Goal: Task Accomplishment & Management: Use online tool/utility

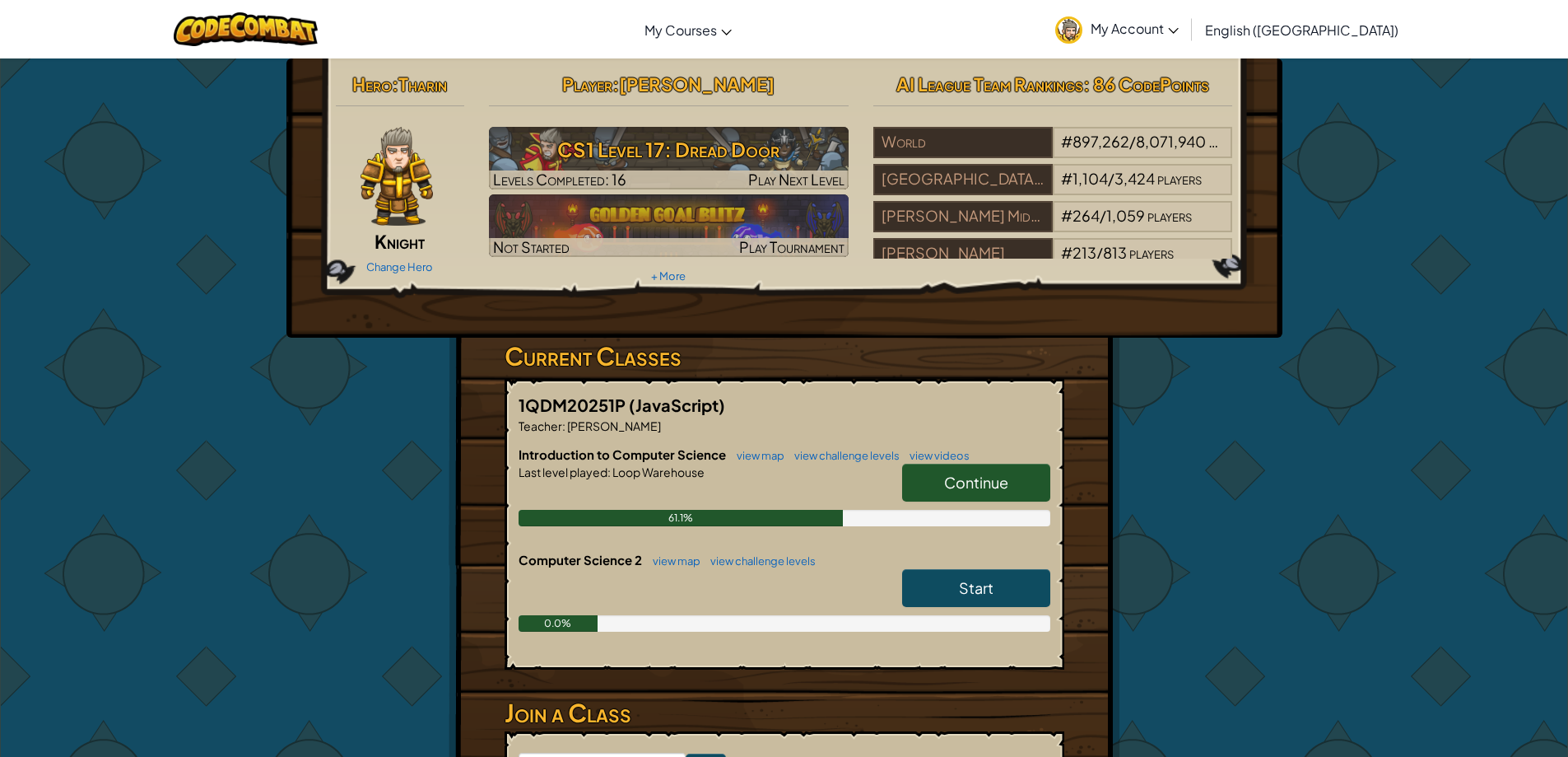
click at [1037, 478] on link "Continue" at bounding box center [975, 483] width 148 height 38
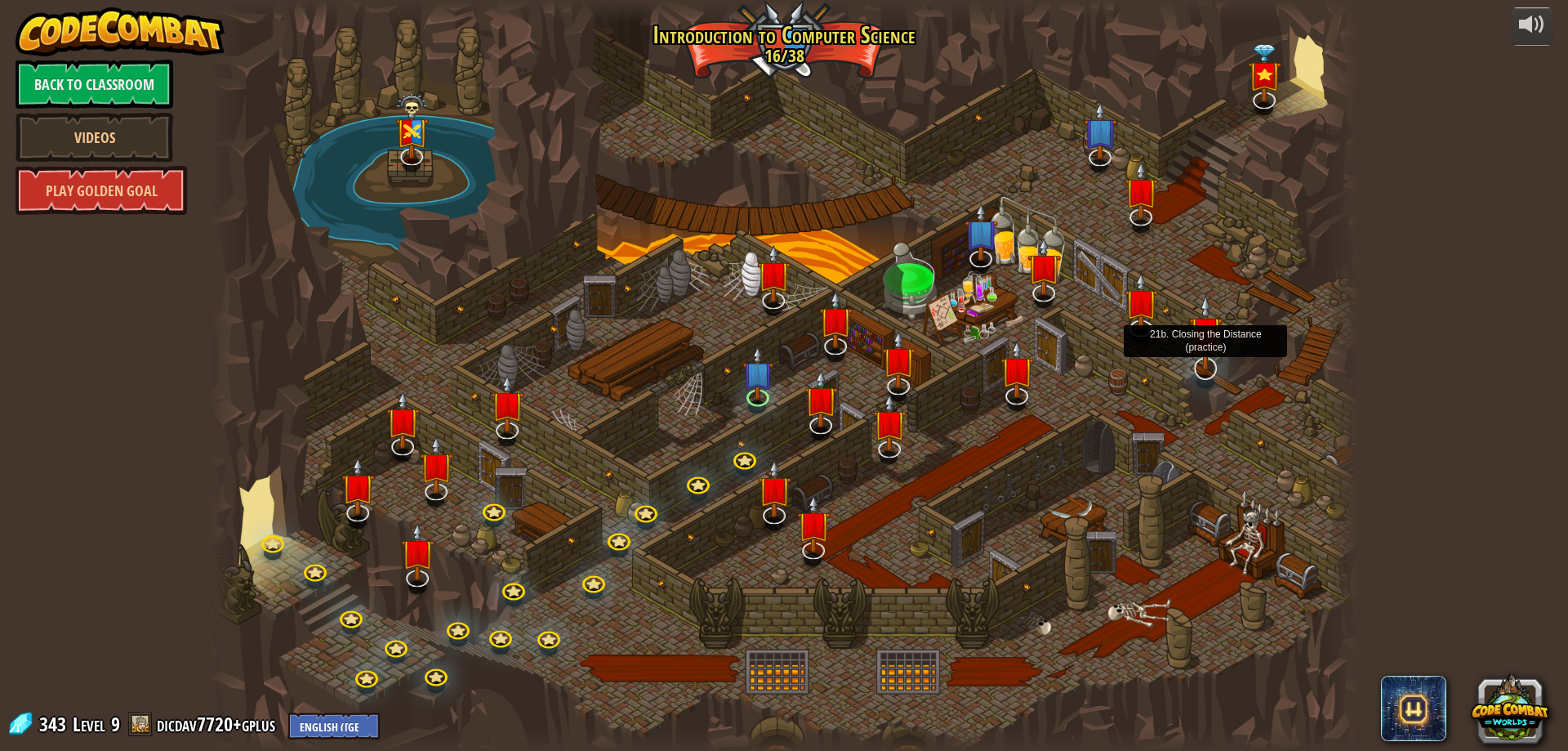
click at [1202, 368] on img at bounding box center [1205, 332] width 33 height 77
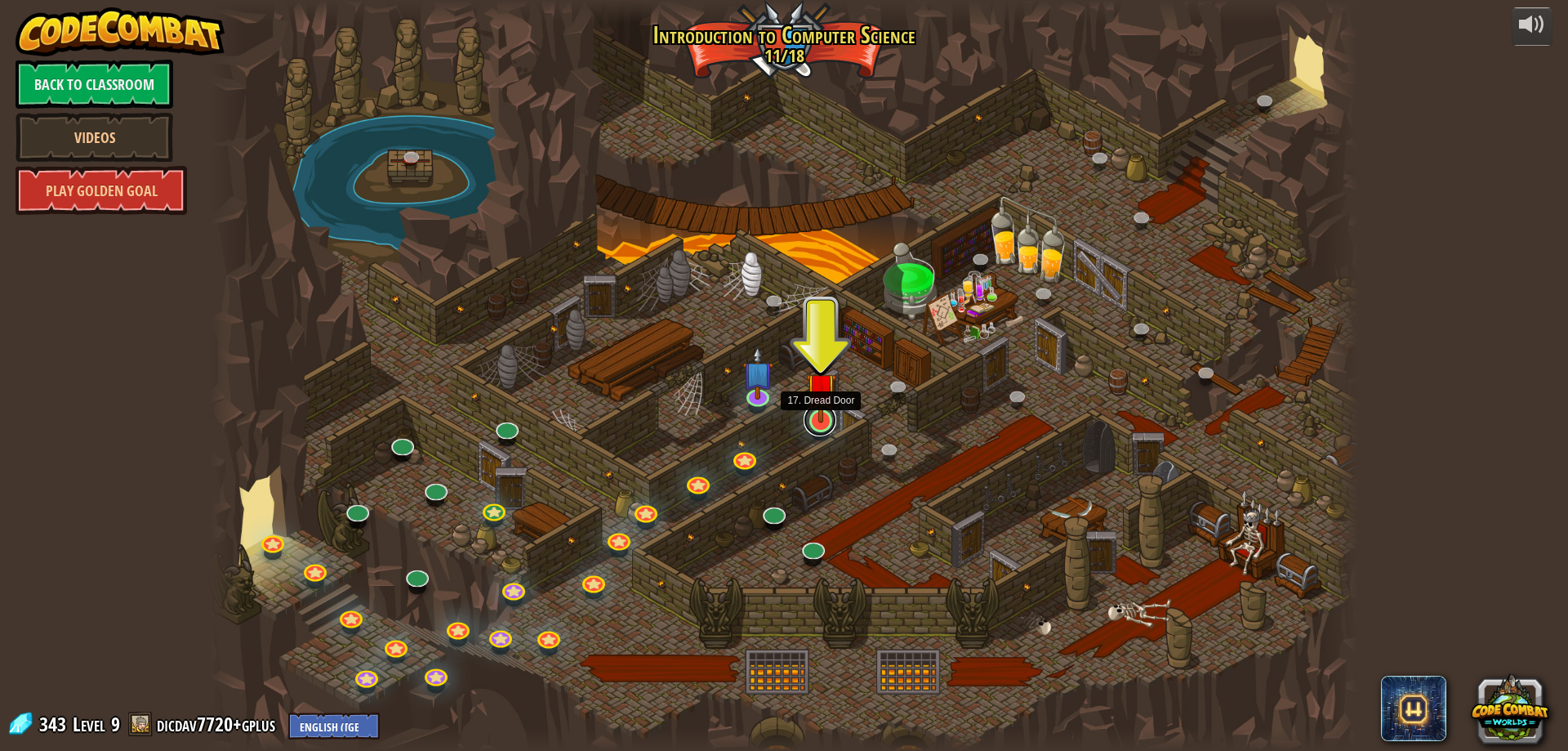
click at [823, 429] on link at bounding box center [820, 420] width 33 height 33
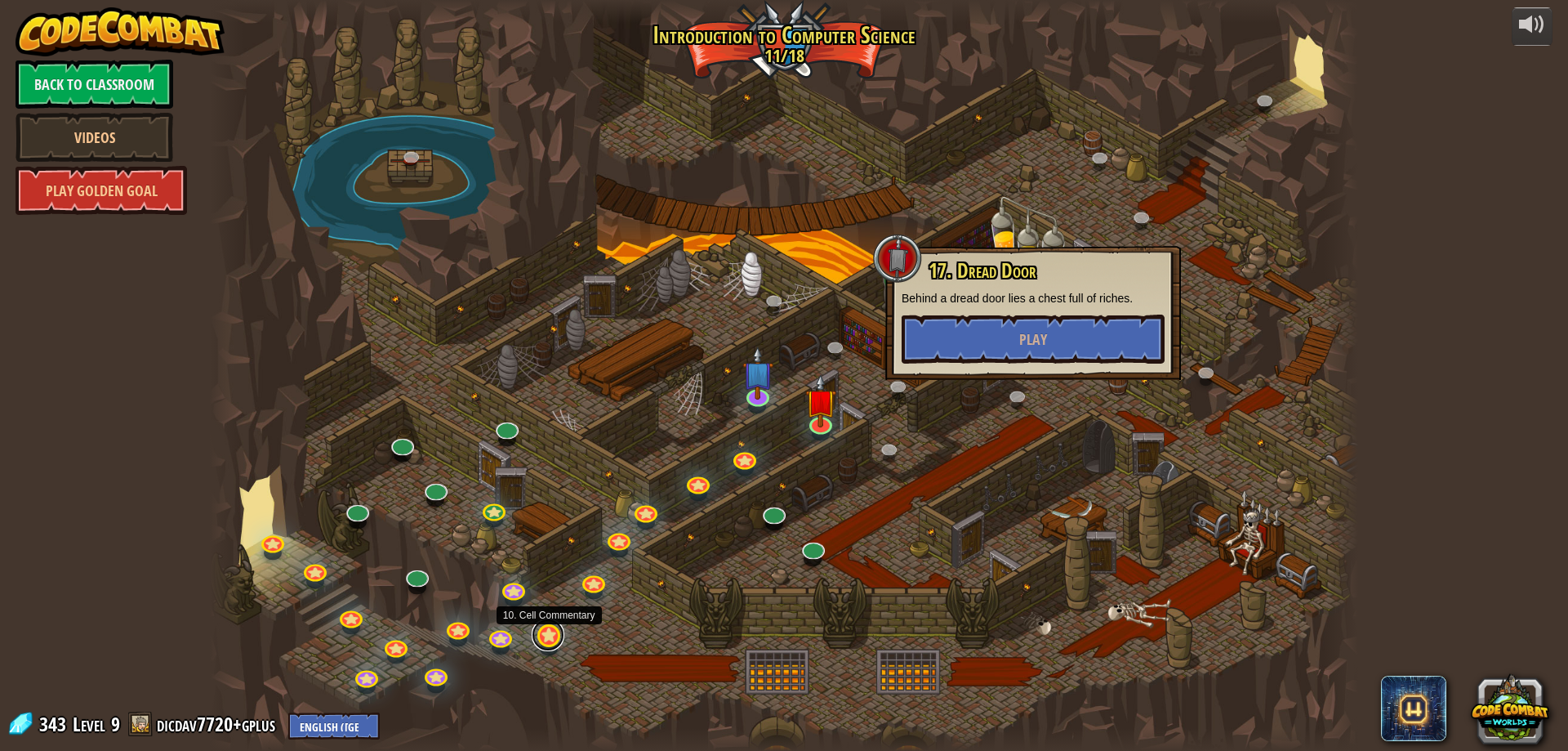
drag, startPoint x: 556, startPoint y: 639, endPoint x: 543, endPoint y: 637, distance: 13.2
click at [554, 640] on link at bounding box center [548, 635] width 33 height 33
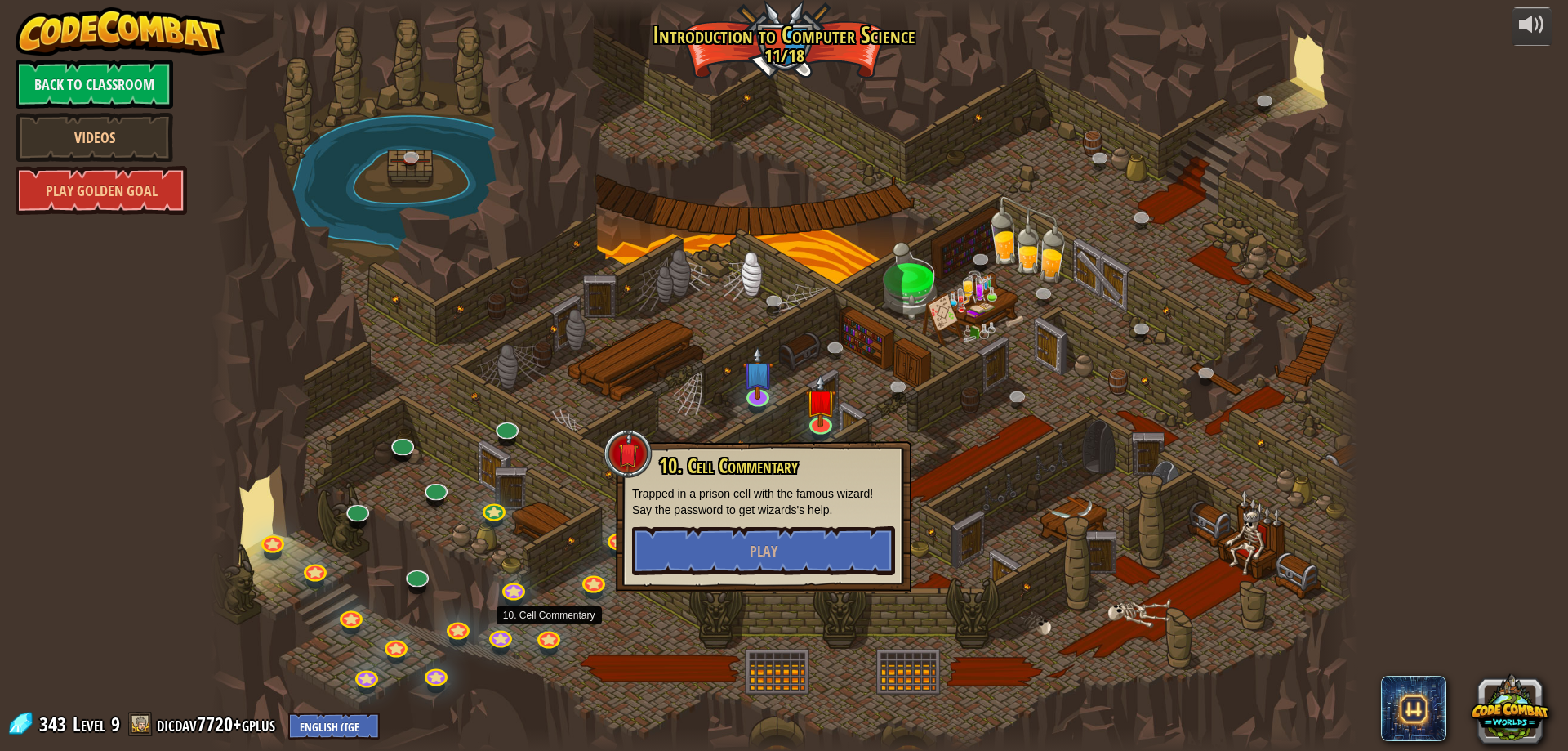
click at [625, 616] on div at bounding box center [784, 375] width 1149 height 751
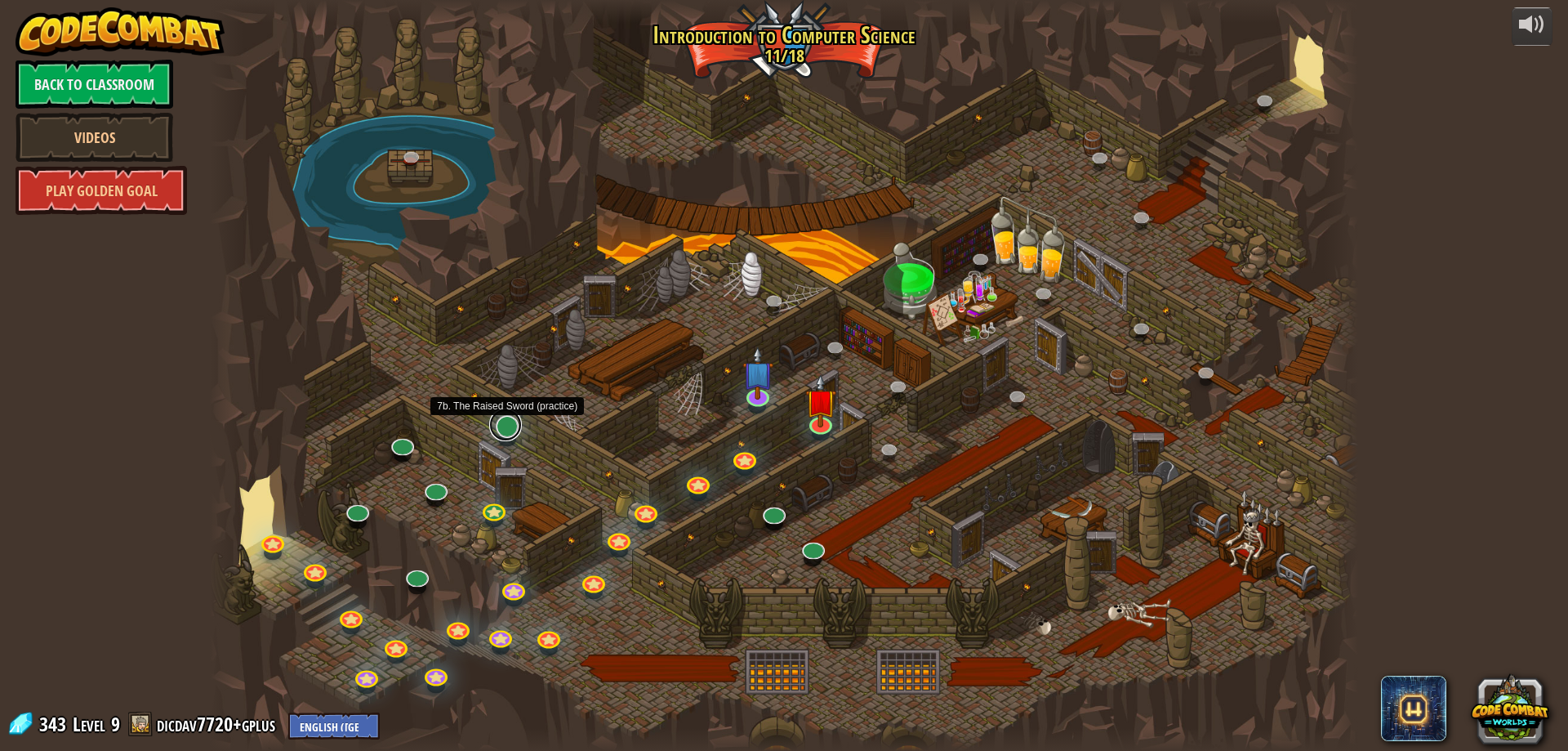
click at [511, 425] on link at bounding box center [506, 424] width 33 height 33
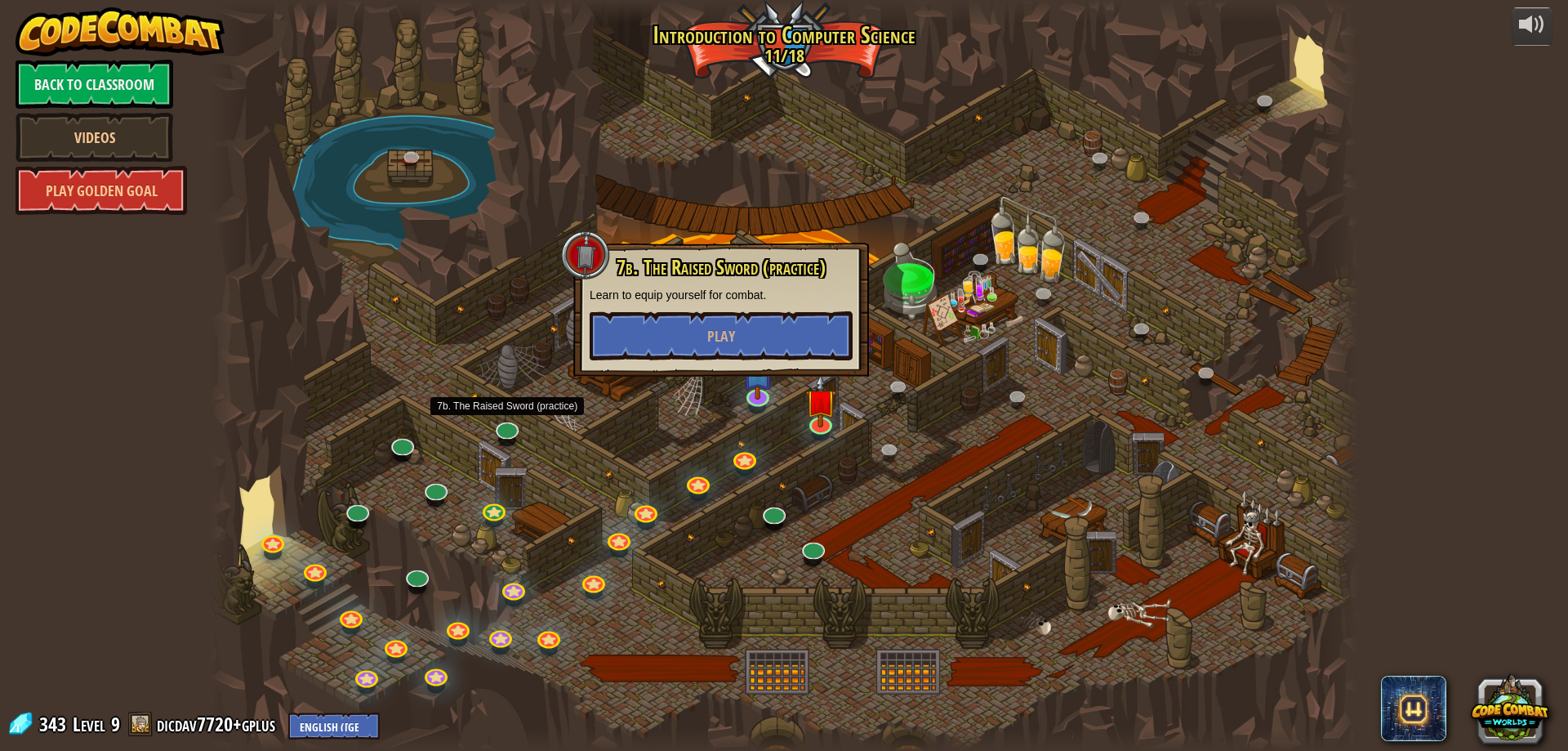
drag, startPoint x: 615, startPoint y: 378, endPoint x: 597, endPoint y: 411, distance: 37.6
click at [599, 406] on div at bounding box center [784, 375] width 1149 height 751
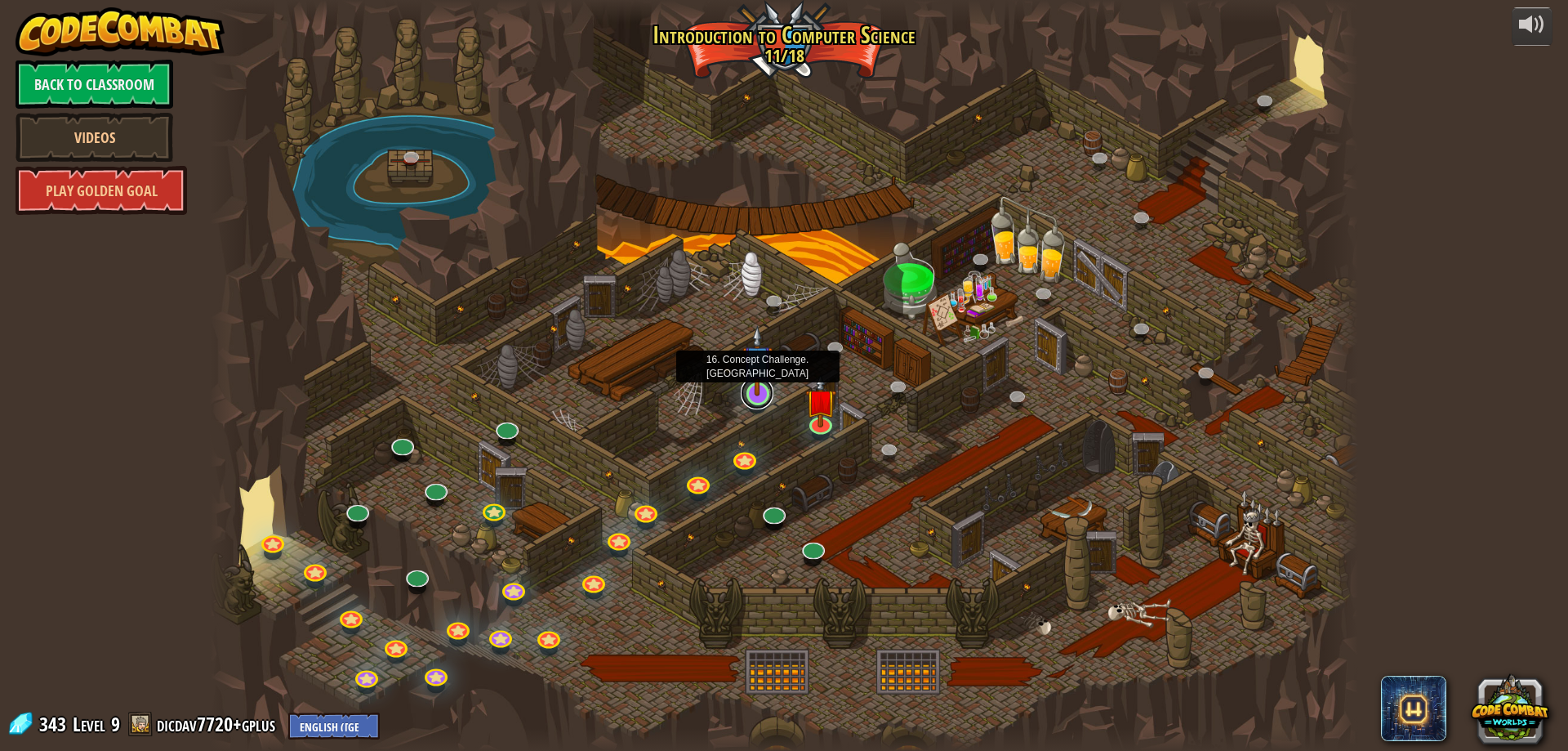
click at [764, 402] on link at bounding box center [757, 393] width 33 height 33
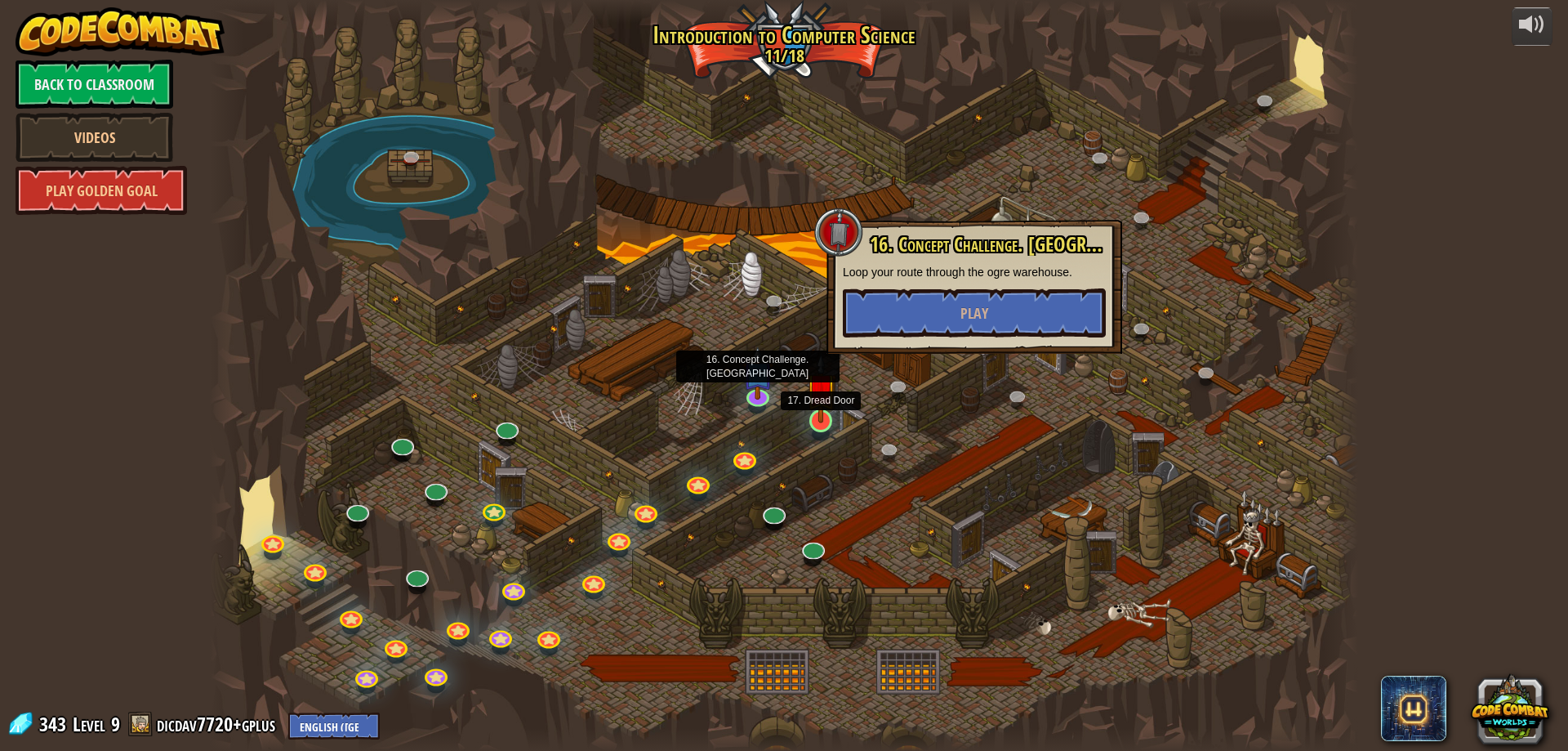
click at [814, 416] on img at bounding box center [821, 388] width 31 height 70
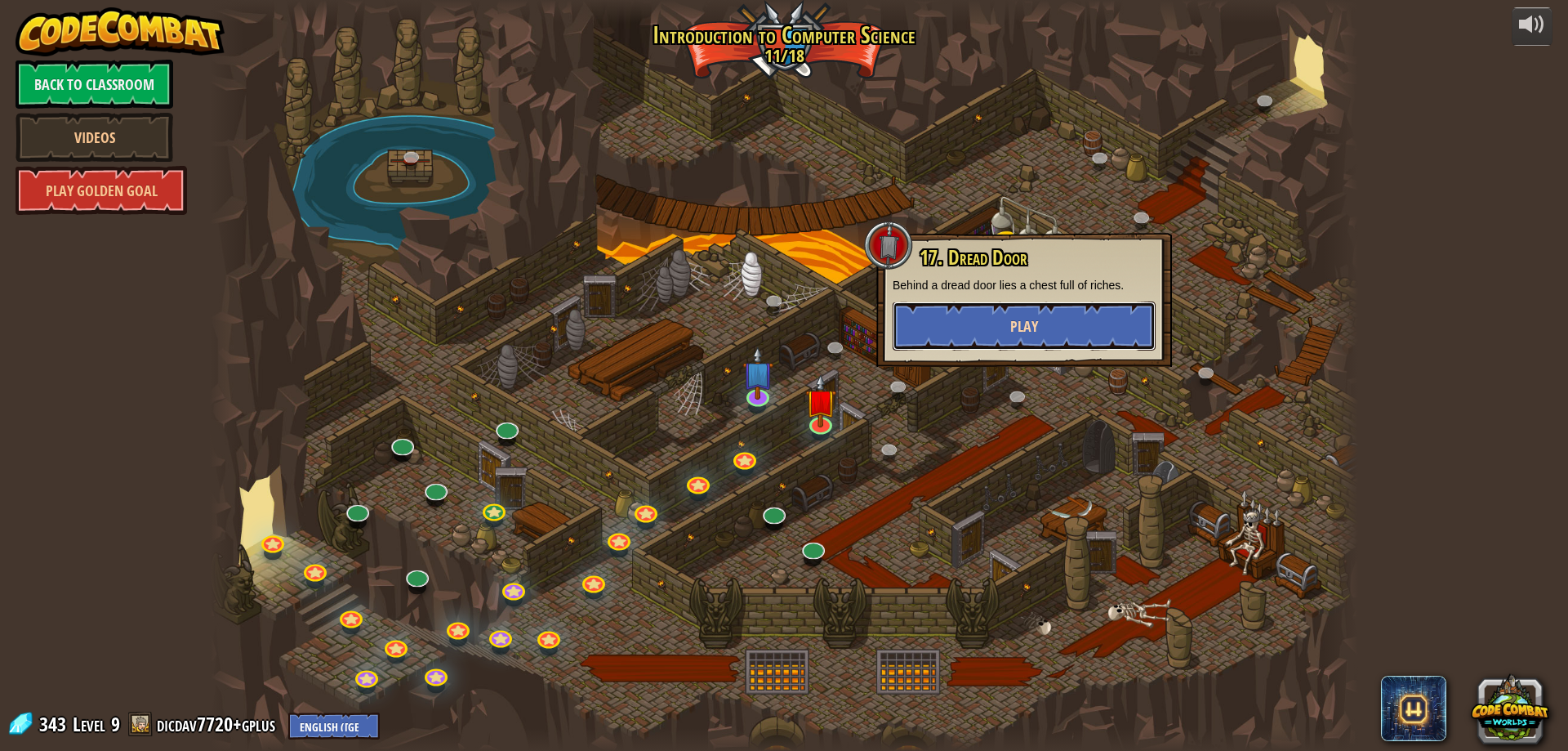
click at [977, 321] on button "Play" at bounding box center [1025, 326] width 263 height 49
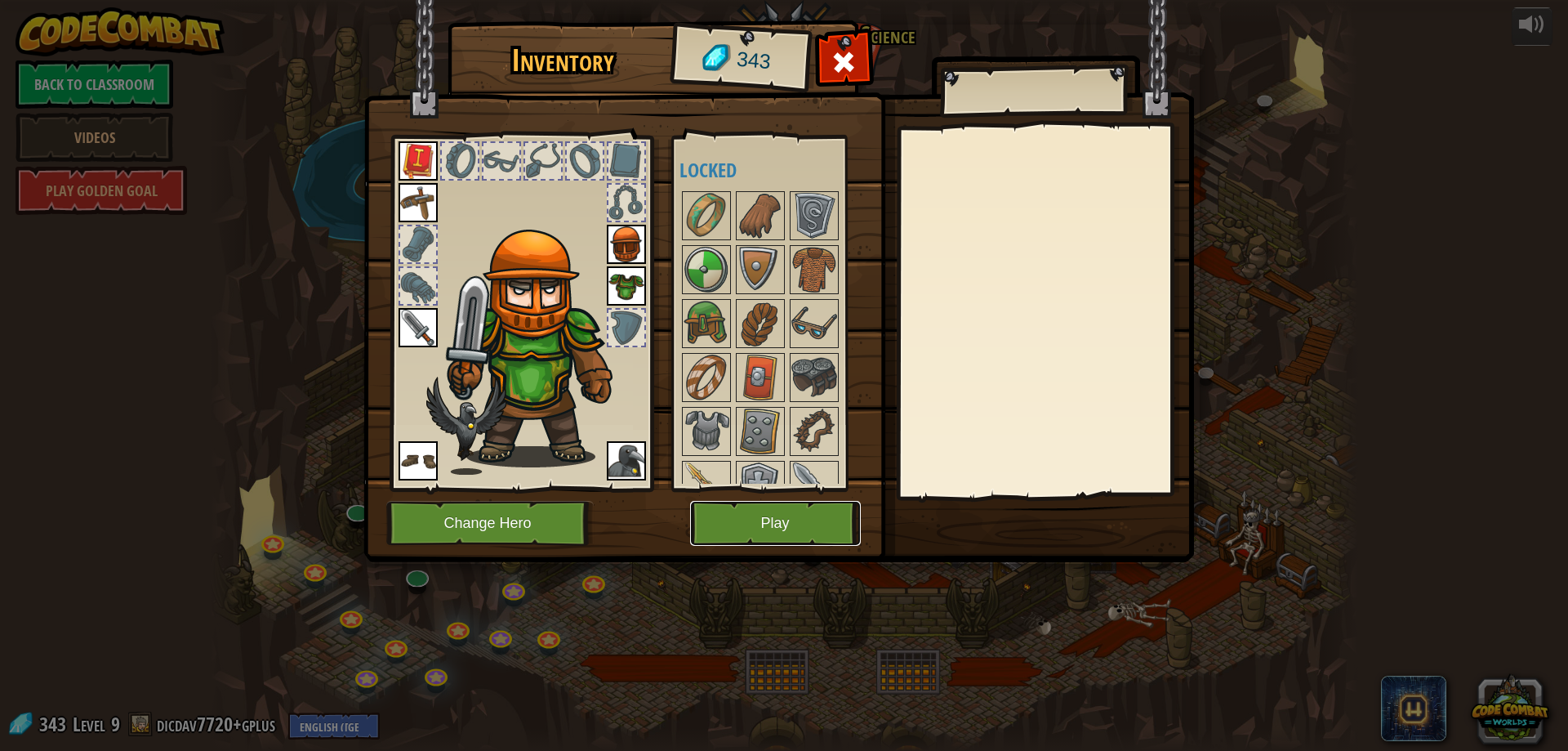
click at [812, 518] on button "Play" at bounding box center [775, 523] width 170 height 45
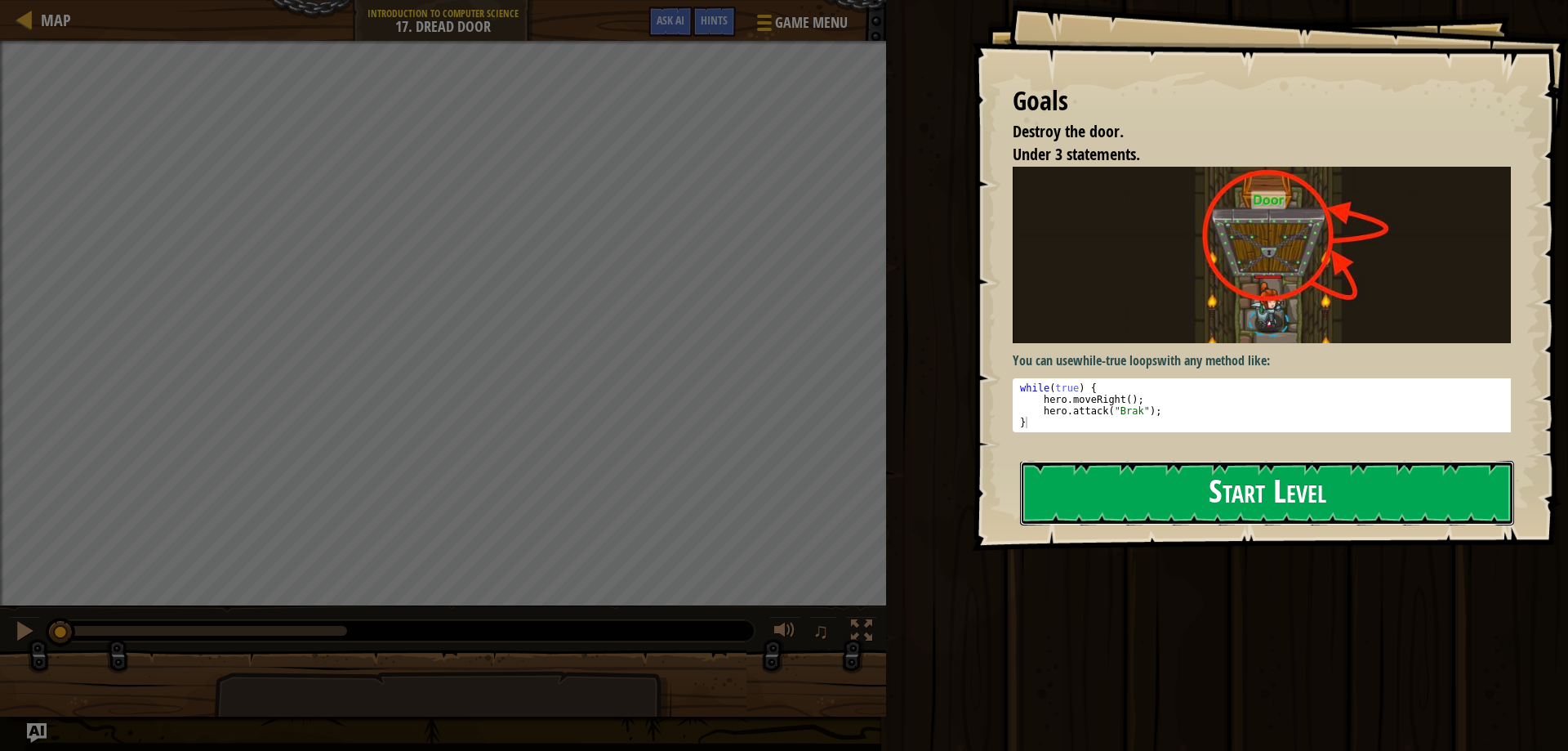
click at [1197, 477] on button "Start Level" at bounding box center [1267, 492] width 494 height 64
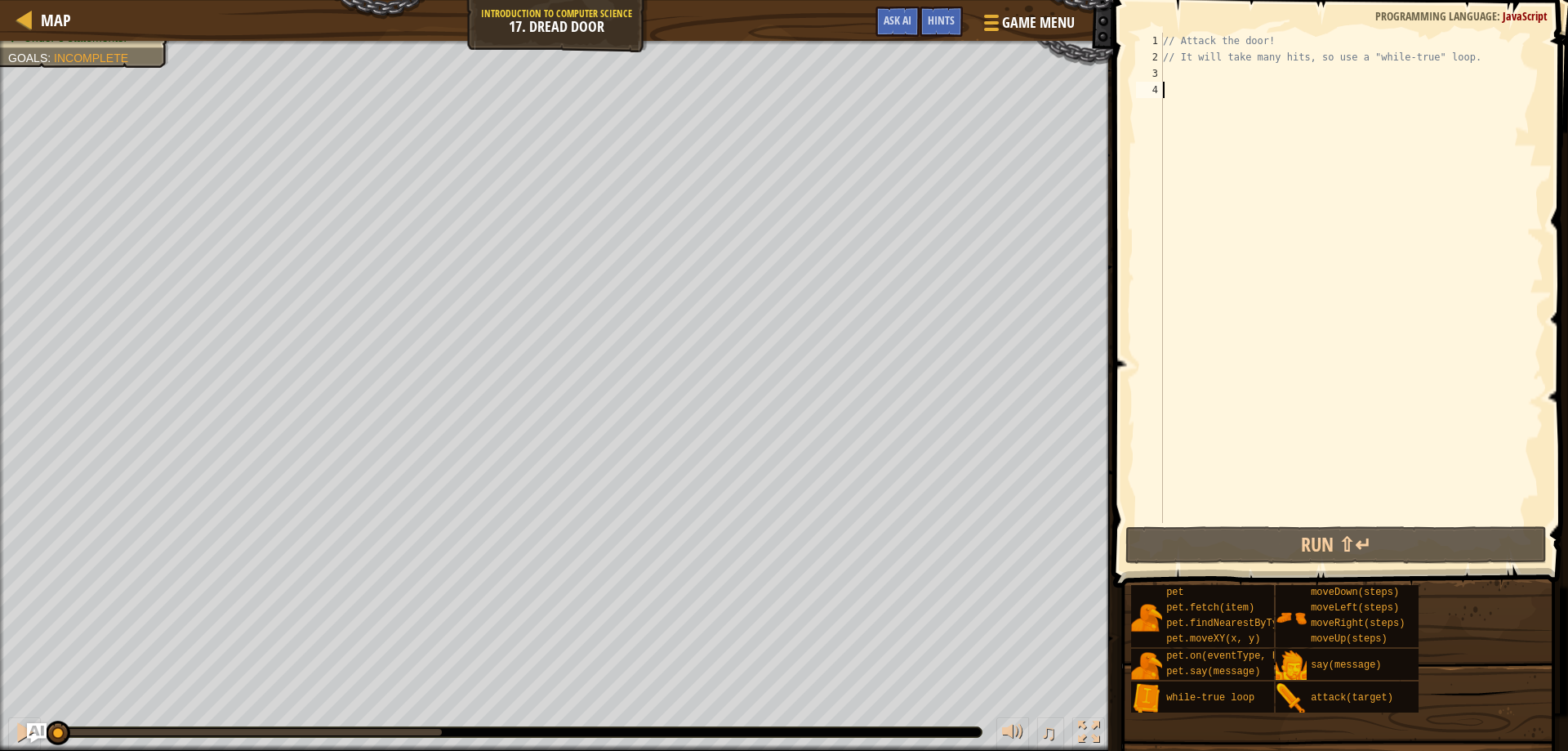
click at [1230, 81] on div "// Attack the door! // It will take many hits, so use a "while-true" loop." at bounding box center [1351, 295] width 383 height 523
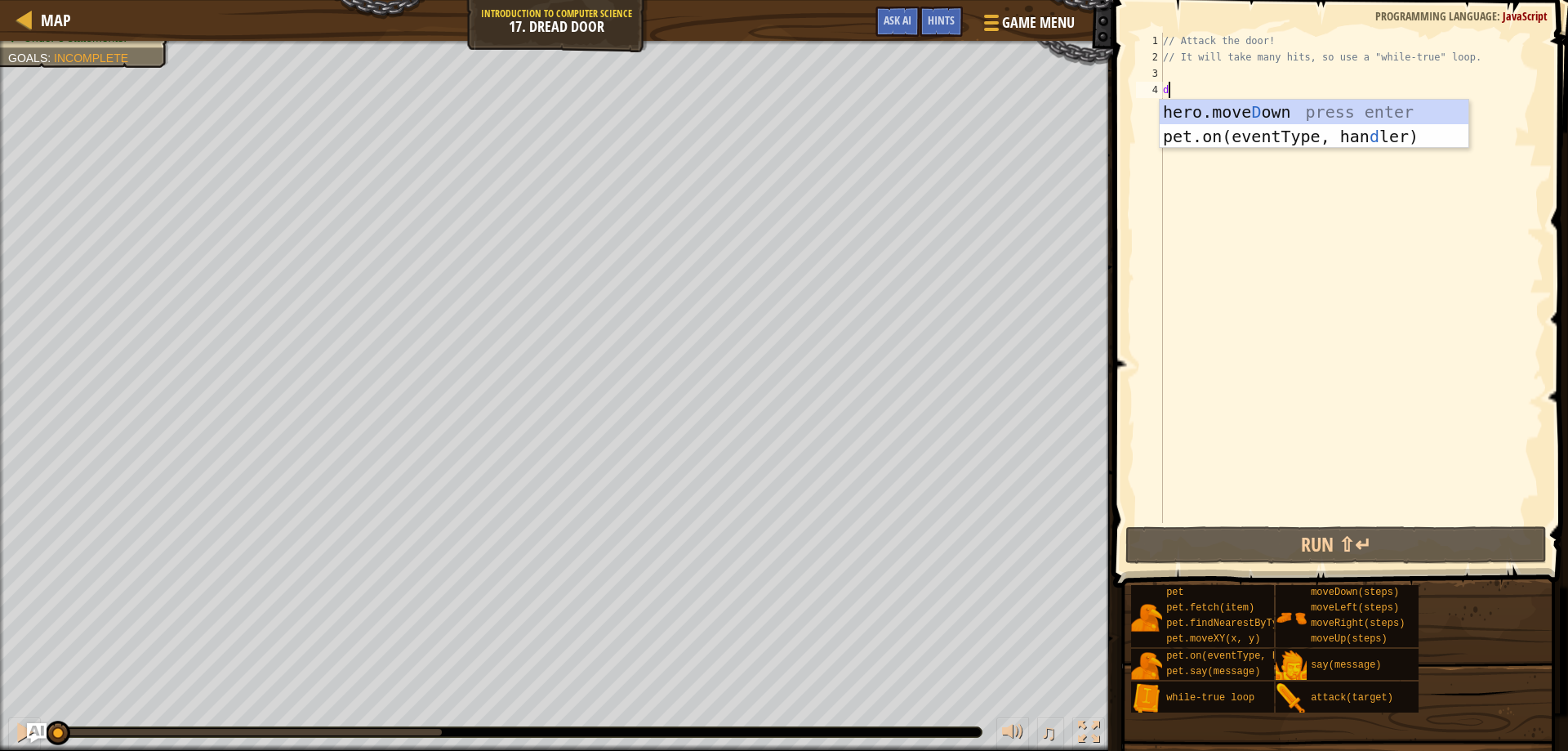
type textarea "d"
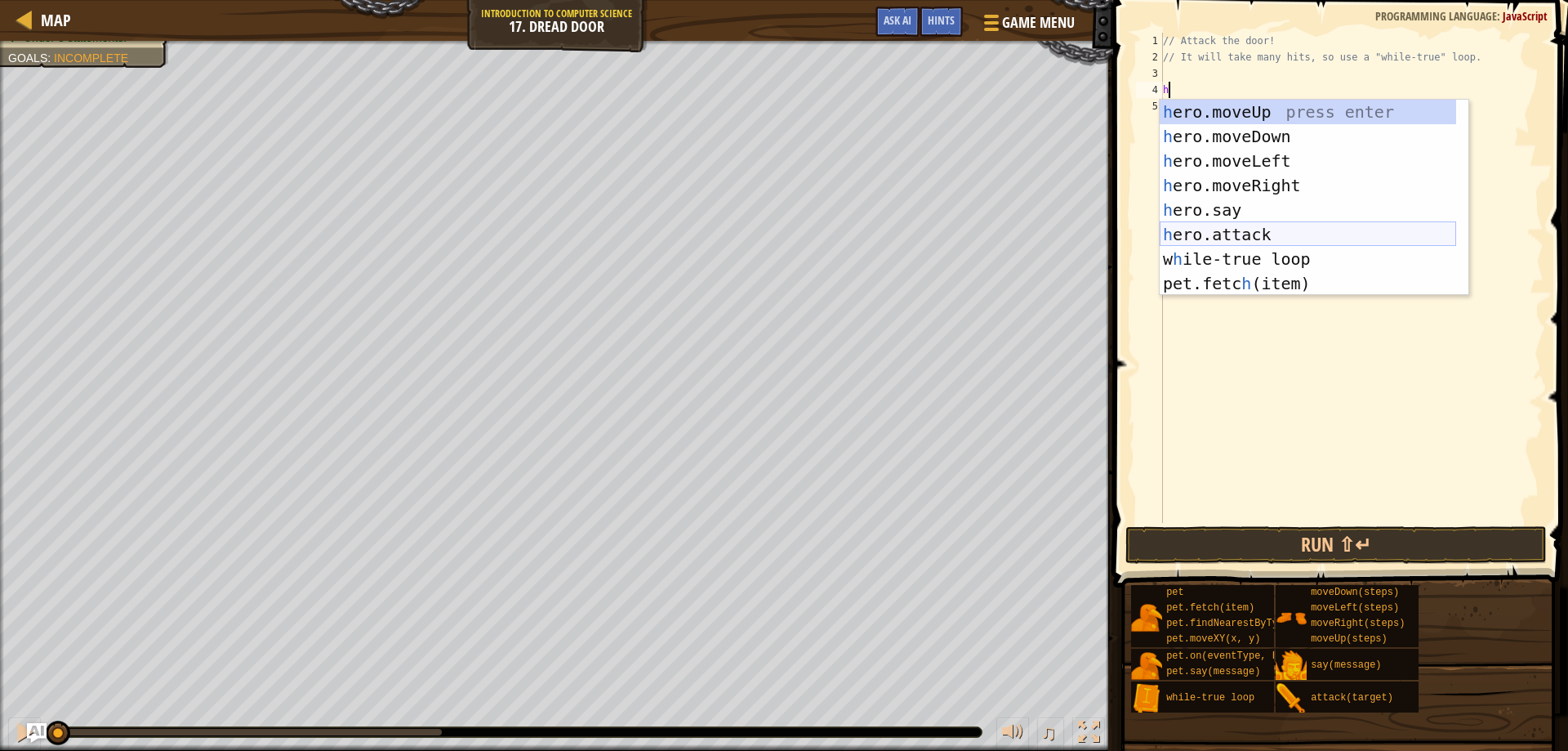
click at [1279, 232] on div "h ero.moveUp press enter h ero.moveDown press enter h ero.moveLeft press enter …" at bounding box center [1308, 222] width 296 height 245
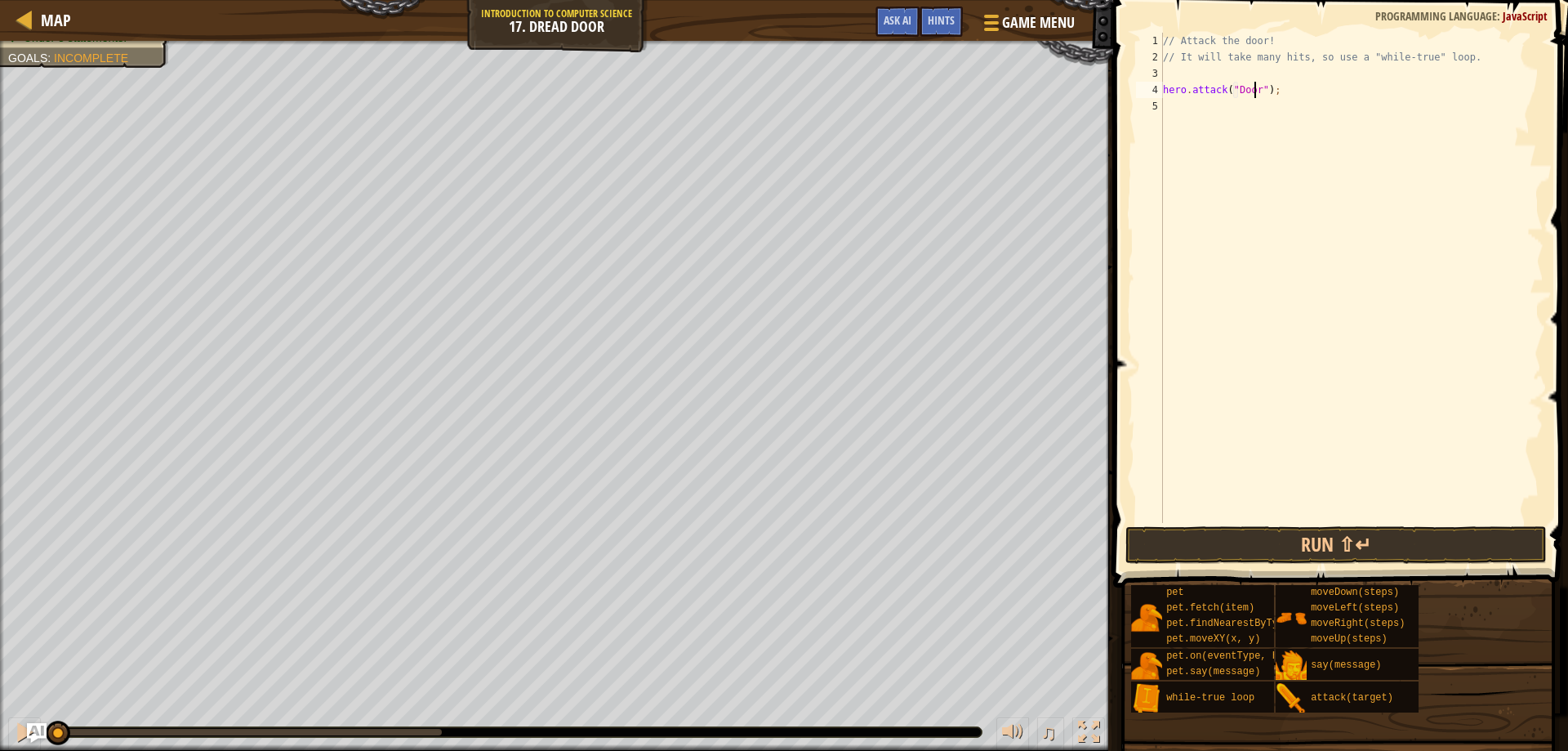
scroll to position [8, 9]
type textarea "hero.attack("Door");"
click at [1340, 538] on button "Run ⇧↵" at bounding box center [1337, 545] width 422 height 38
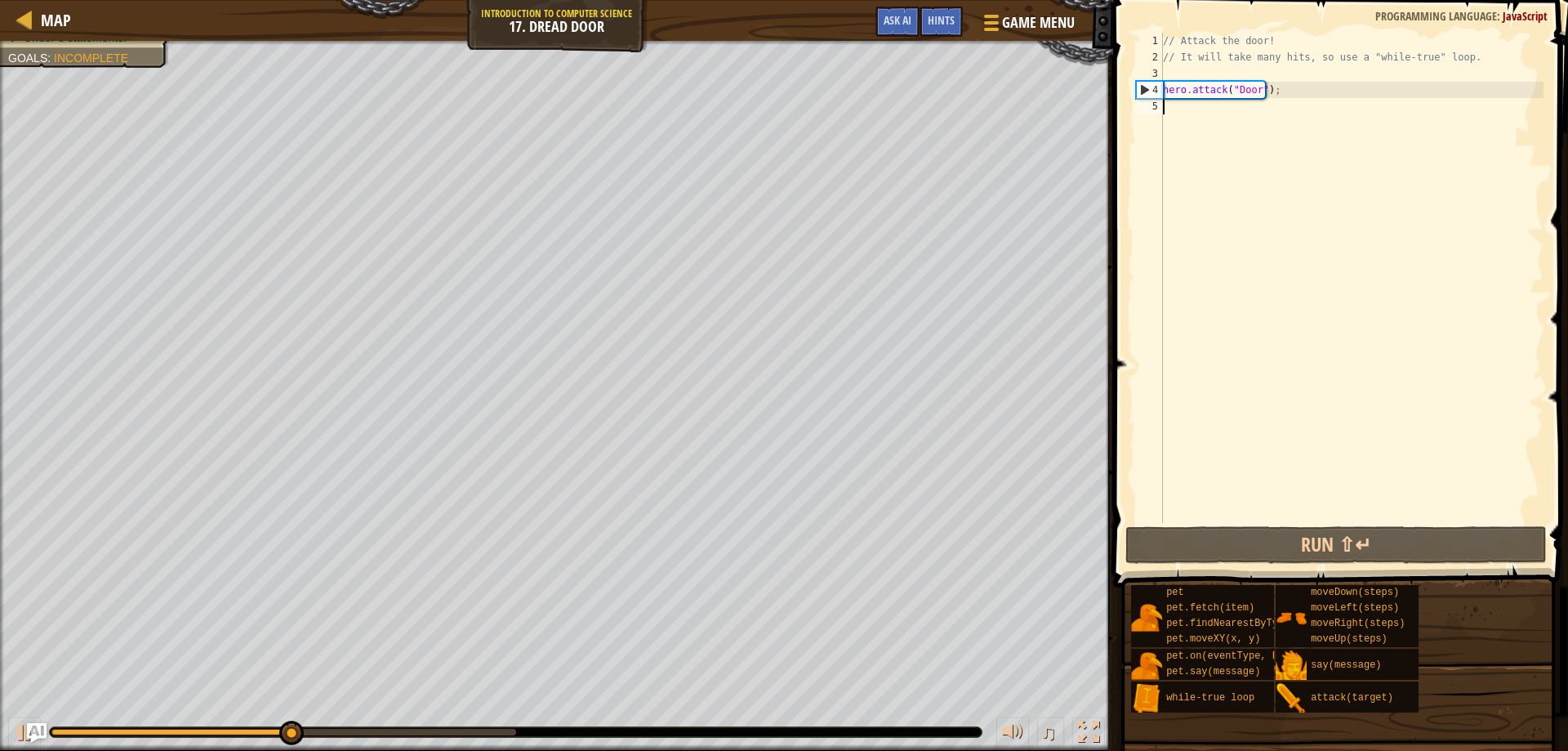
click at [1209, 110] on div "// Attack the door! // It will take many hits, so use a "while-true" loop. hero…" at bounding box center [1351, 295] width 383 height 523
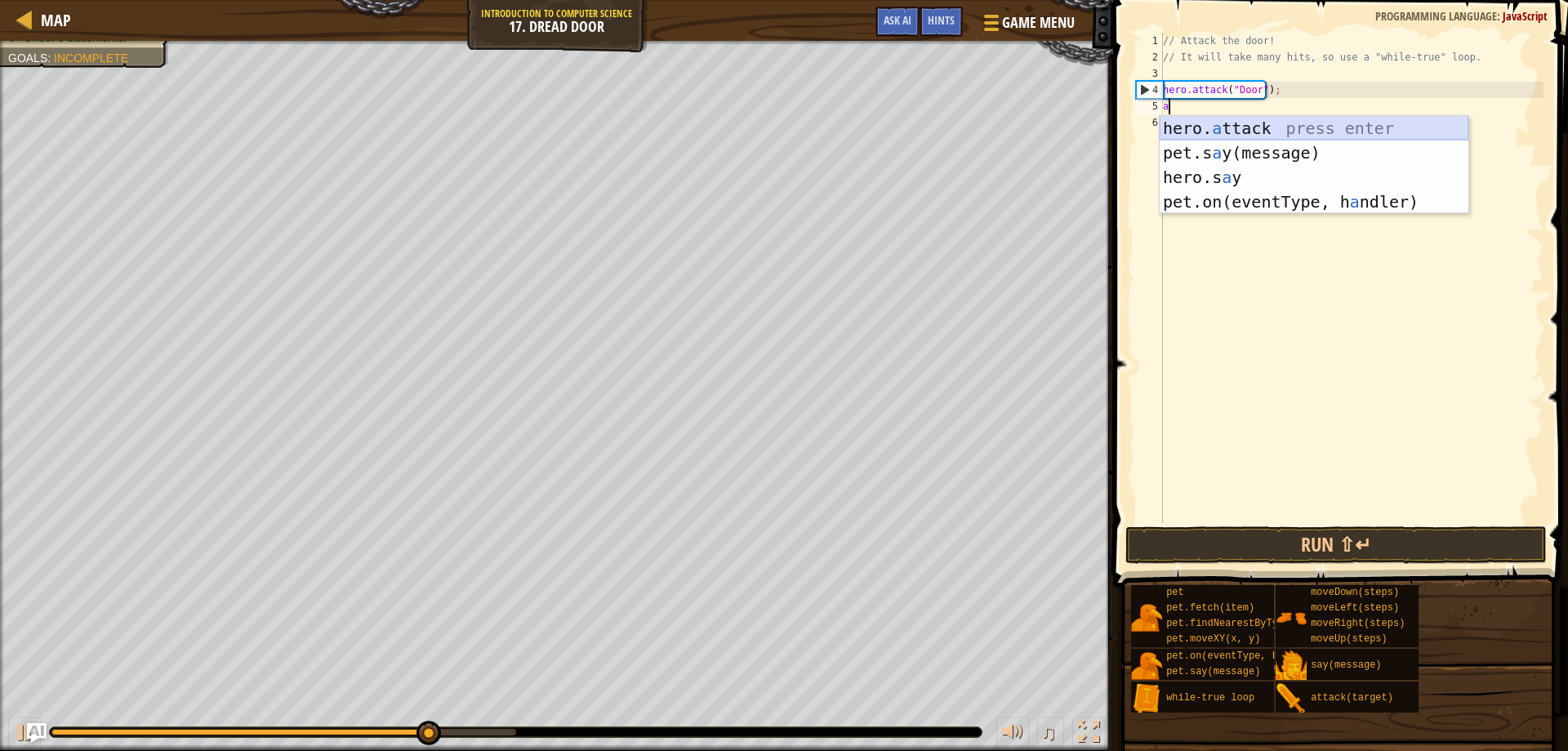
click at [1242, 131] on div "hero. a ttack press enter pet.s a y(message) press enter hero.s a y press enter…" at bounding box center [1314, 188] width 309 height 147
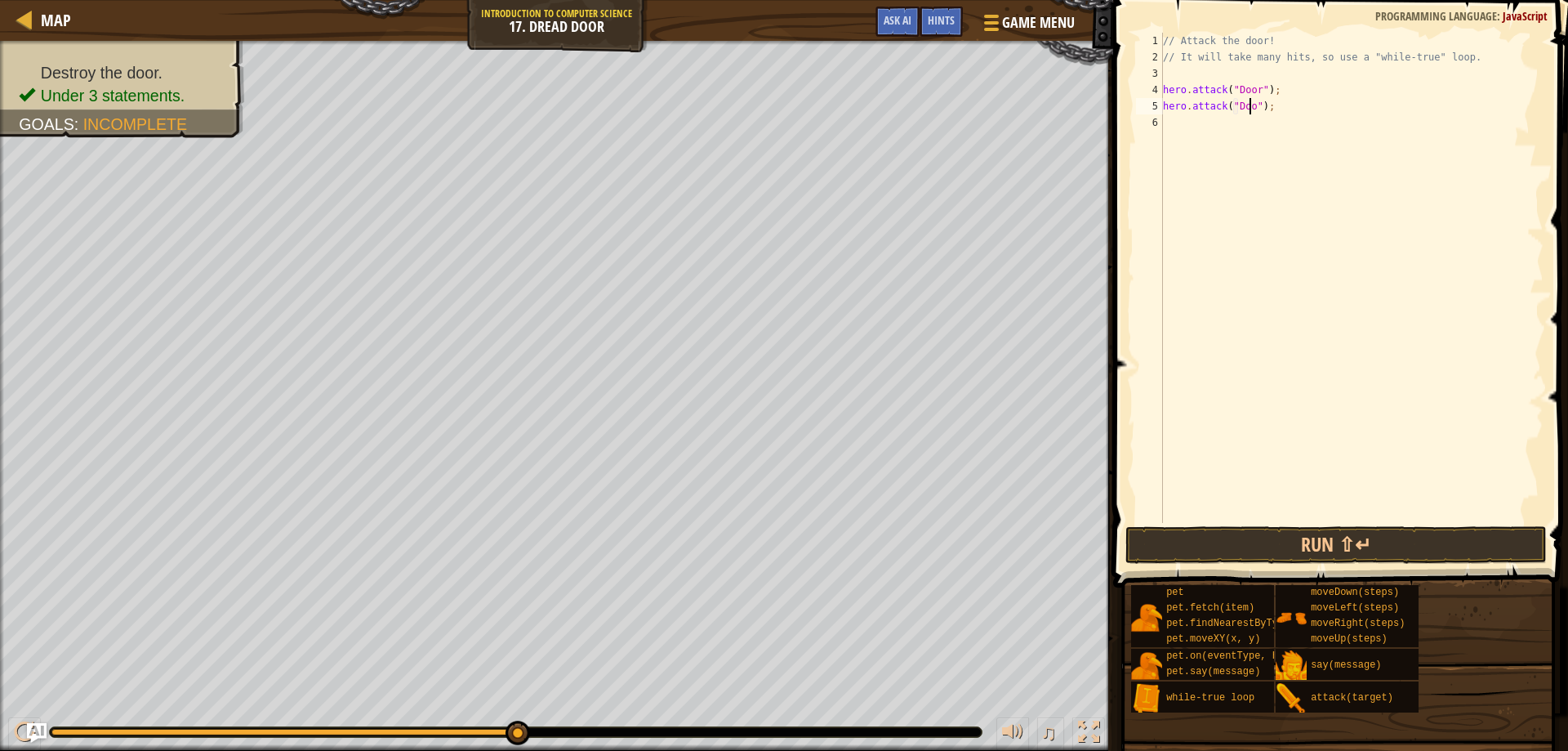
scroll to position [8, 9]
type textarea "hero.attack("Door");"
click at [1330, 533] on button "Run ⇧↵" at bounding box center [1337, 545] width 422 height 38
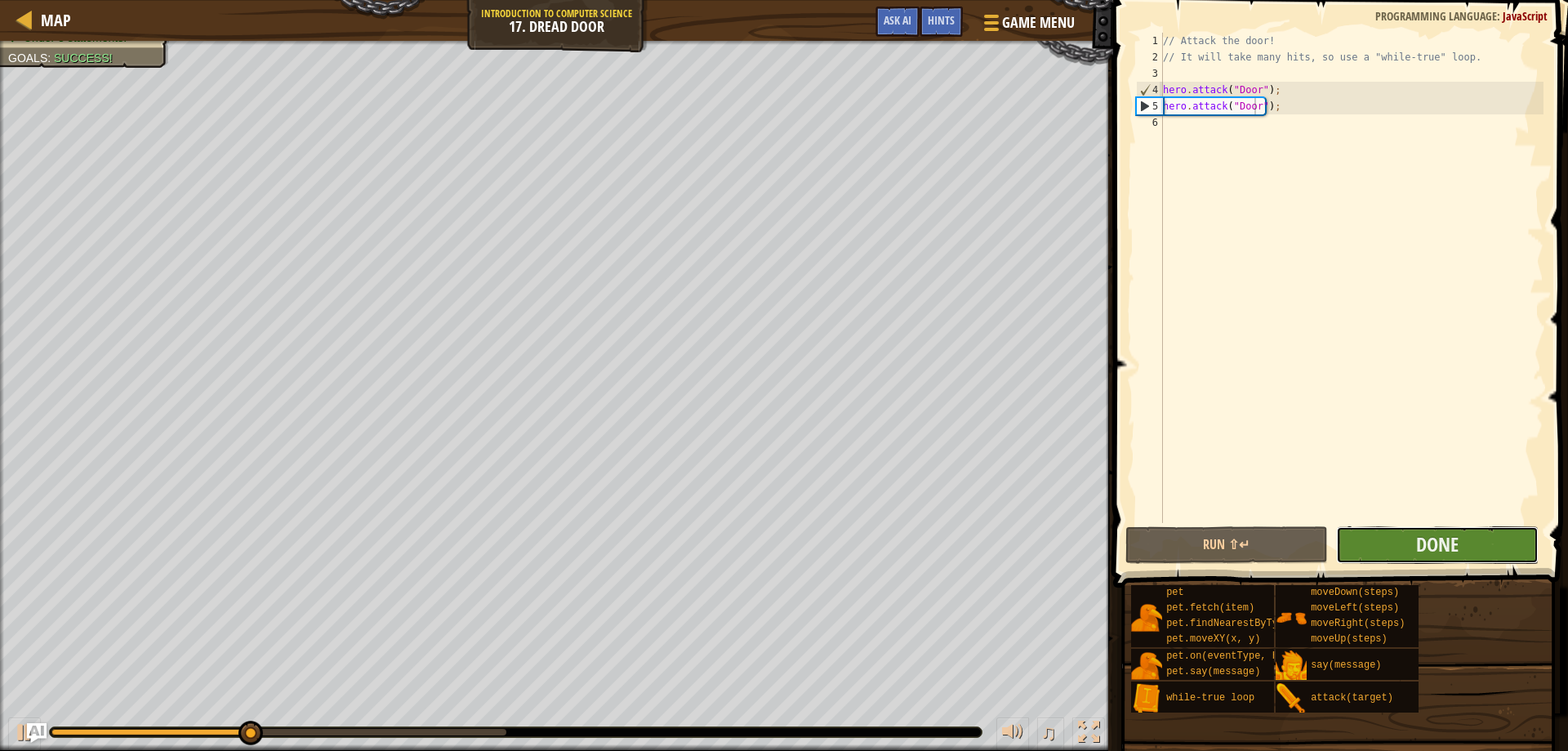
click at [1461, 548] on button "Done" at bounding box center [1437, 545] width 203 height 38
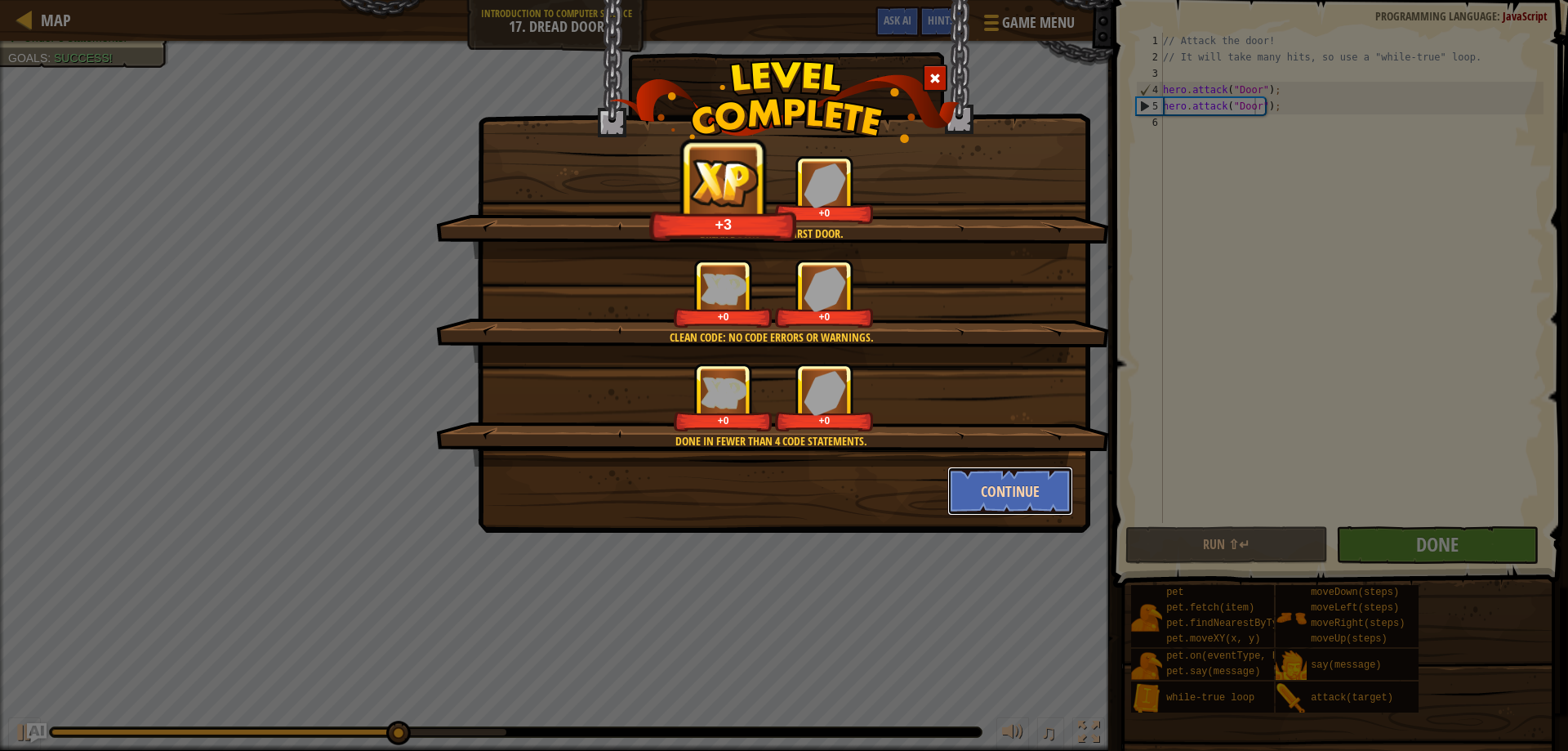
click at [1049, 496] on button "Continue" at bounding box center [1011, 492] width 127 height 49
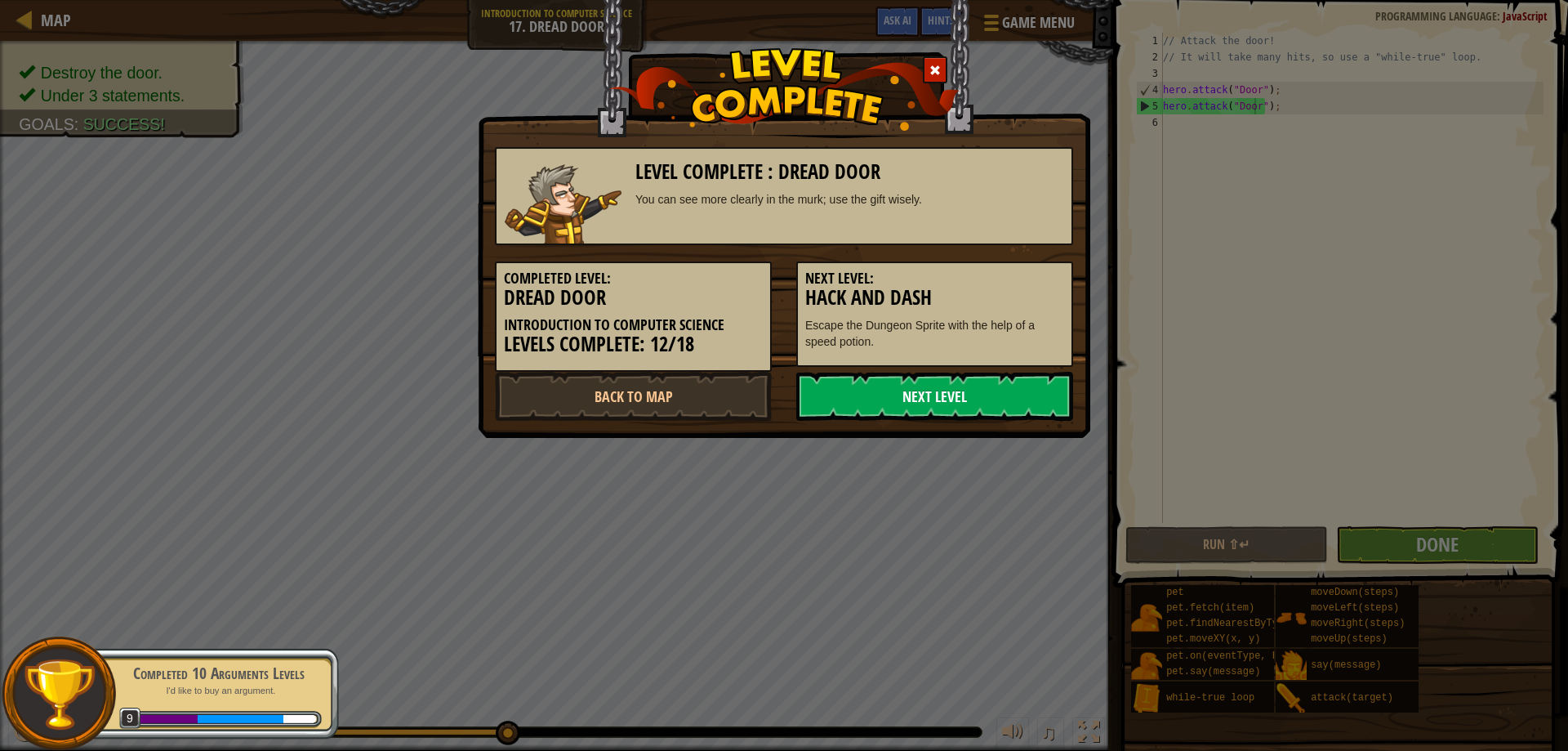
click at [972, 402] on link "Next Level" at bounding box center [935, 396] width 276 height 49
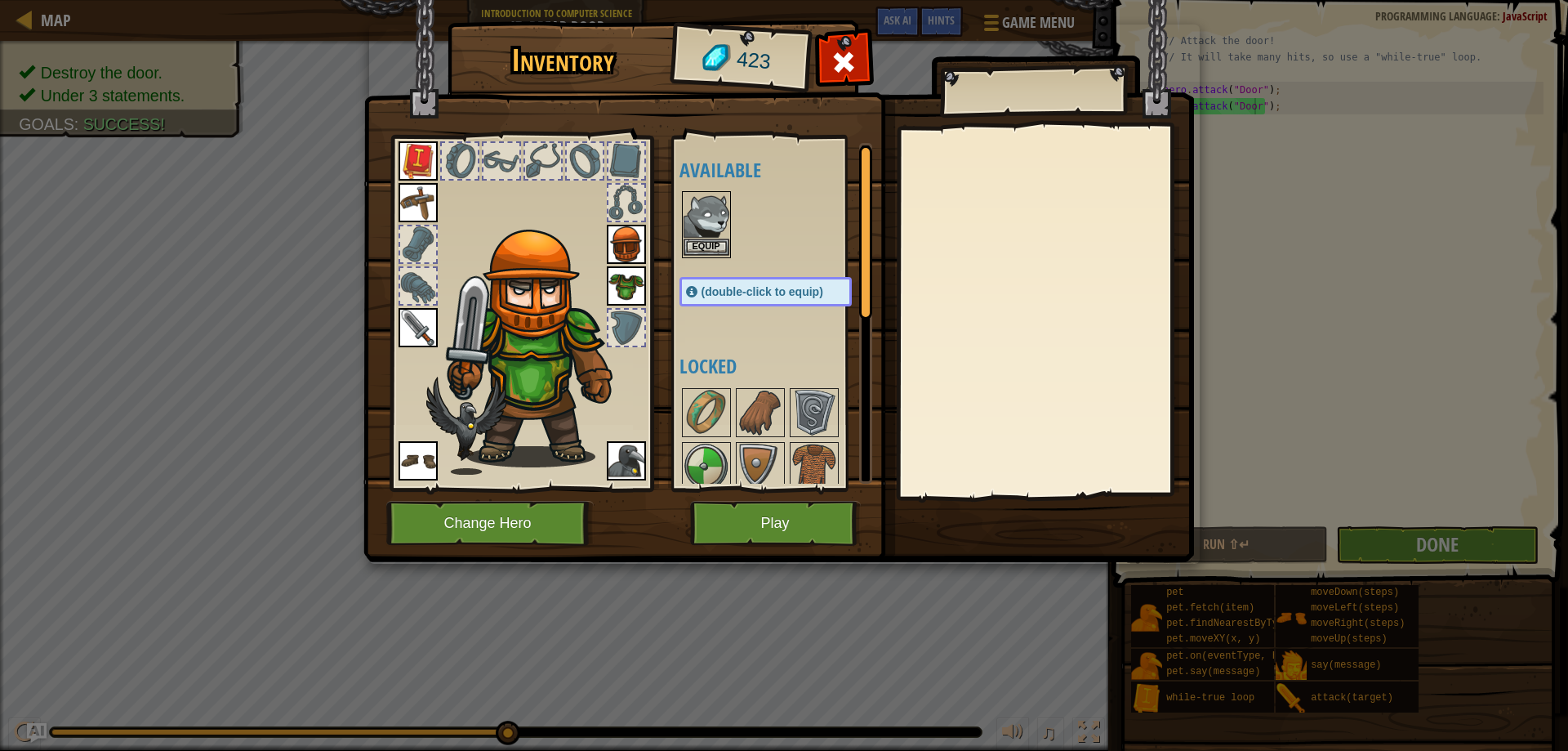
click at [714, 236] on img at bounding box center [706, 216] width 45 height 45
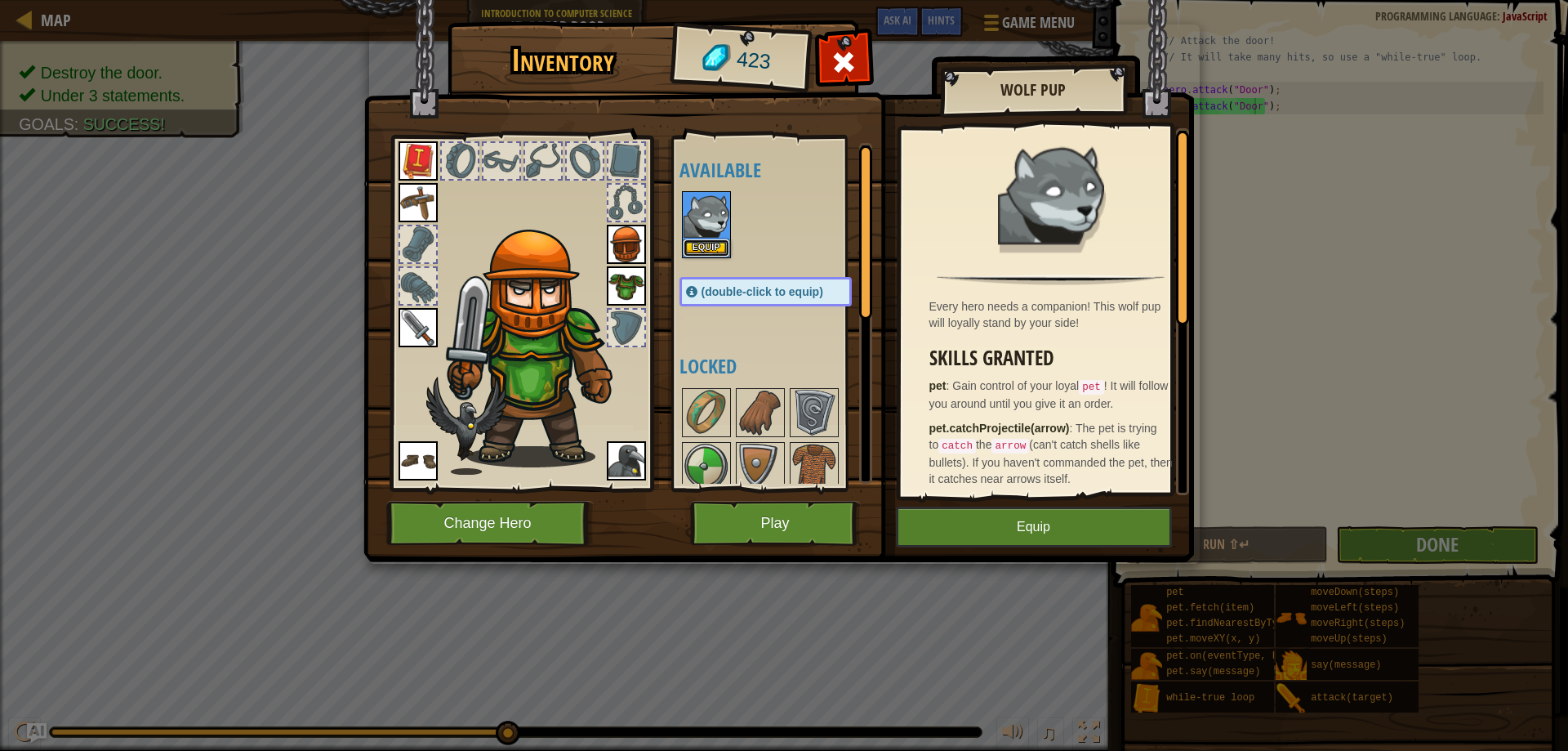
click at [709, 242] on button "Equip" at bounding box center [706, 248] width 45 height 17
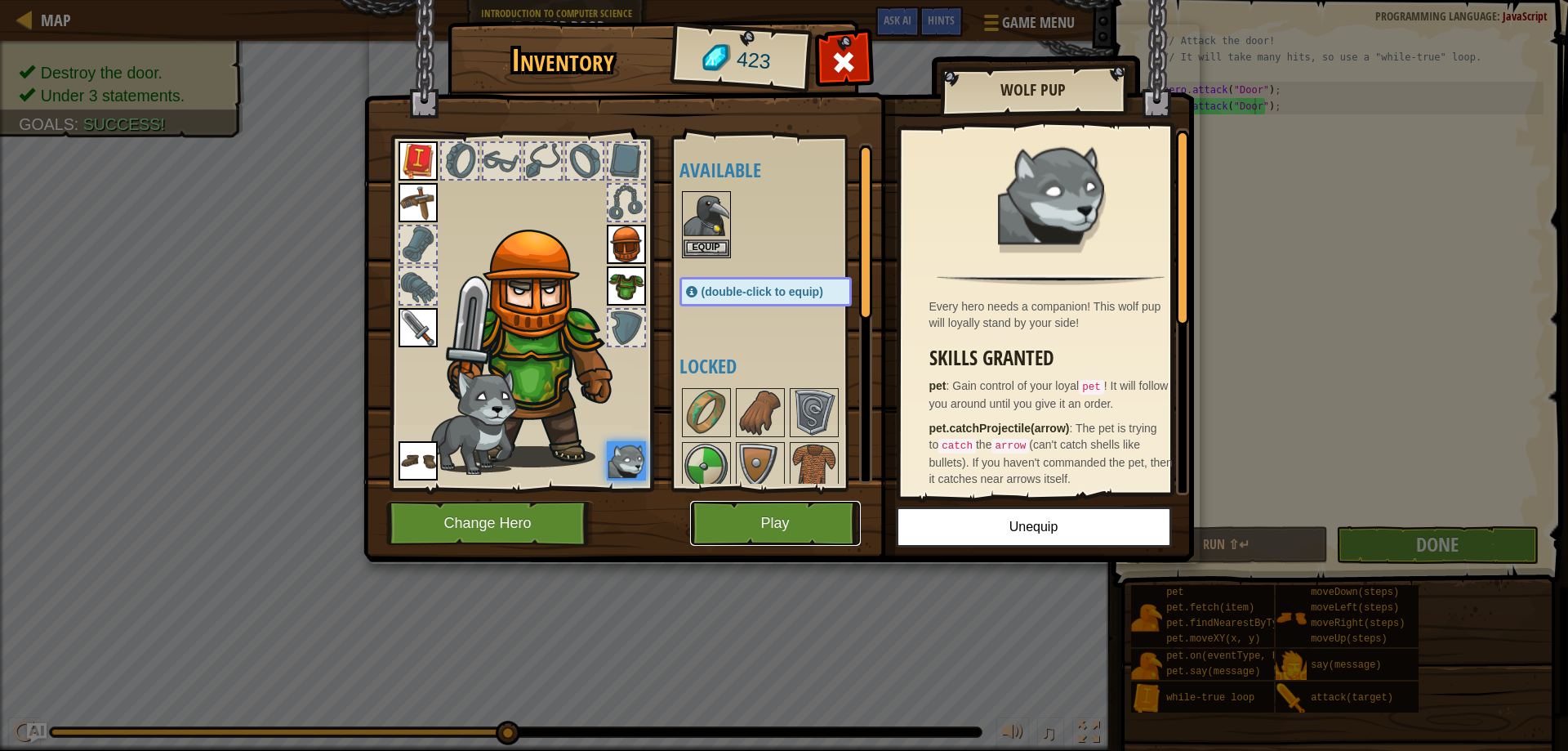
click at [811, 514] on button "Play" at bounding box center [775, 523] width 170 height 45
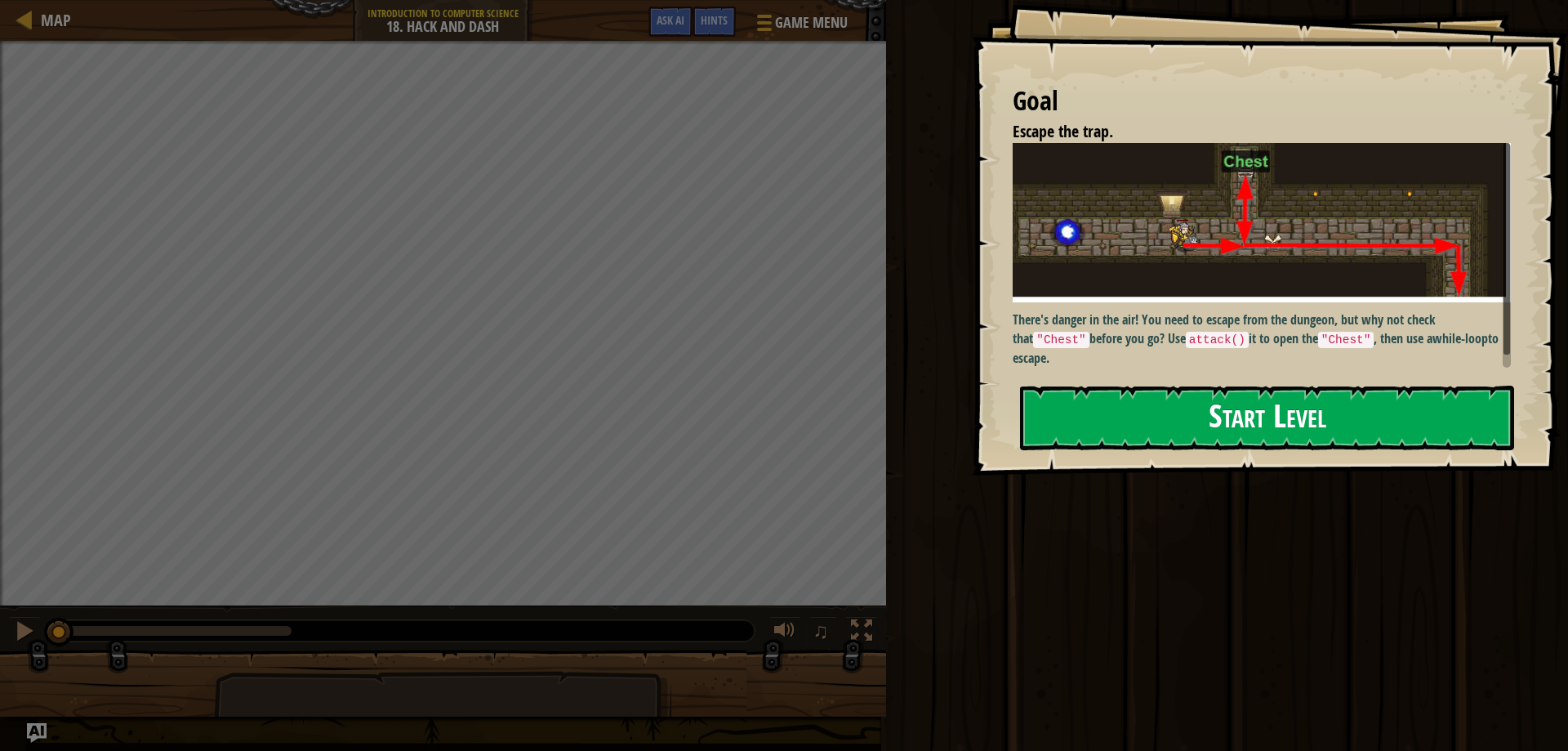
click at [1149, 427] on button "Start Level" at bounding box center [1267, 418] width 494 height 64
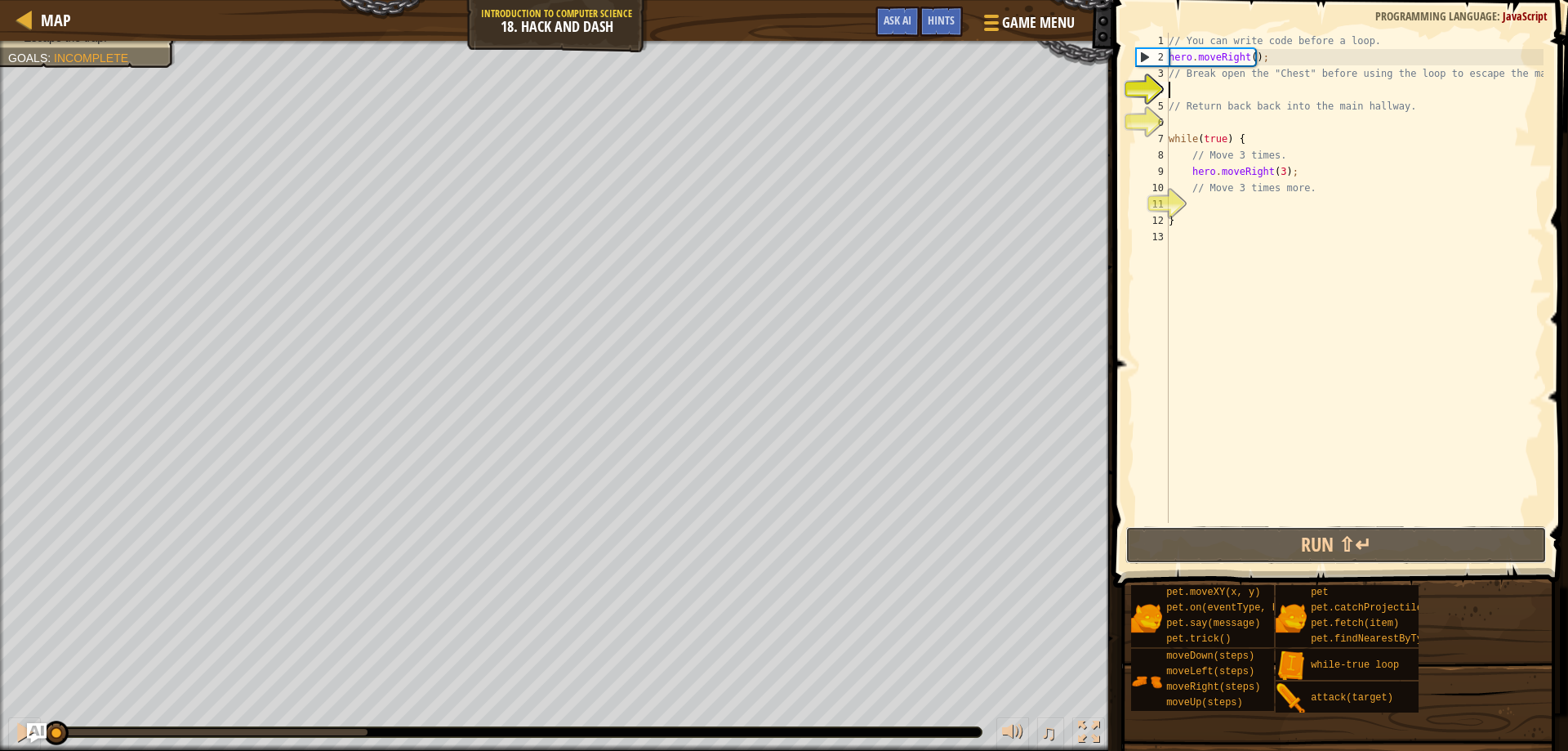
drag, startPoint x: 1389, startPoint y: 531, endPoint x: 1383, endPoint y: 523, distance: 10.0
click at [1387, 530] on button "Run ⇧↵" at bounding box center [1337, 545] width 422 height 38
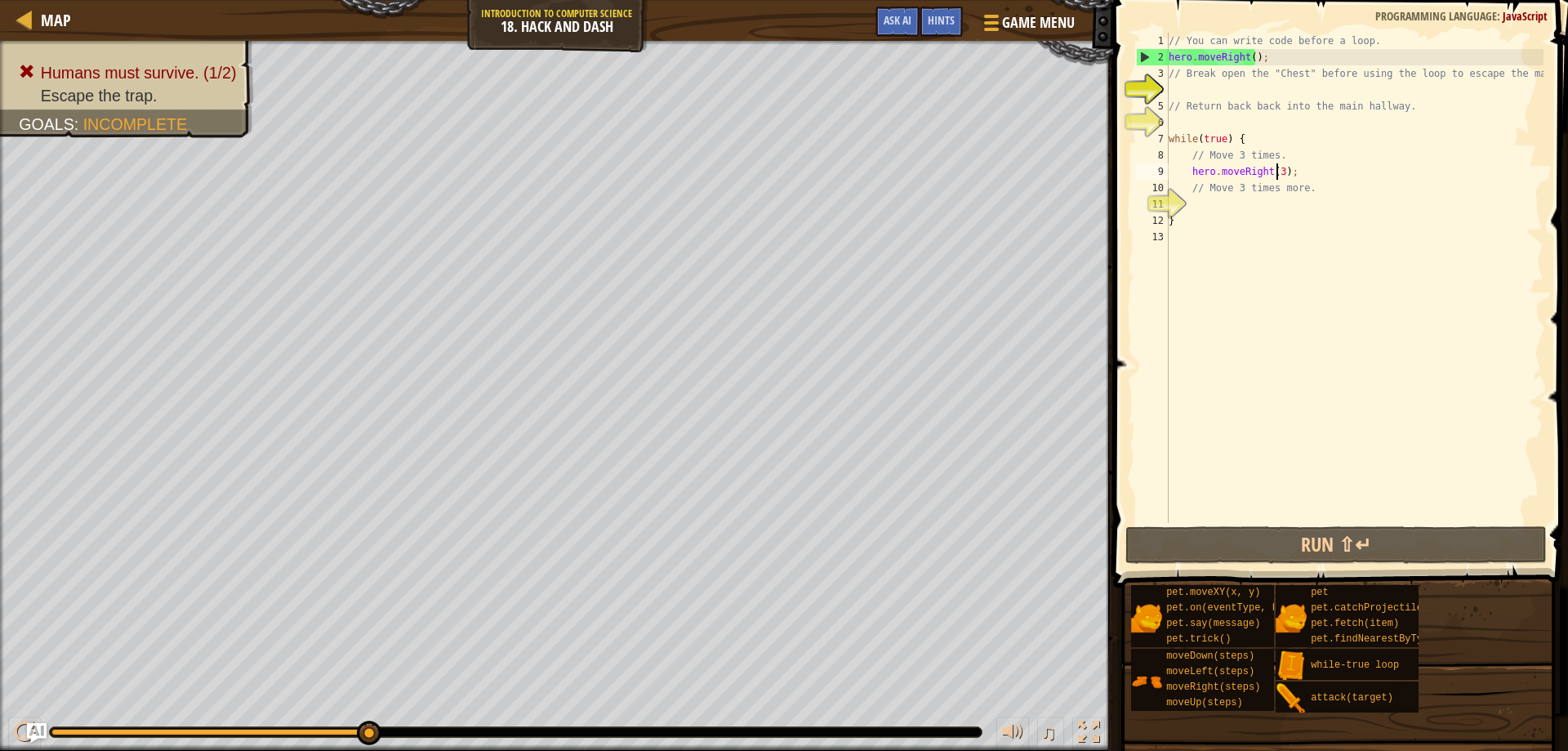
click at [1275, 171] on div "// You can write code before a loop. hero . moveRight ( ) ; // Break open the "…" at bounding box center [1354, 295] width 378 height 523
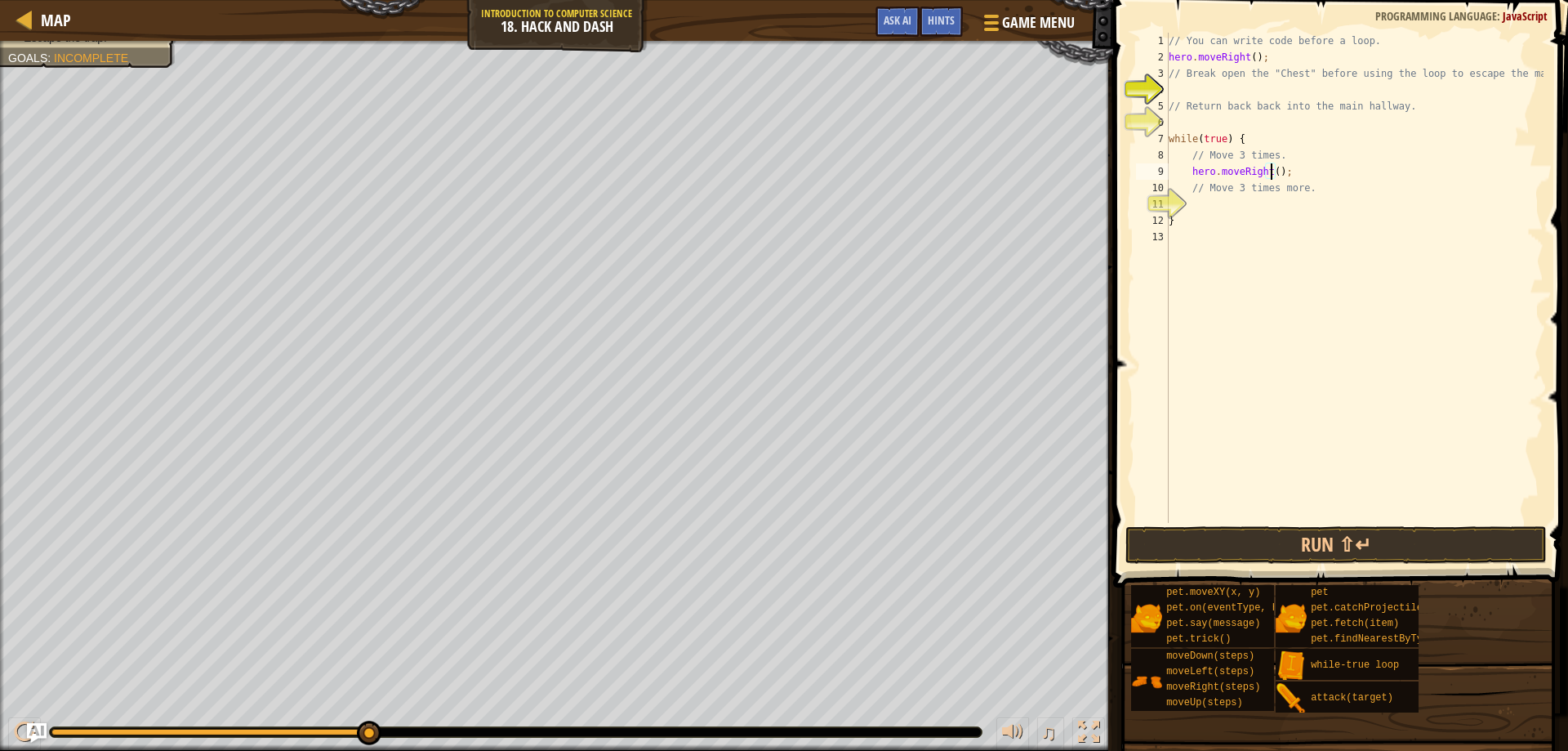
click at [1250, 218] on div "// You can write code before a loop. hero . moveRight ( ) ; // Break open the "…" at bounding box center [1354, 295] width 378 height 523
type textarea "}"
click at [1251, 208] on div "// You can write code before a loop. hero . moveRight ( ) ; // Break open the "…" at bounding box center [1354, 295] width 378 height 523
type textarea "u"
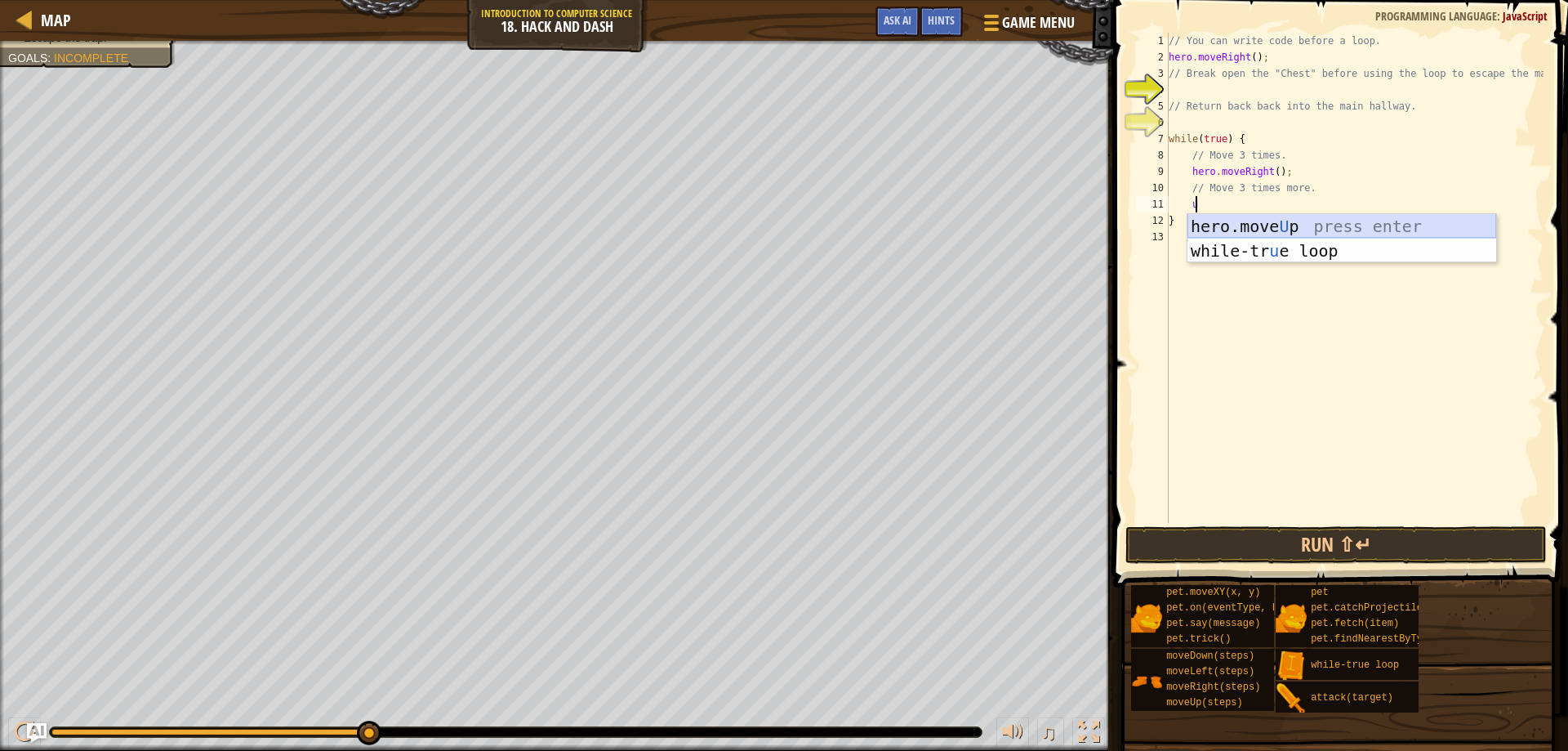
click at [1288, 219] on div "hero.move U p press enter while-tr u e loop press enter" at bounding box center [1342, 263] width 309 height 98
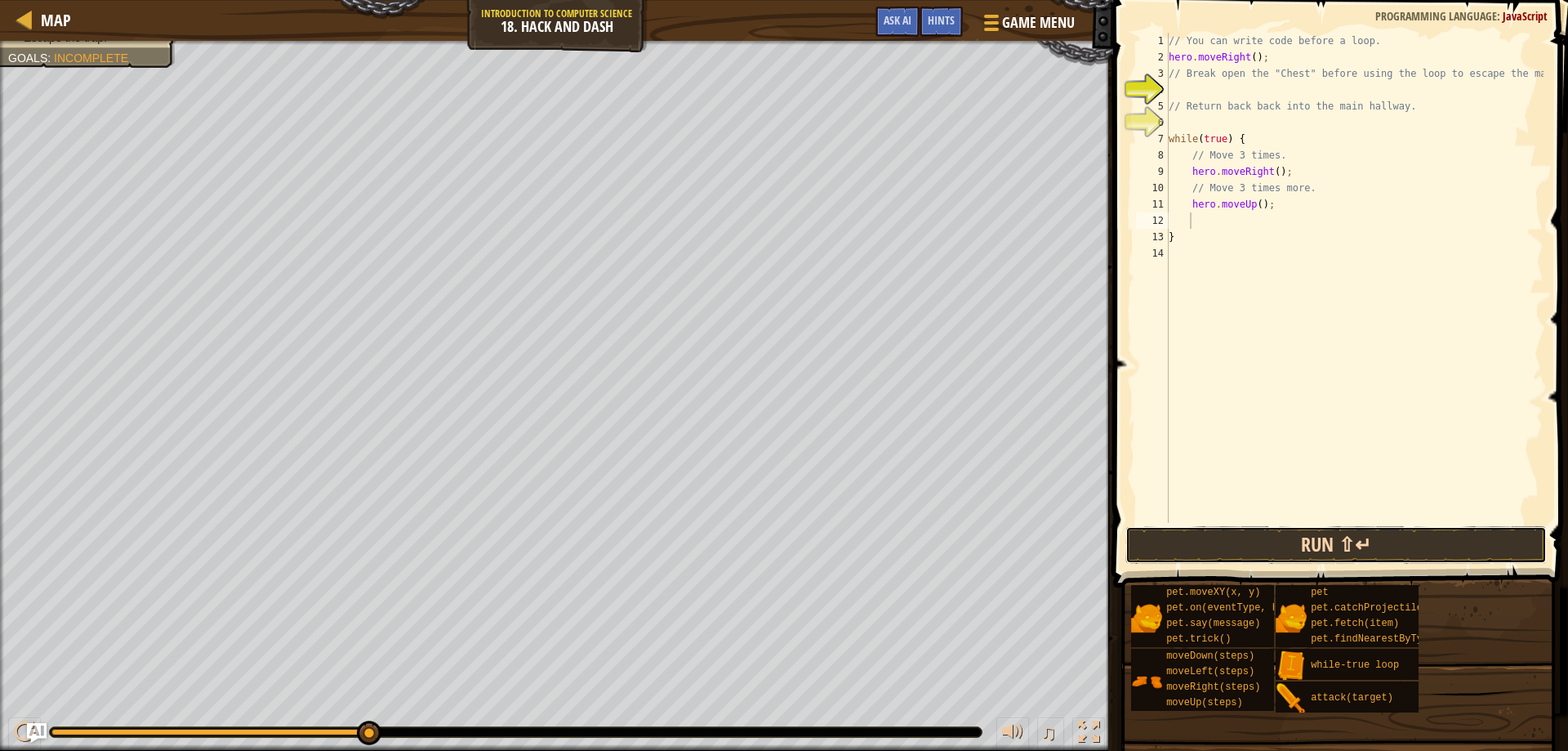
click at [1396, 544] on button "Run ⇧↵" at bounding box center [1337, 545] width 422 height 38
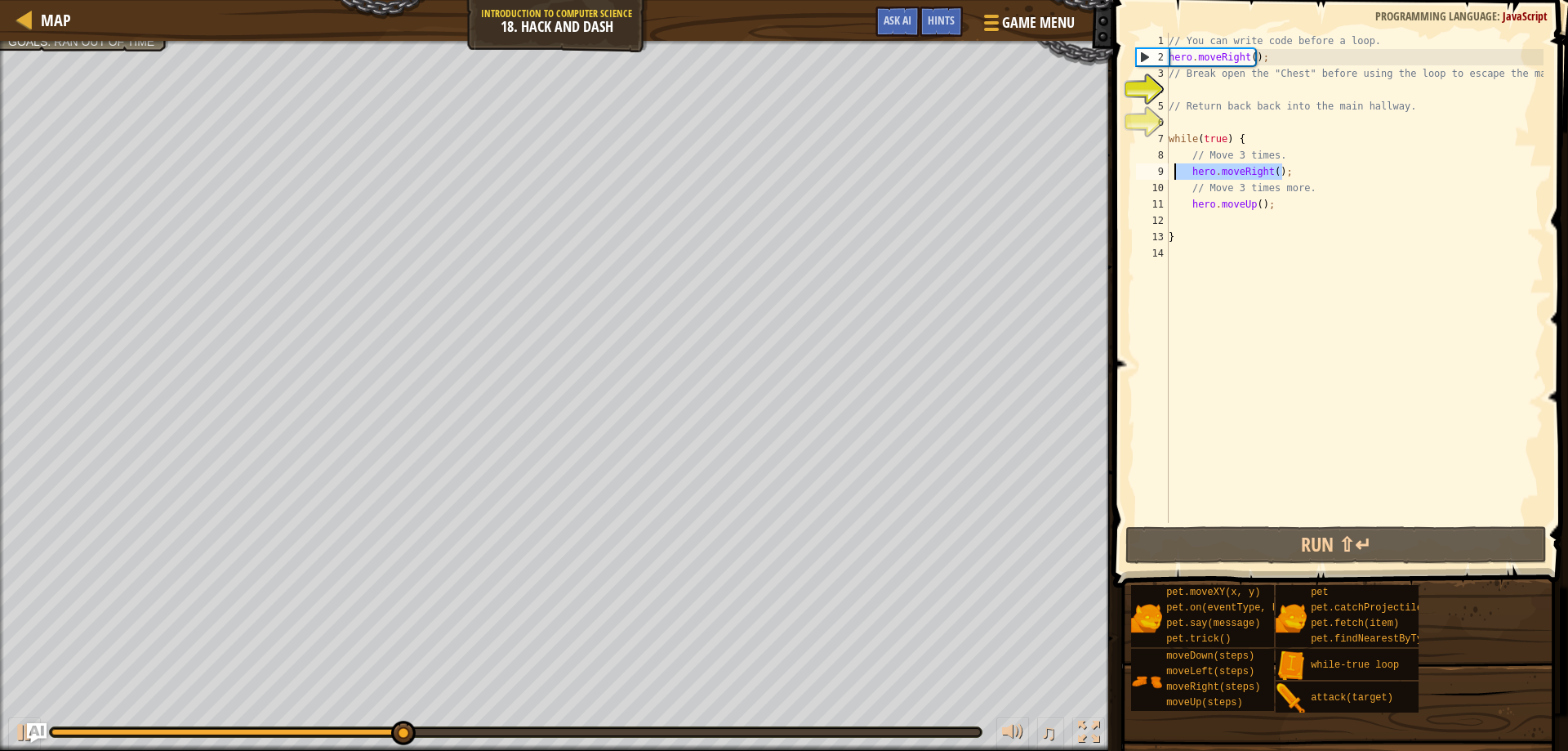
drag, startPoint x: 1286, startPoint y: 174, endPoint x: 1171, endPoint y: 171, distance: 115.0
click at [1173, 171] on div "// You can write code before a loop. hero . moveRight ( ) ; // Break open the "…" at bounding box center [1354, 295] width 378 height 523
type textarea "hero.moveRight();"
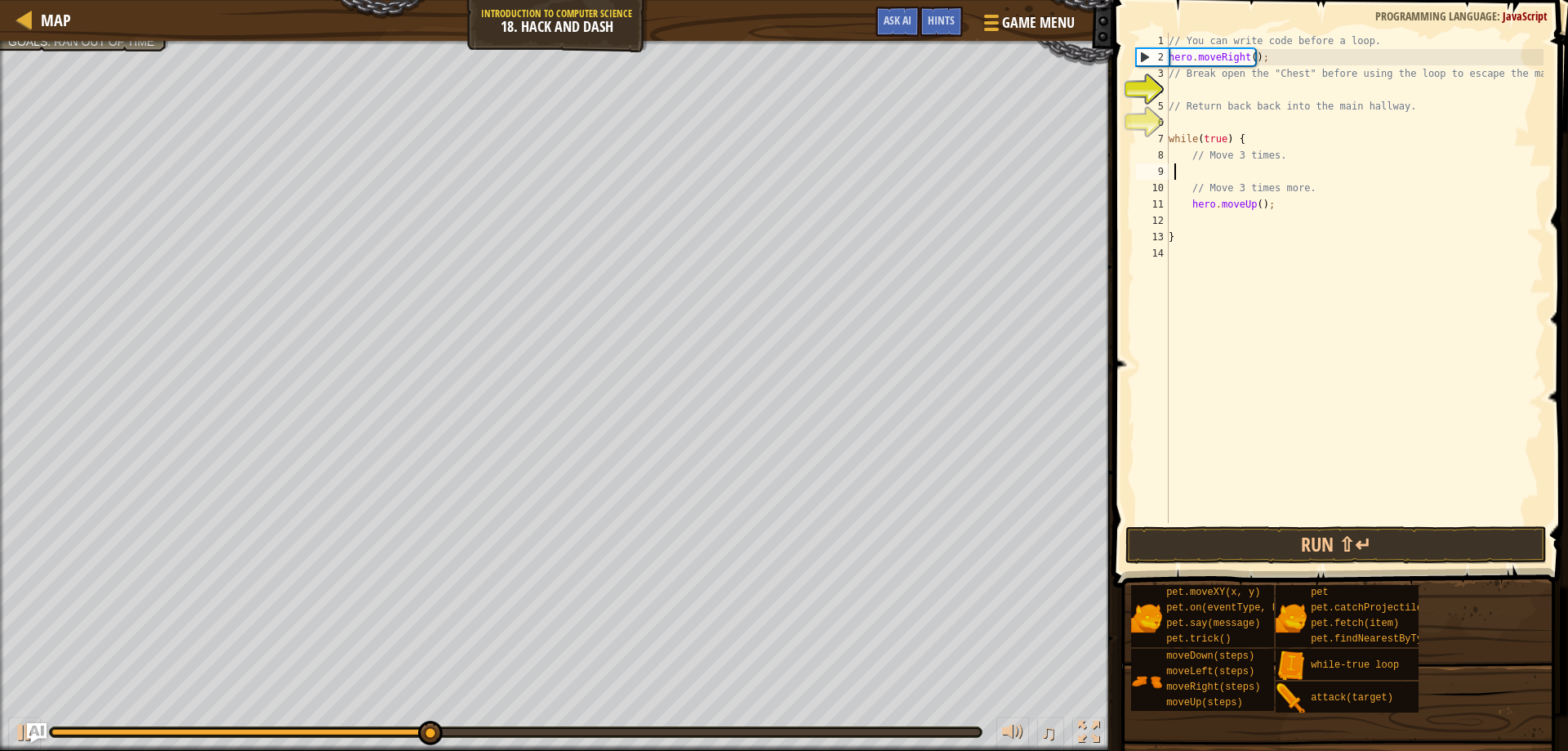
scroll to position [8, 0]
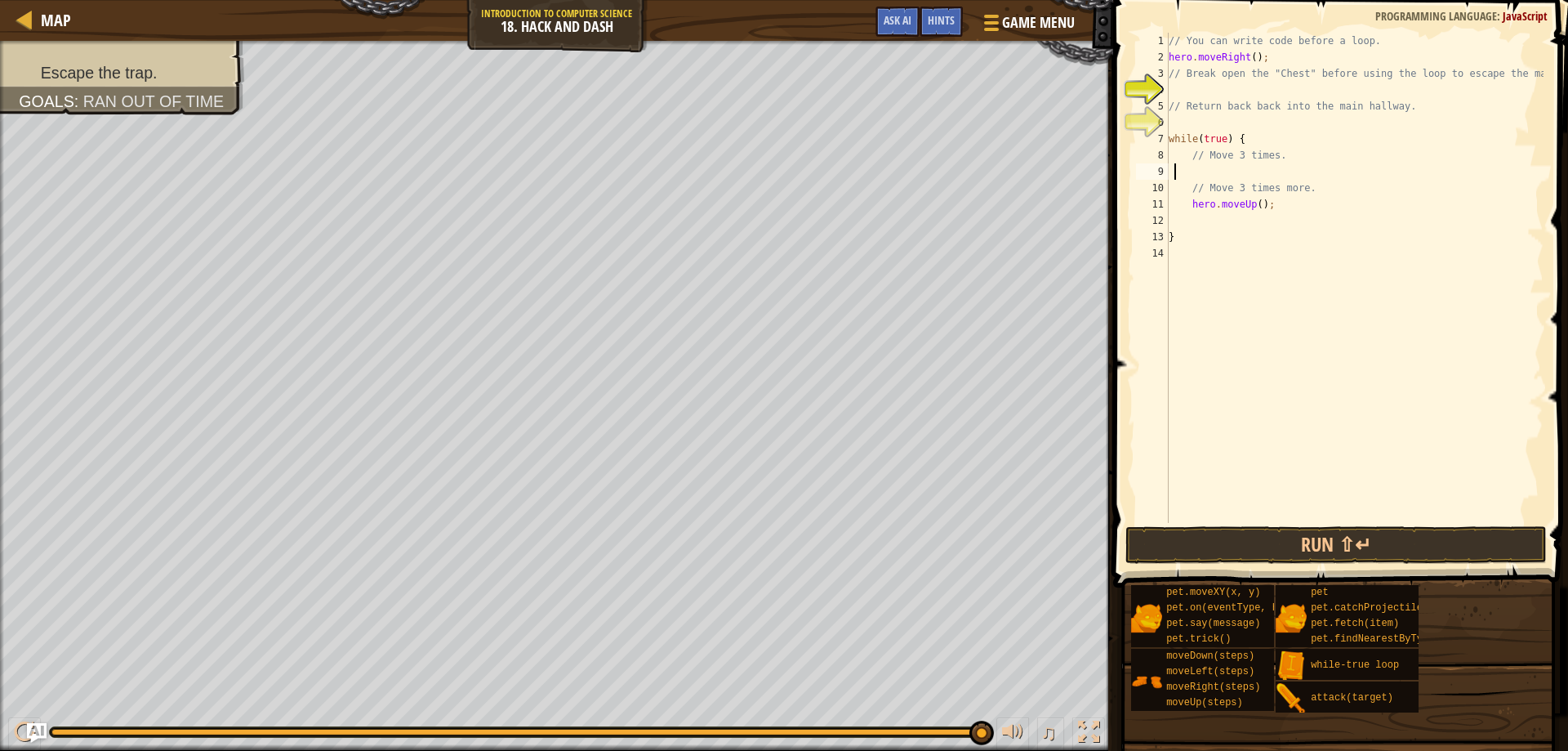
click at [1327, 0] on html "Map Introduction to Computer Science 18. Hack and Dash Game Menu Done Hints Ask…" at bounding box center [784, 0] width 1568 height 0
click at [1470, 545] on button "Run ⇧↵" at bounding box center [1337, 545] width 422 height 38
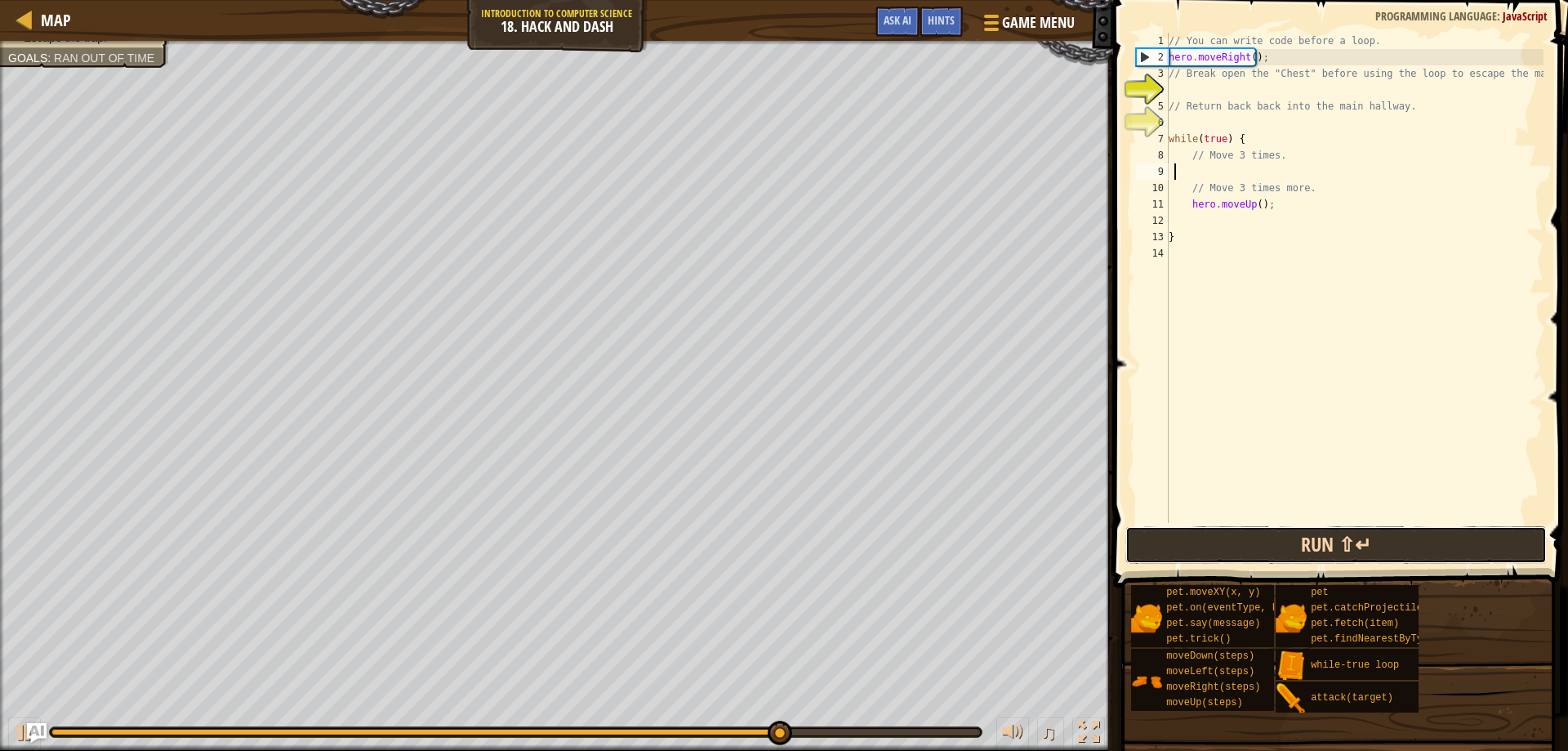
click at [1384, 543] on button "Run ⇧↵" at bounding box center [1337, 545] width 422 height 38
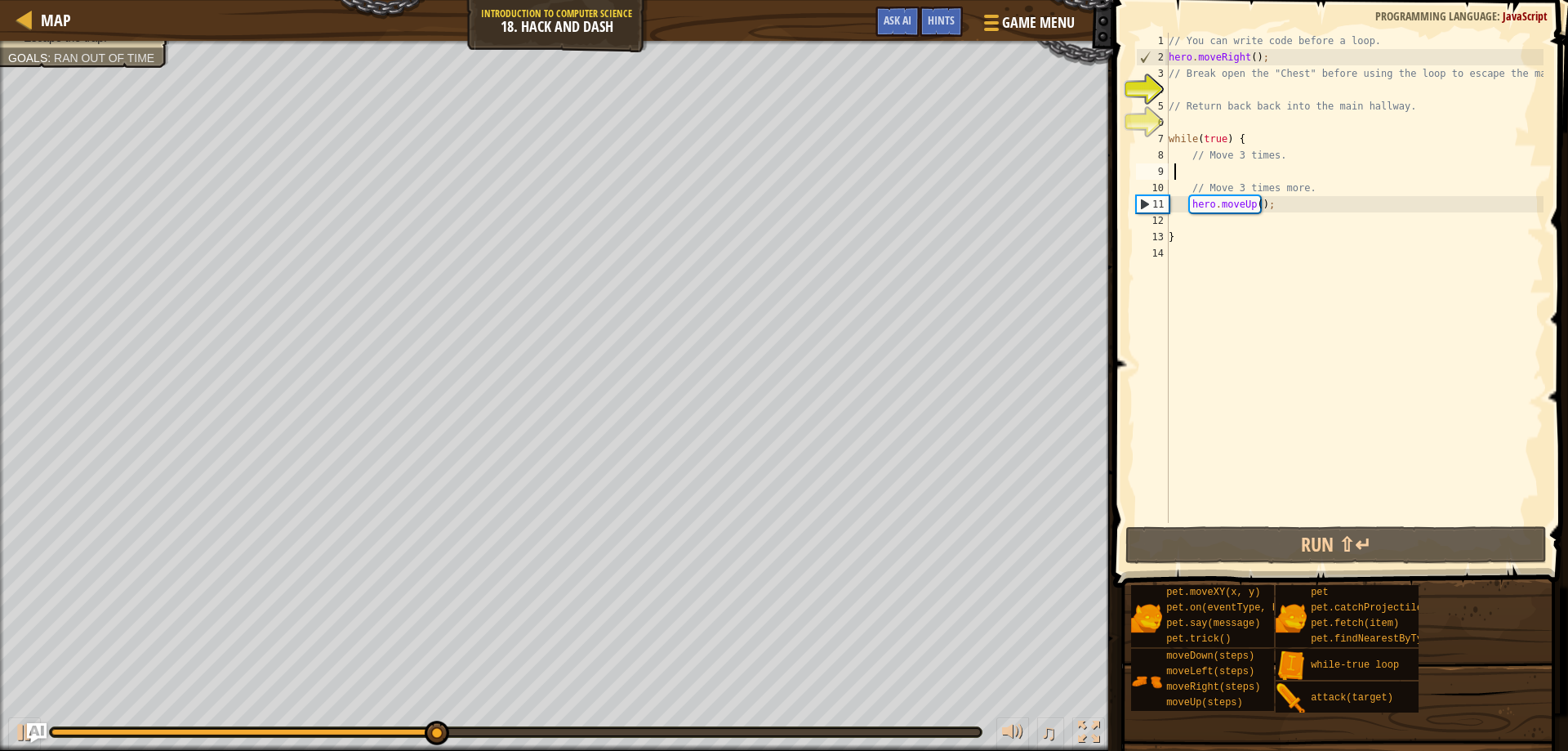
click at [1198, 179] on div "// You can write code before a loop. hero . moveRight ( ) ; // Break open the "…" at bounding box center [1354, 295] width 378 height 523
click at [1207, 226] on div "// You can write code before a loop. hero . moveRight ( ) ; // Break open the "…" at bounding box center [1354, 295] width 378 height 523
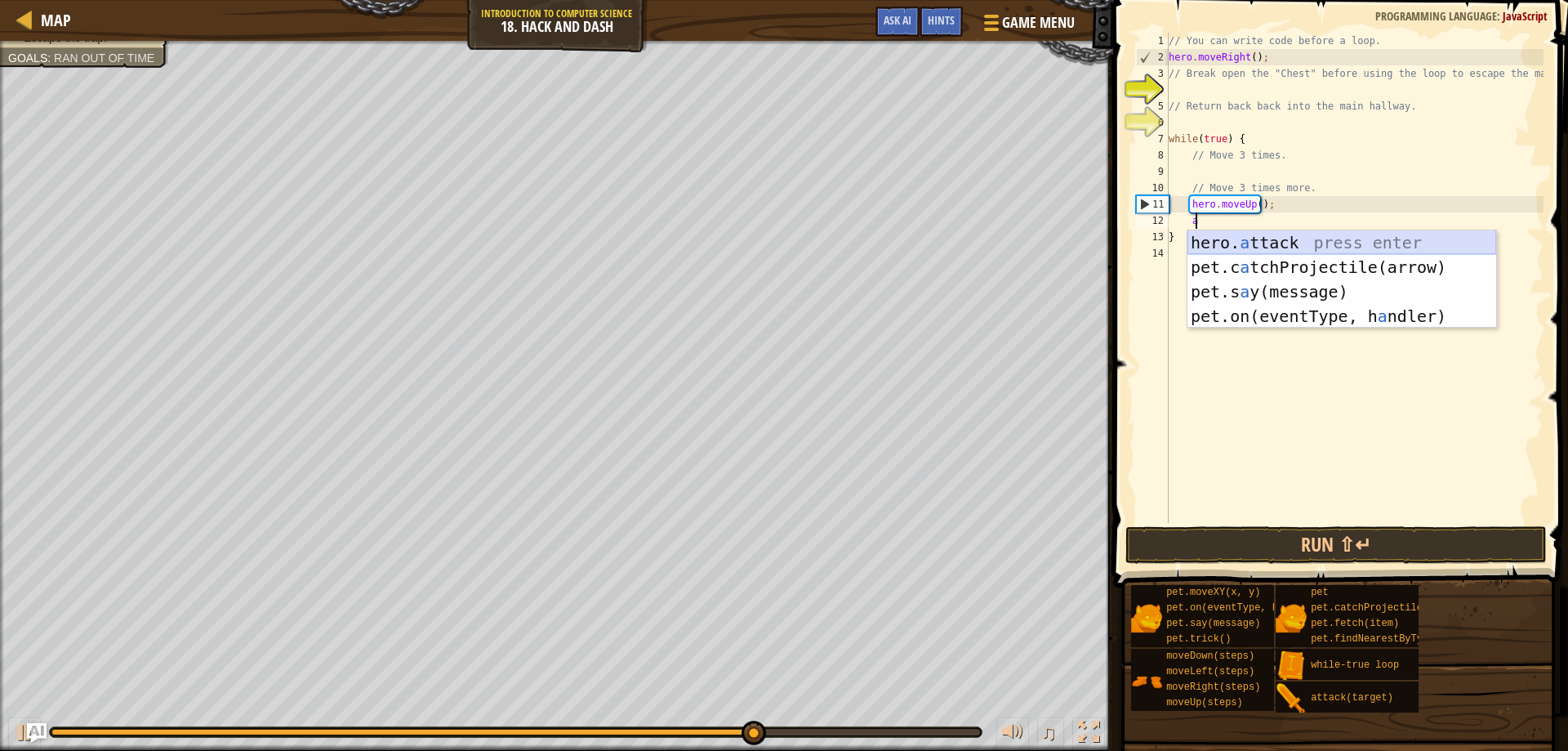
click at [1252, 240] on div "hero. a ttack press enter pet.c a tchProjectile(arrow) press enter pet.s a y(me…" at bounding box center [1342, 303] width 309 height 147
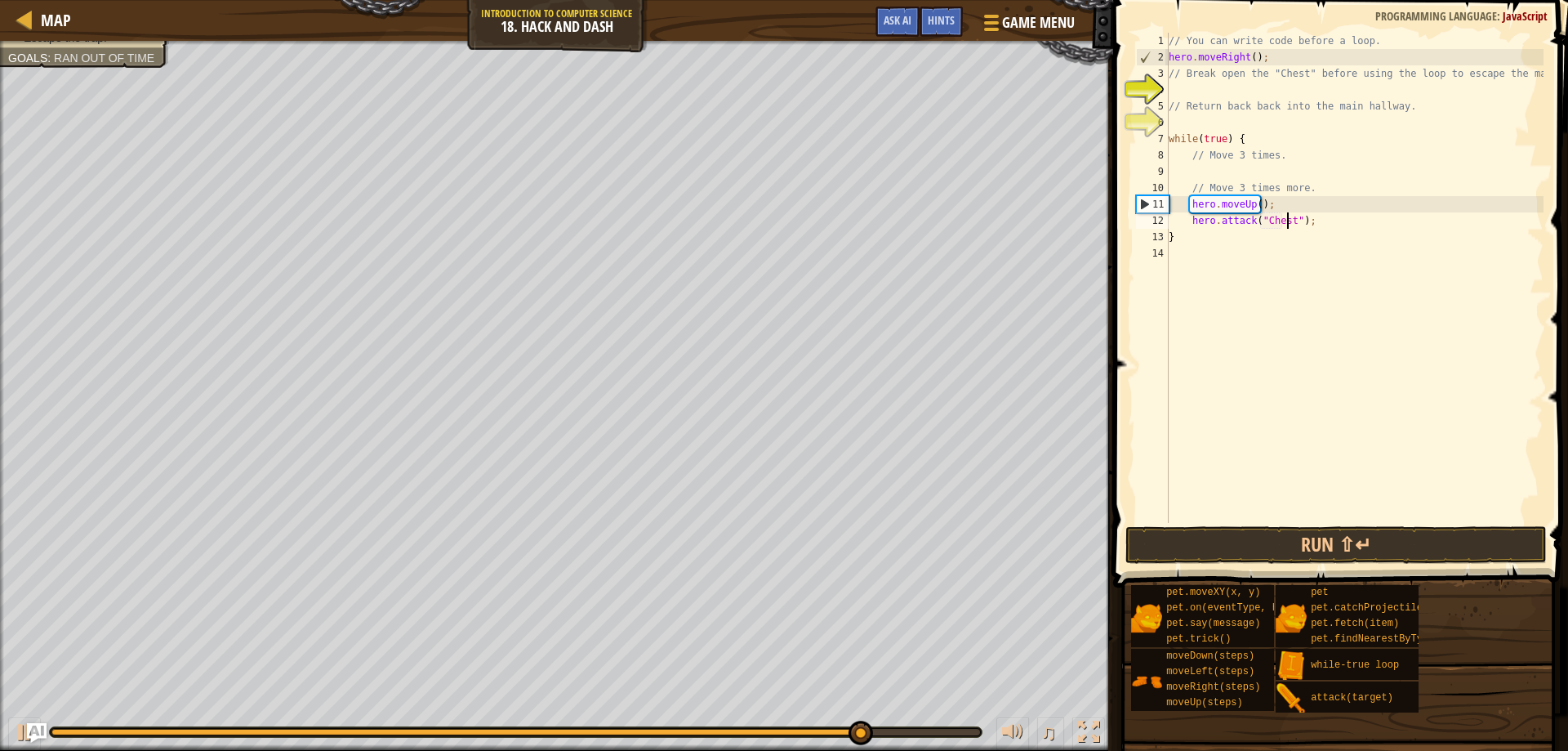
scroll to position [8, 10]
click at [1333, 528] on button "Run ⇧↵" at bounding box center [1337, 545] width 422 height 38
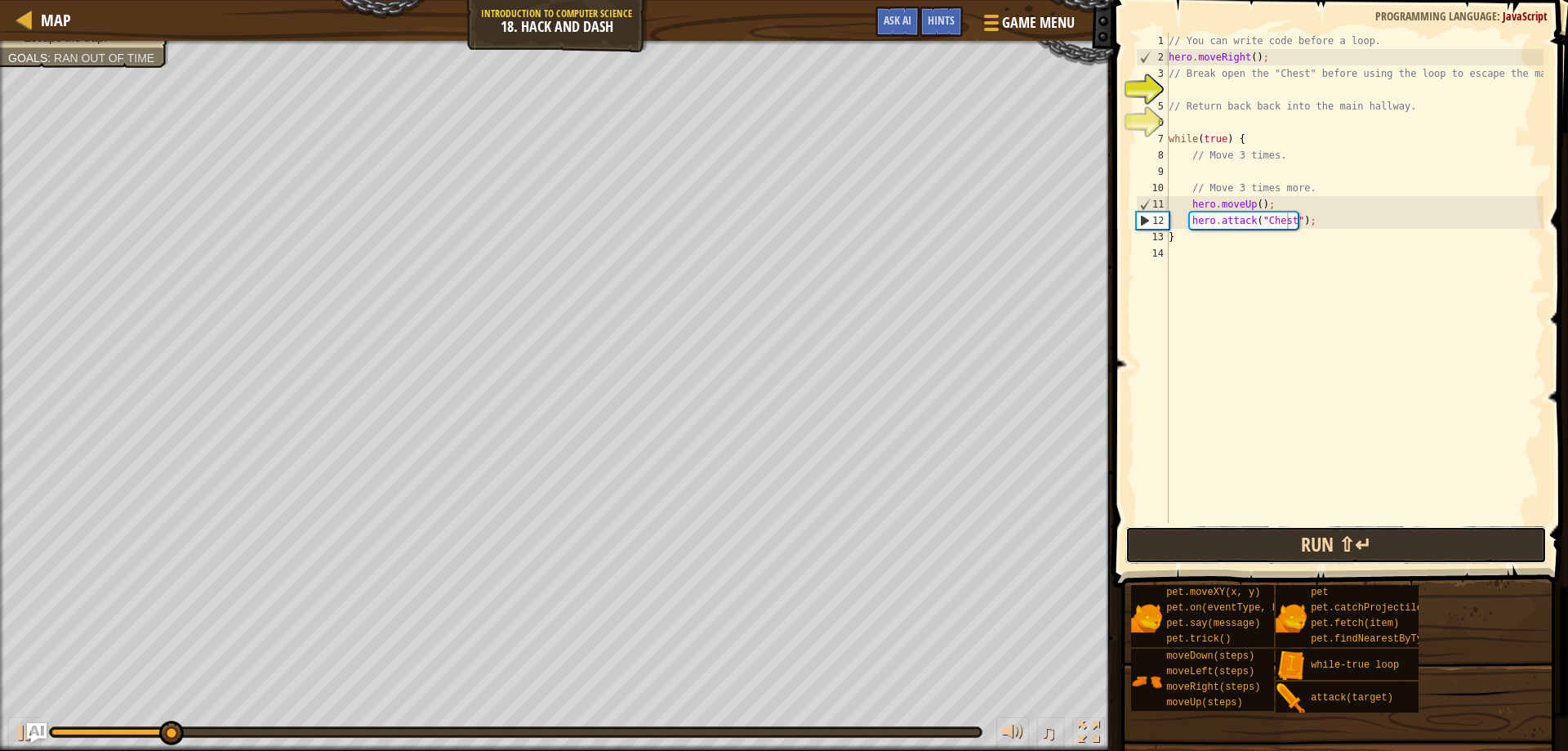
click at [1309, 533] on button "Run ⇧↵" at bounding box center [1337, 545] width 422 height 38
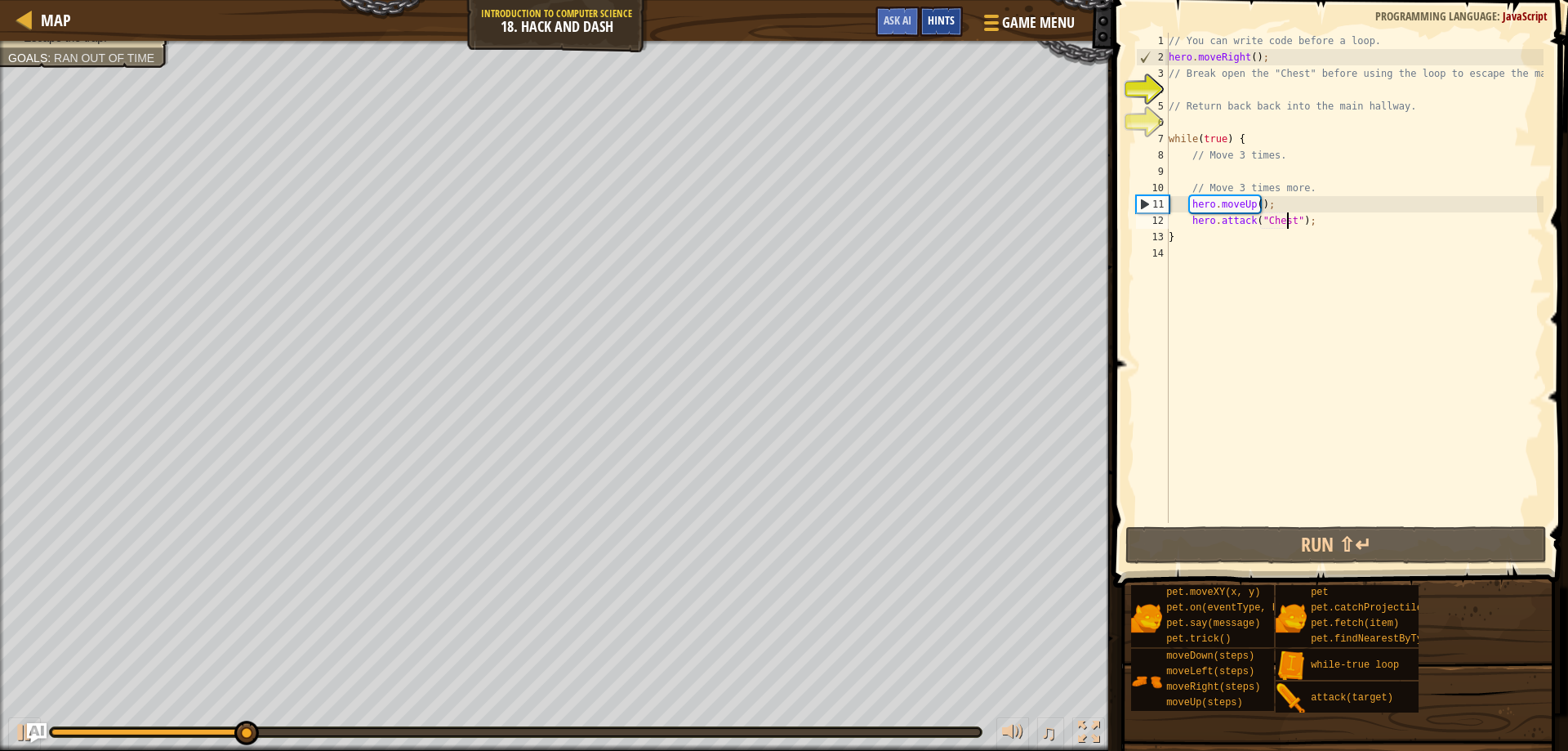
click at [952, 13] on div "Hints" at bounding box center [941, 22] width 44 height 30
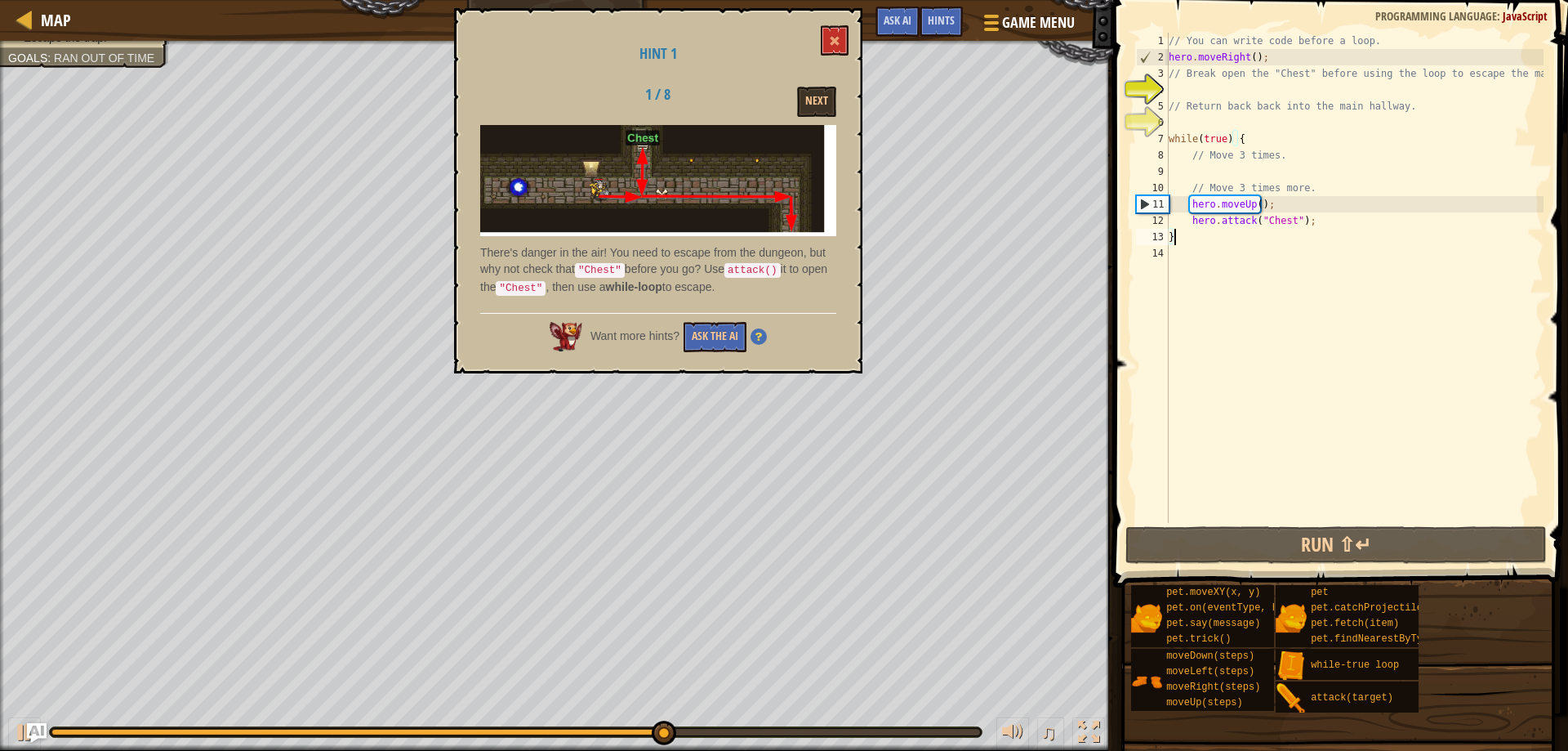
click at [1198, 237] on div "// You can write code before a loop. hero . moveRight ( ) ; // Break open the "…" at bounding box center [1354, 295] width 378 height 523
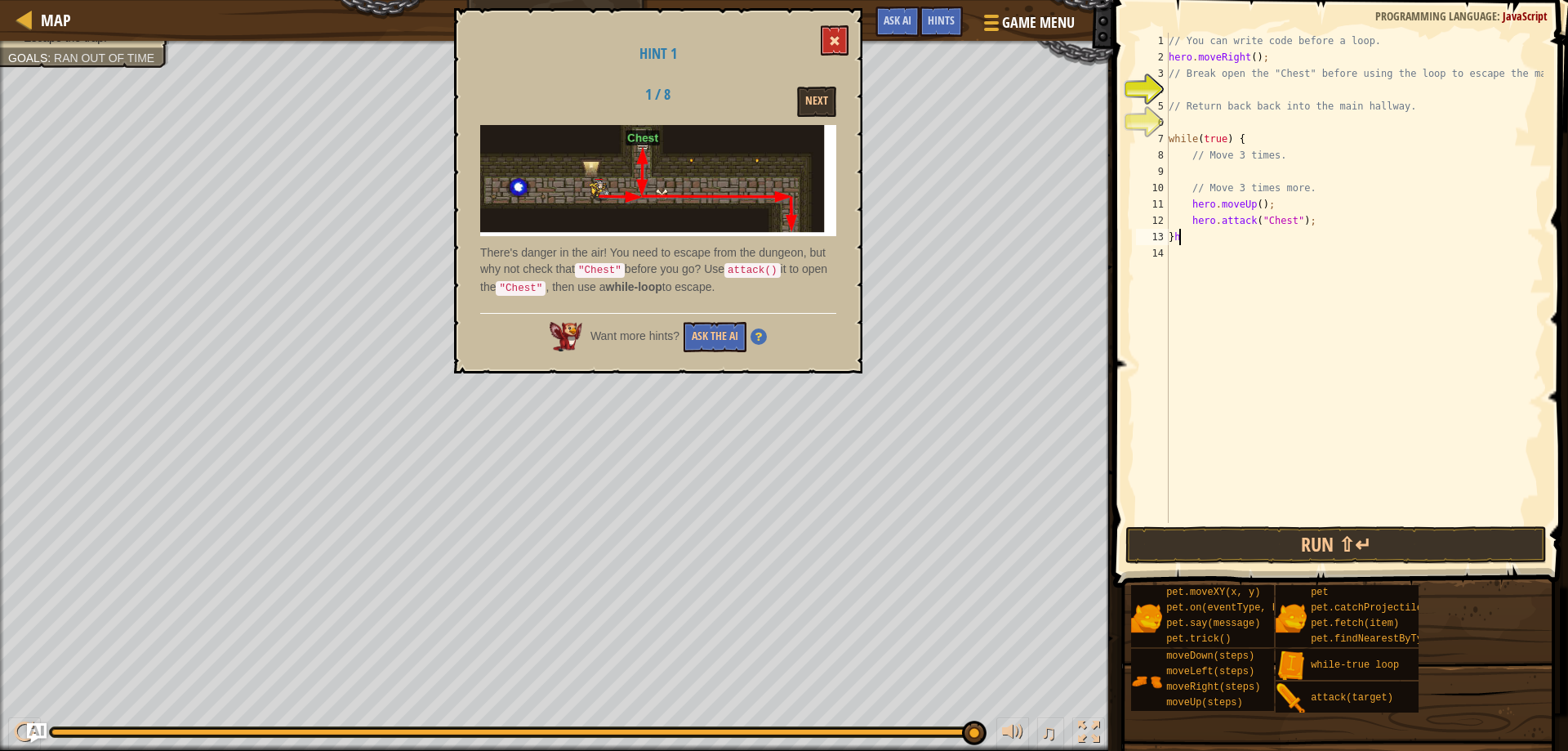
type textarea "}h"
click at [831, 40] on span at bounding box center [834, 41] width 11 height 11
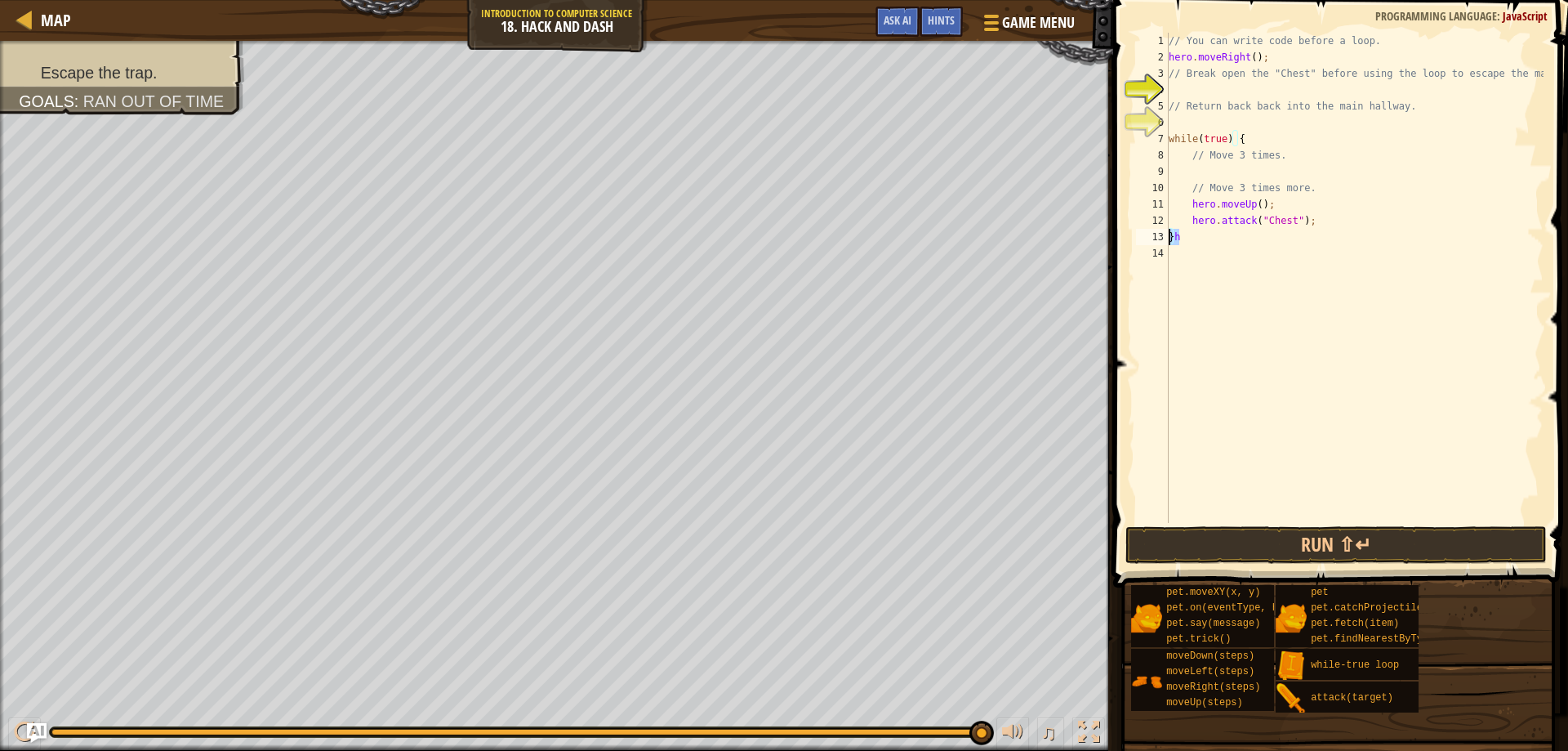
drag, startPoint x: 1185, startPoint y: 238, endPoint x: 1154, endPoint y: 235, distance: 31.1
click at [1154, 235] on div "}h 1 2 3 4 5 6 7 8 9 10 11 12 13 14 // You can write code before a loop. hero .…" at bounding box center [1338, 278] width 411 height 491
type textarea "h"
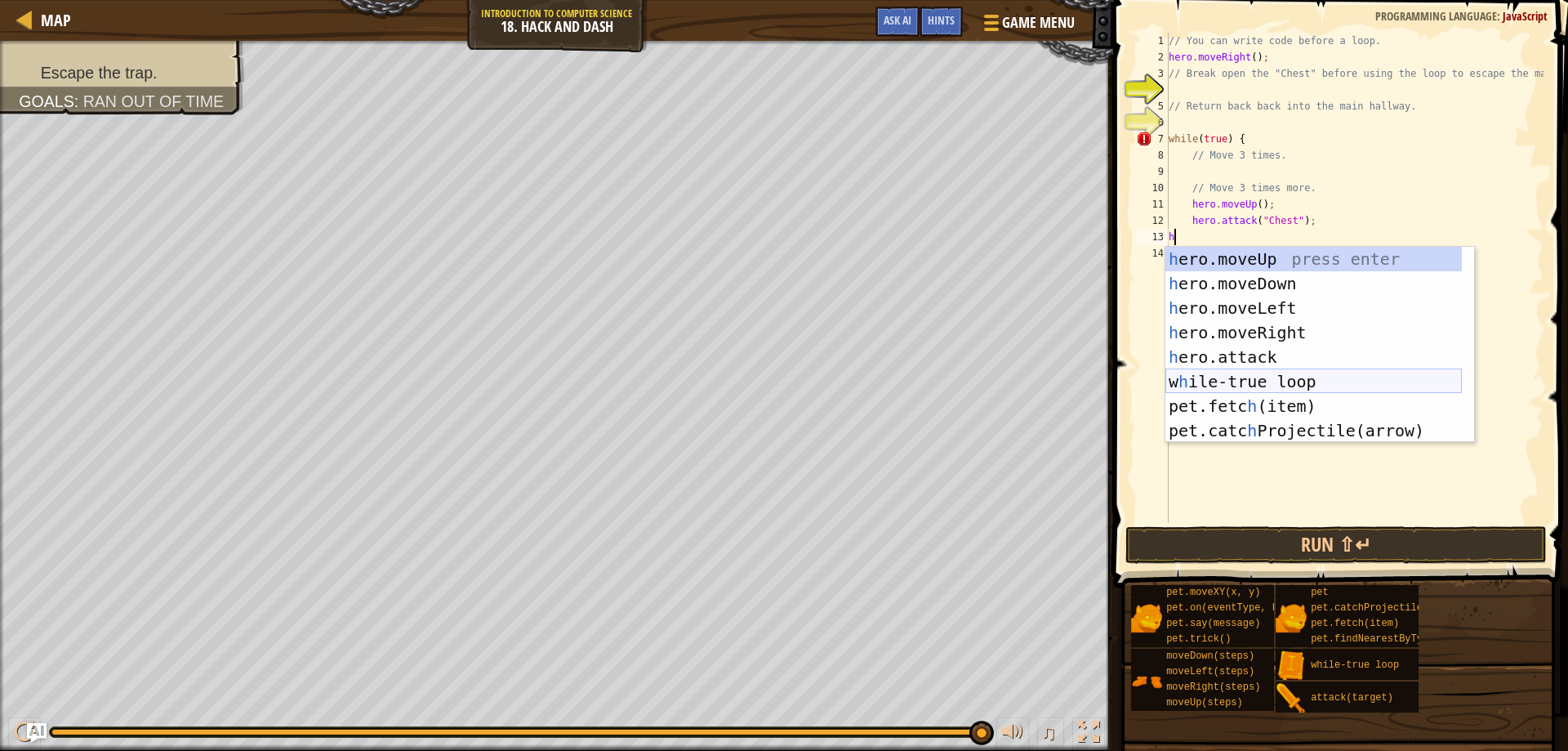
scroll to position [25, 0]
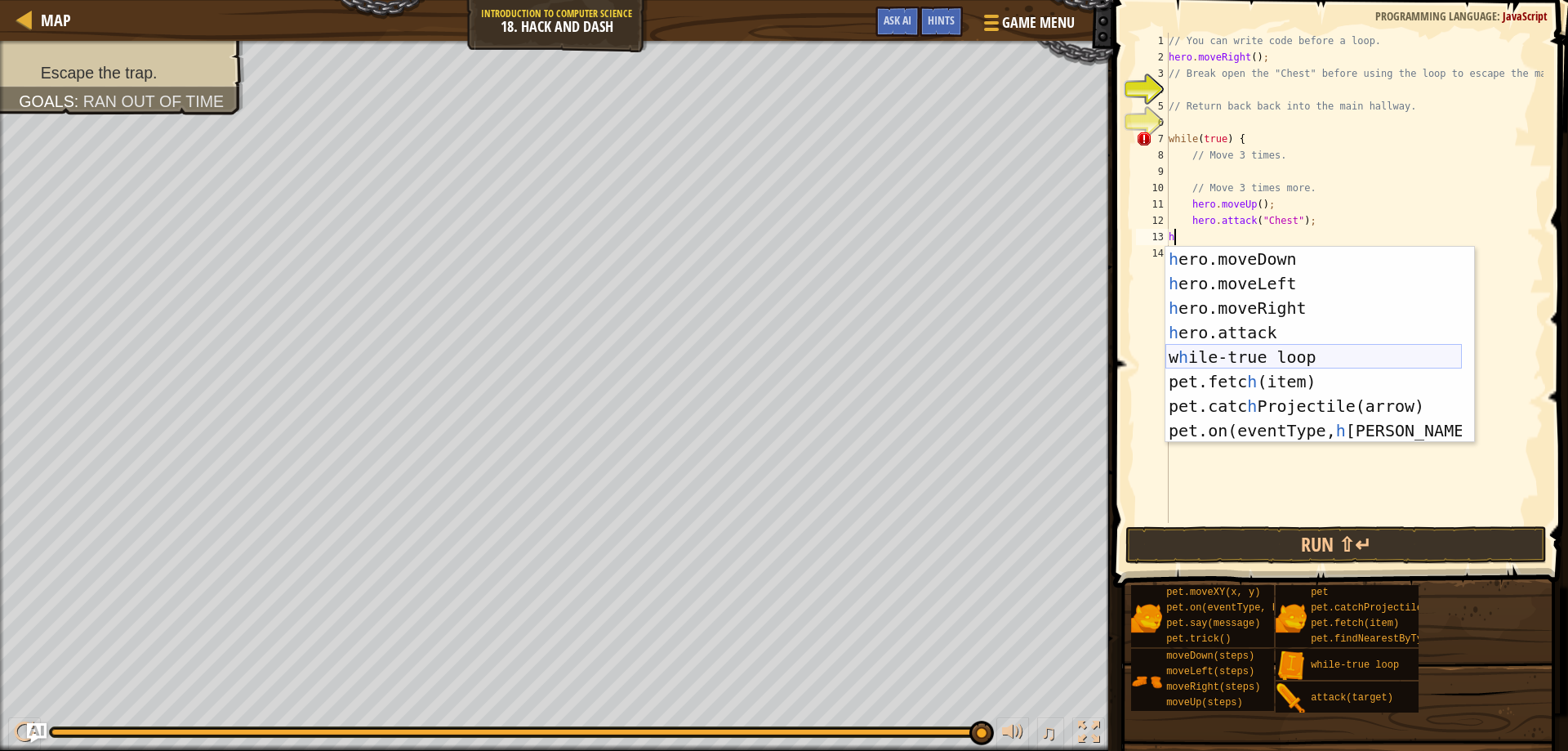
click at [1239, 351] on div "h ero.moveDown press enter h ero.moveLeft press enter h ero.moveRight press ent…" at bounding box center [1313, 368] width 296 height 245
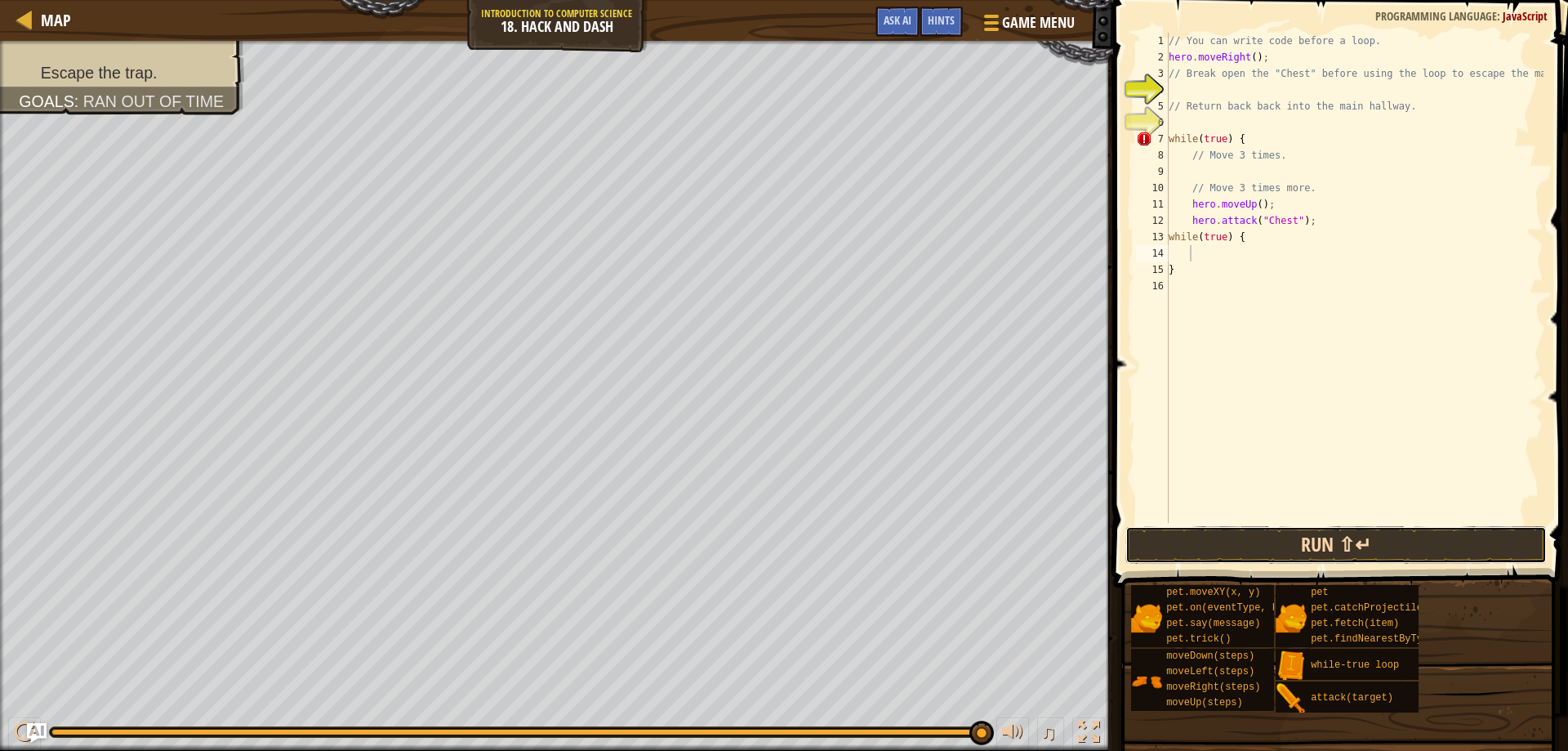
click at [1310, 531] on button "Run ⇧↵" at bounding box center [1337, 545] width 422 height 38
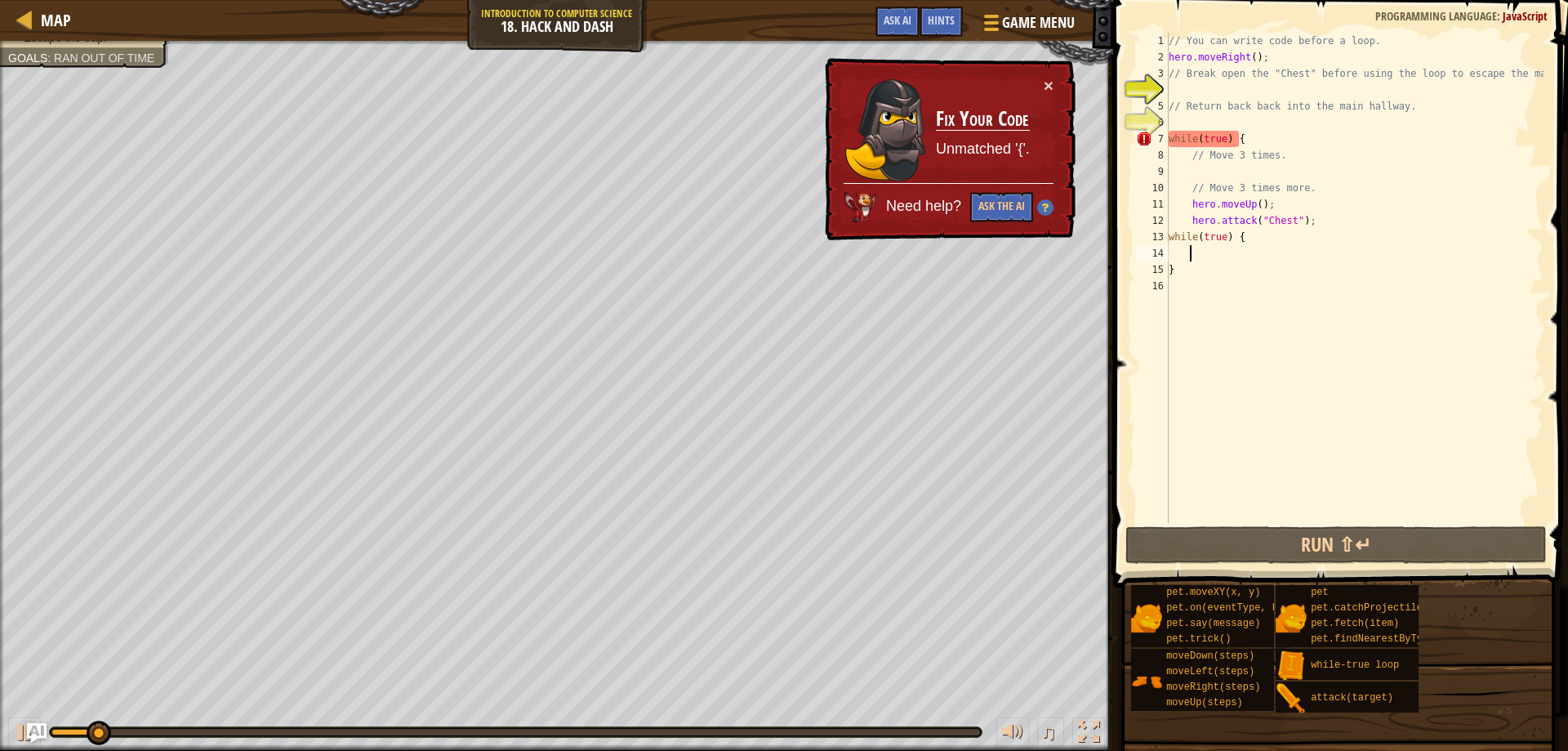
click at [1180, 252] on div "// You can write code before a loop. hero . moveRight ( ) ; // Break open the "…" at bounding box center [1354, 295] width 378 height 523
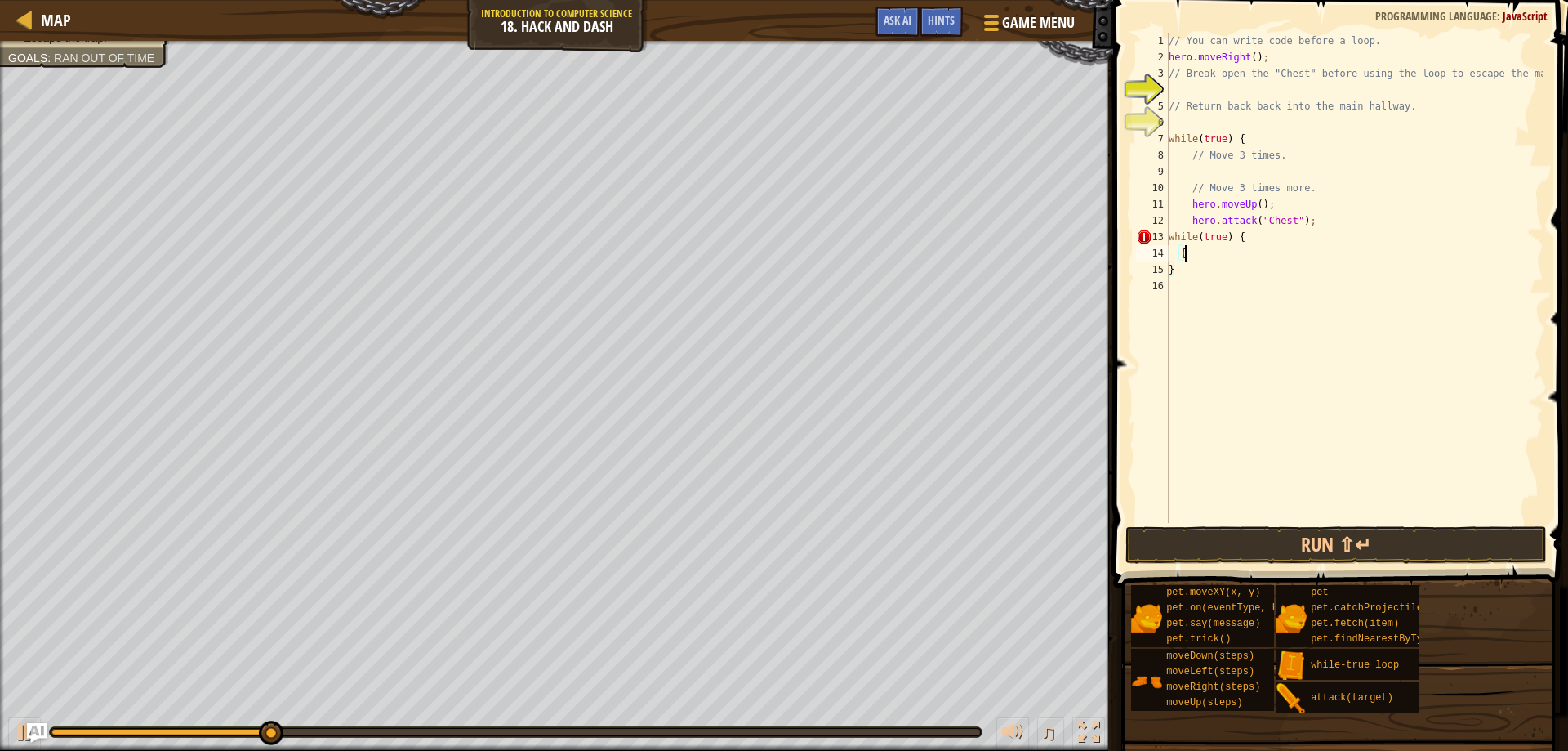
click at [1197, 271] on div "// You can write code before a loop. hero . moveRight ( ) ; // Break open the "…" at bounding box center [1354, 295] width 378 height 523
type textarea "}"
click at [1267, 535] on button "Run ⇧↵" at bounding box center [1337, 545] width 422 height 38
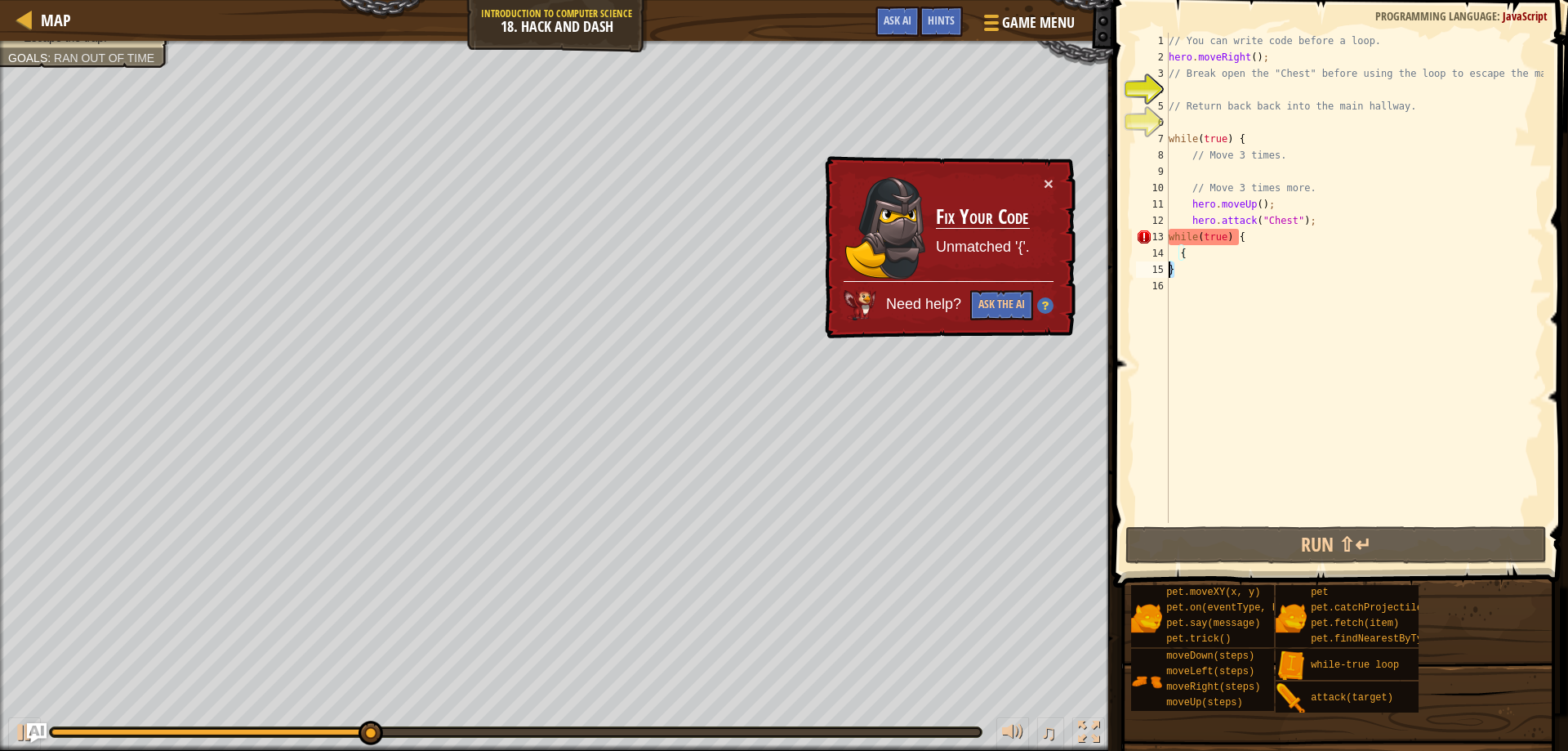
drag, startPoint x: 1179, startPoint y: 267, endPoint x: 1152, endPoint y: 273, distance: 27.7
click at [1152, 273] on div "} 1 2 3 4 5 6 7 8 9 10 11 12 13 14 15 16 // You can write code before a loop. h…" at bounding box center [1338, 278] width 411 height 491
click at [1209, 349] on div "// You can write code before a loop. hero . moveRight ( ) ; // Break open the "…" at bounding box center [1354, 295] width 378 height 523
click at [413, 286] on div "Escape the trap. Goals : Ran out of time ♫ Tharin 140 x: 38 y: 110 No target" at bounding box center [784, 396] width 1568 height 710
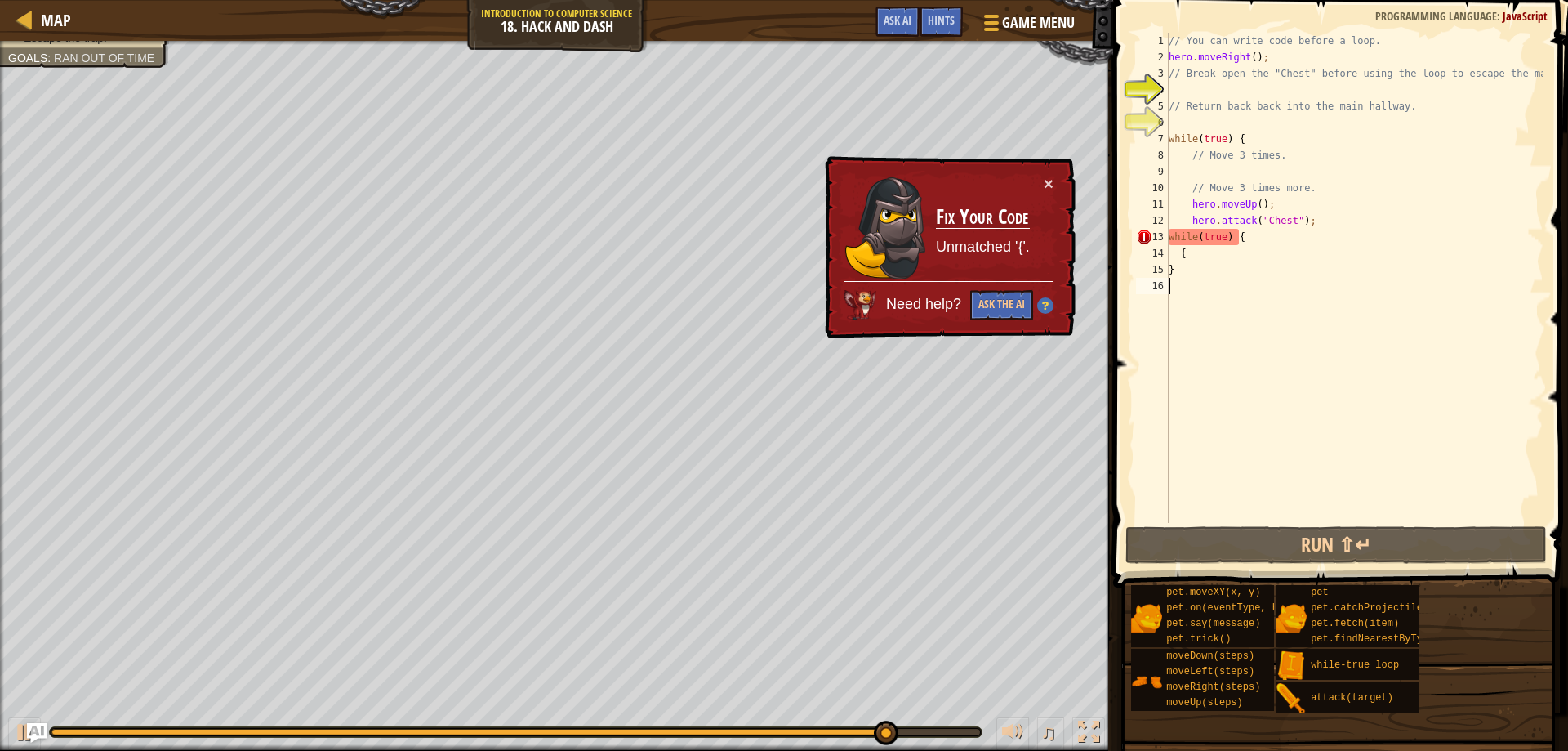
drag, startPoint x: 411, startPoint y: 715, endPoint x: 680, endPoint y: -88, distance: 846.9
click at [680, 0] on html "Map Introduction to Computer Science 18. Hack and Dash Game Menu Done Hints Ask…" at bounding box center [784, 0] width 1568 height 0
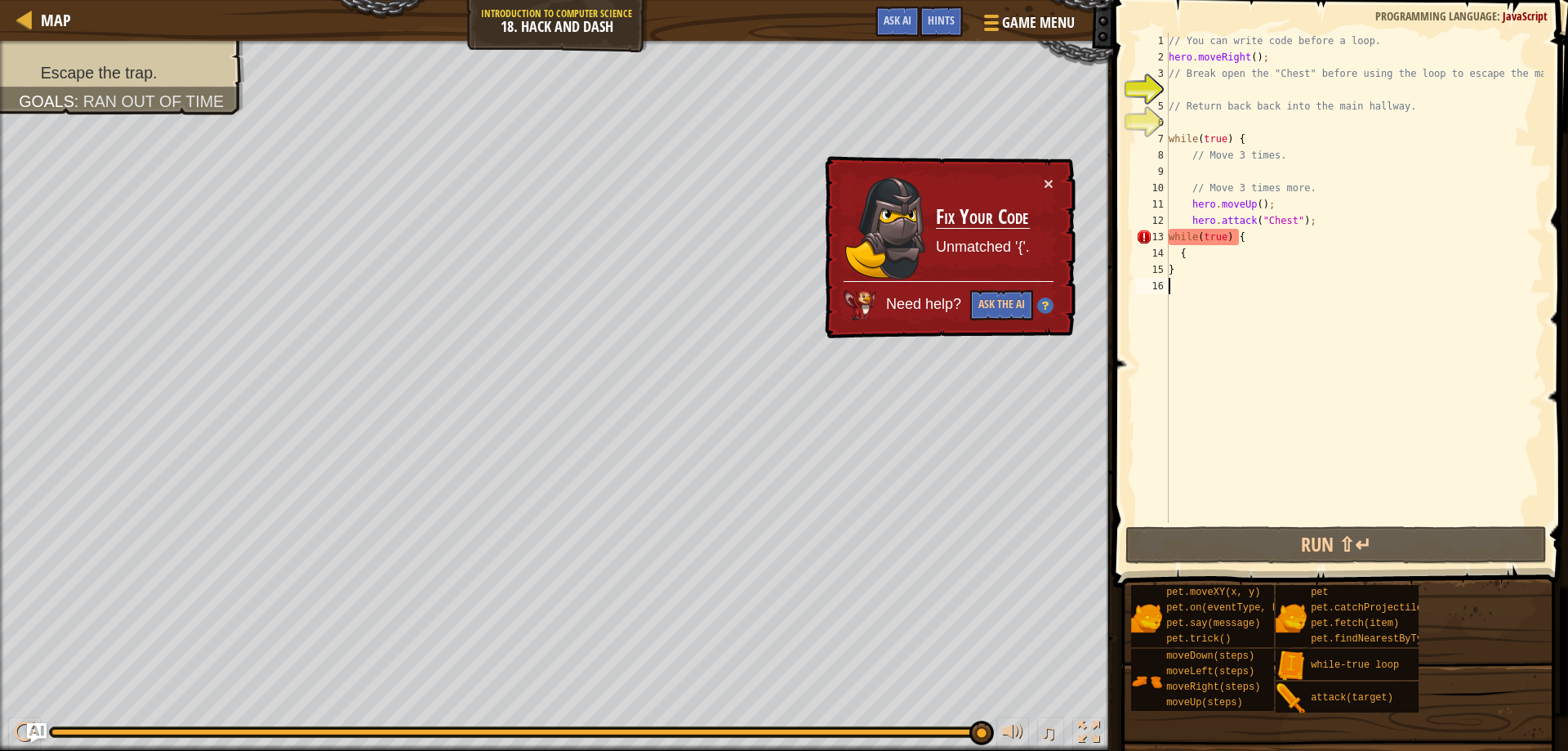
click at [757, 37] on div "Map Introduction to Computer Science 18. Hack and Dash Game Menu Done Hints Ask…" at bounding box center [784, 375] width 1568 height 751
drag, startPoint x: 0, startPoint y: 672, endPoint x: 1467, endPoint y: 382, distance: 1495.4
drag, startPoint x: 1269, startPoint y: 231, endPoint x: 1245, endPoint y: 236, distance: 24.5
click at [1245, 236] on div "// You can write code before a loop. hero . moveRight ( ) ; // Break open the "…" at bounding box center [1354, 295] width 378 height 523
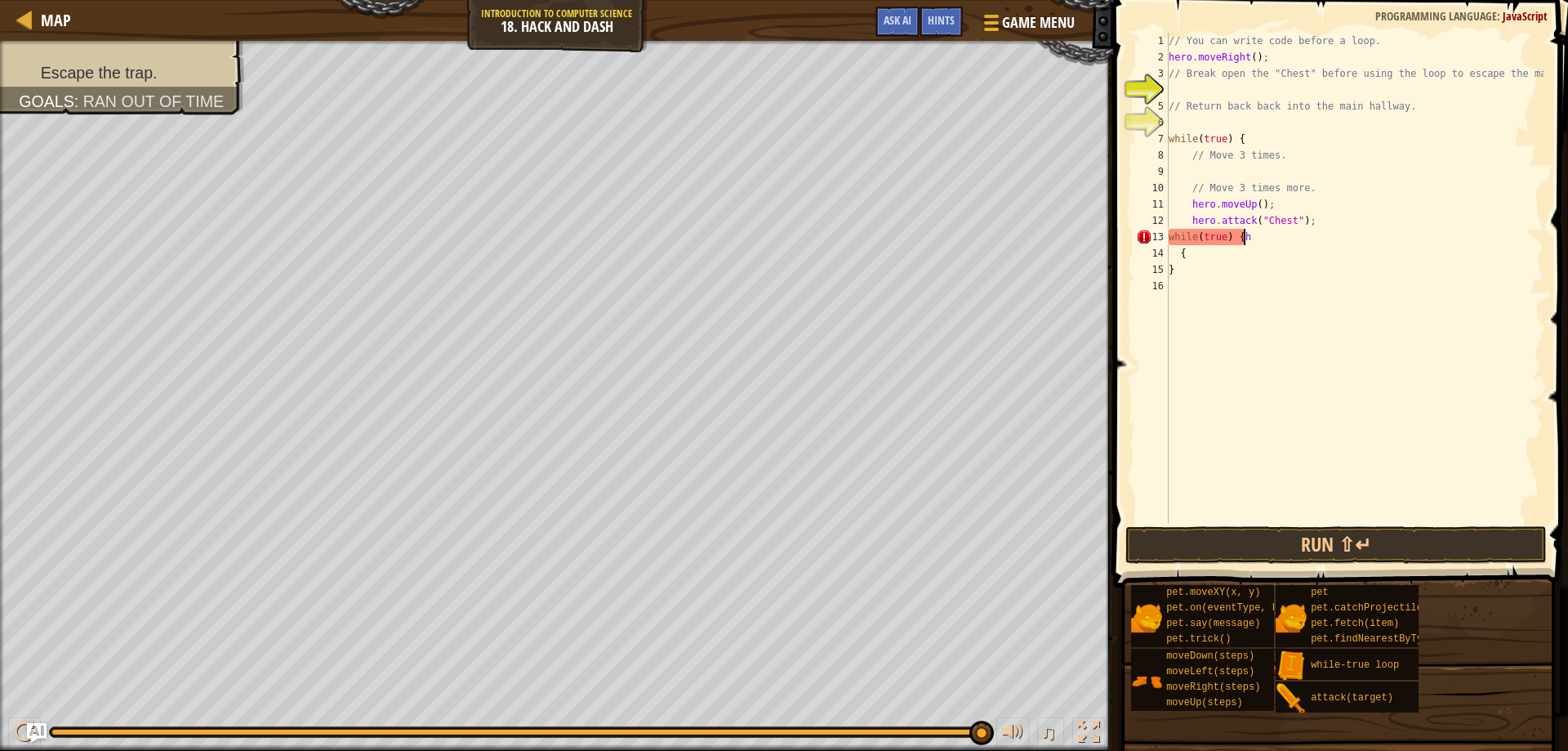
scroll to position [8, 6]
type textarea "while(true) {hi"
click at [1283, 543] on button "Run ⇧↵" at bounding box center [1337, 545] width 422 height 38
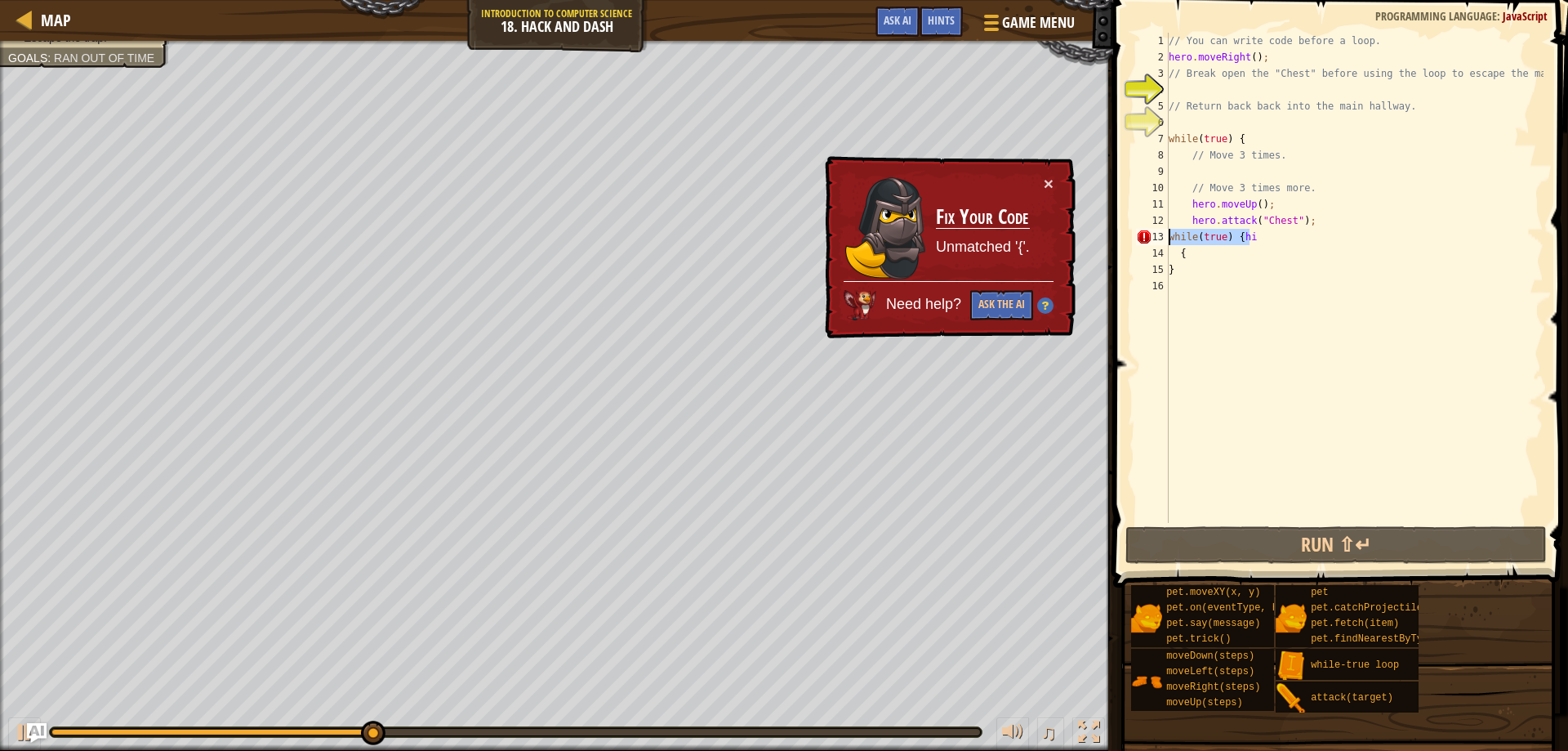
drag, startPoint x: 1259, startPoint y: 237, endPoint x: 1114, endPoint y: 236, distance: 145.0
click at [1114, 236] on div "while(true) {hi 1 2 3 4 5 6 7 8 9 10 11 12 13 14 15 16 // You can write code be…" at bounding box center [1338, 326] width 460 height 635
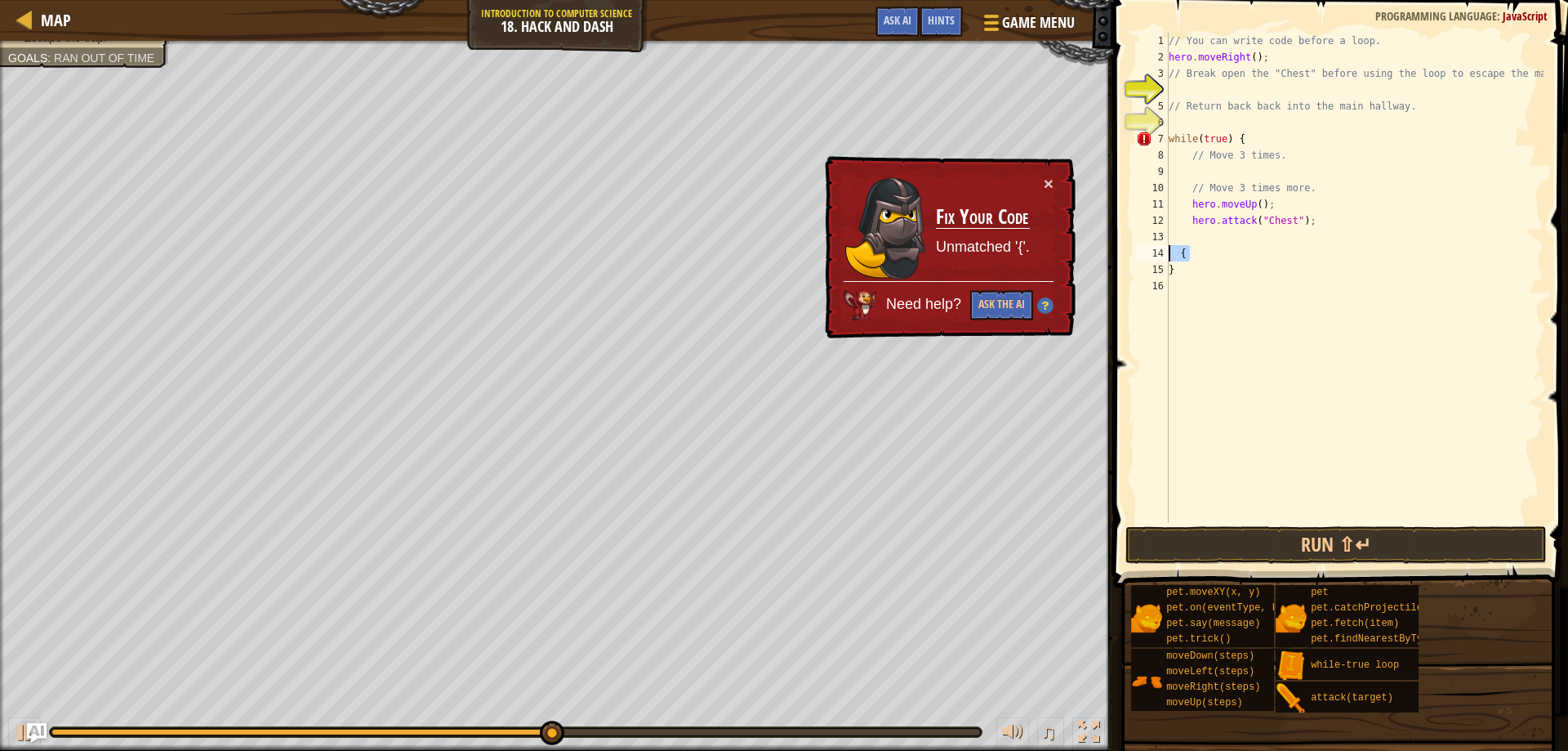
drag, startPoint x: 1191, startPoint y: 256, endPoint x: 1150, endPoint y: 241, distance: 43.7
click at [1148, 242] on div "1 2 3 4 5 6 7 8 9 10 11 12 13 14 15 16 // You can write code before a loop. her…" at bounding box center [1338, 278] width 411 height 491
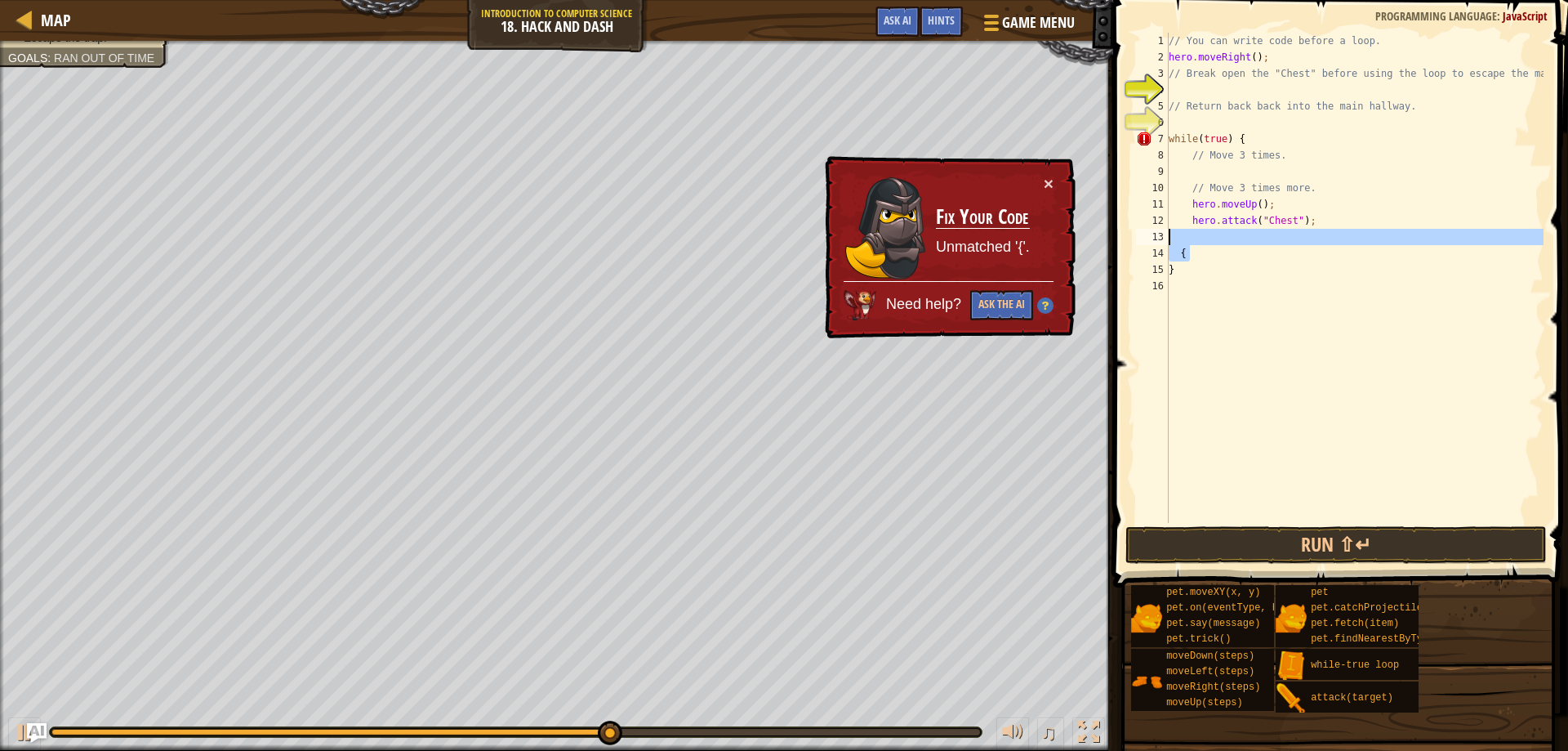
click at [1221, 259] on div "// You can write code before a loop. hero . moveRight ( ) ; // Break open the "…" at bounding box center [1354, 295] width 378 height 523
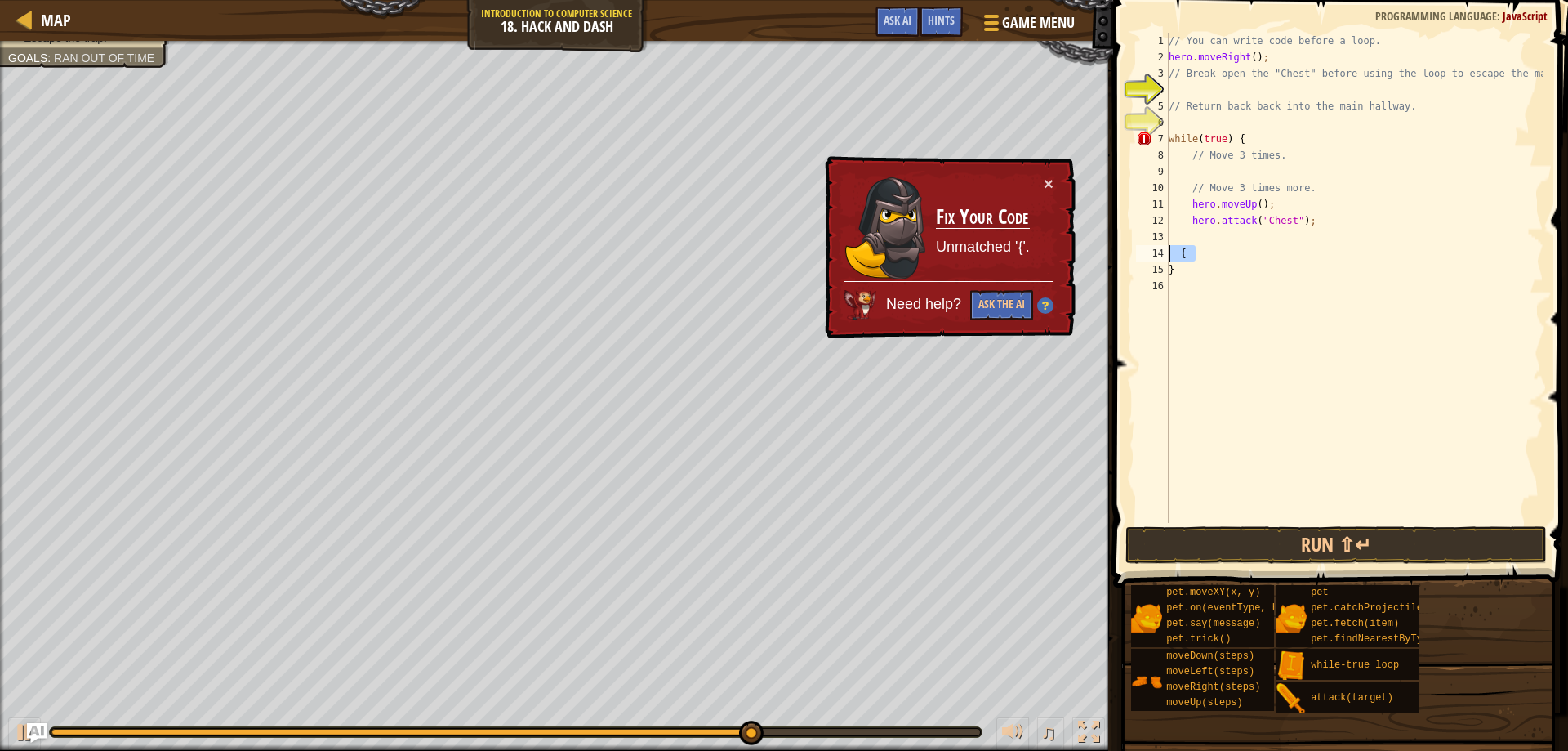
drag, startPoint x: 1217, startPoint y: 259, endPoint x: 1060, endPoint y: 223, distance: 161.1
click at [1068, 264] on div "Map Introduction to Computer Science 18. Hack and Dash Game Menu Done Hints Ask…" at bounding box center [784, 375] width 1568 height 751
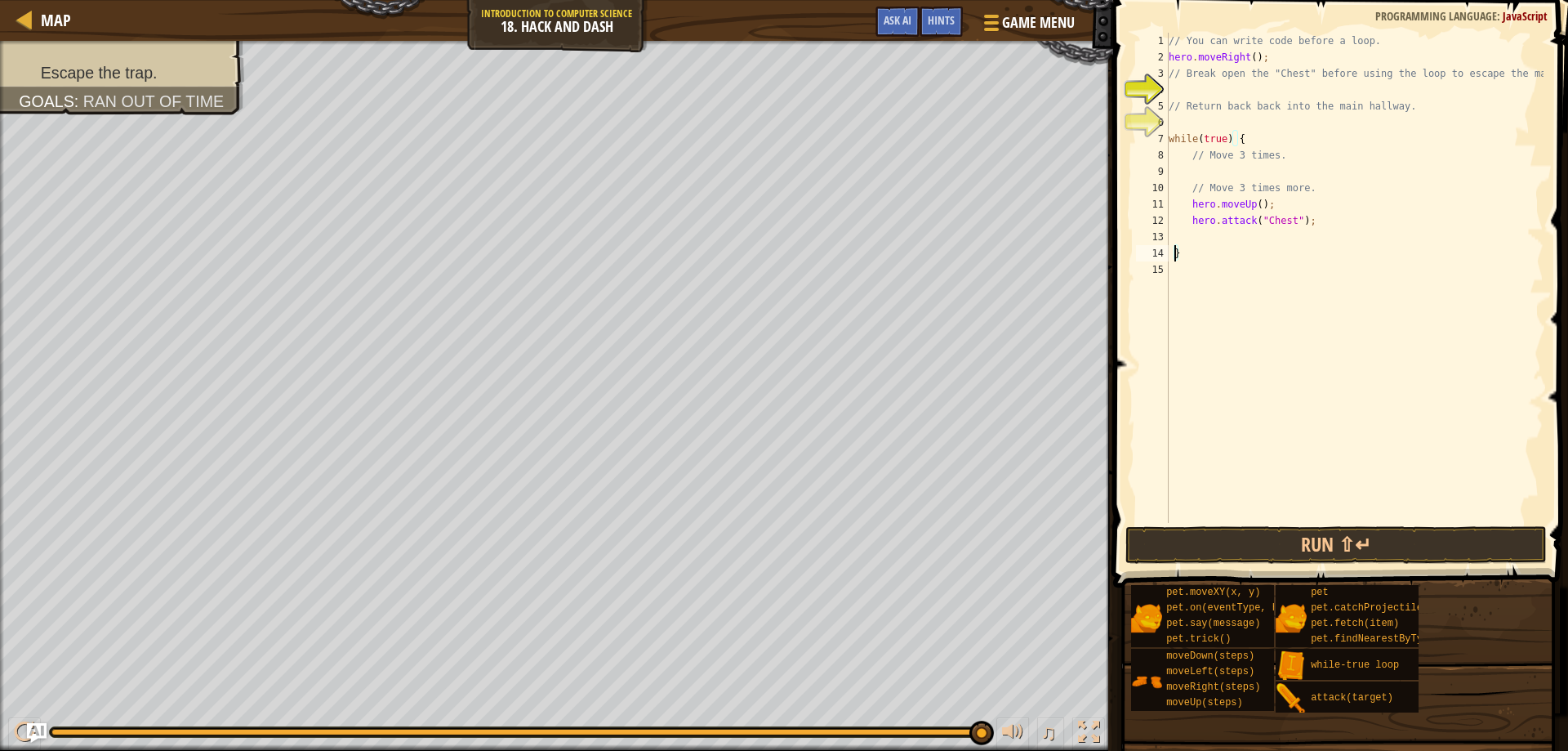
type textarea "}"
click at [1296, 545] on button "Run ⇧↵" at bounding box center [1337, 545] width 422 height 38
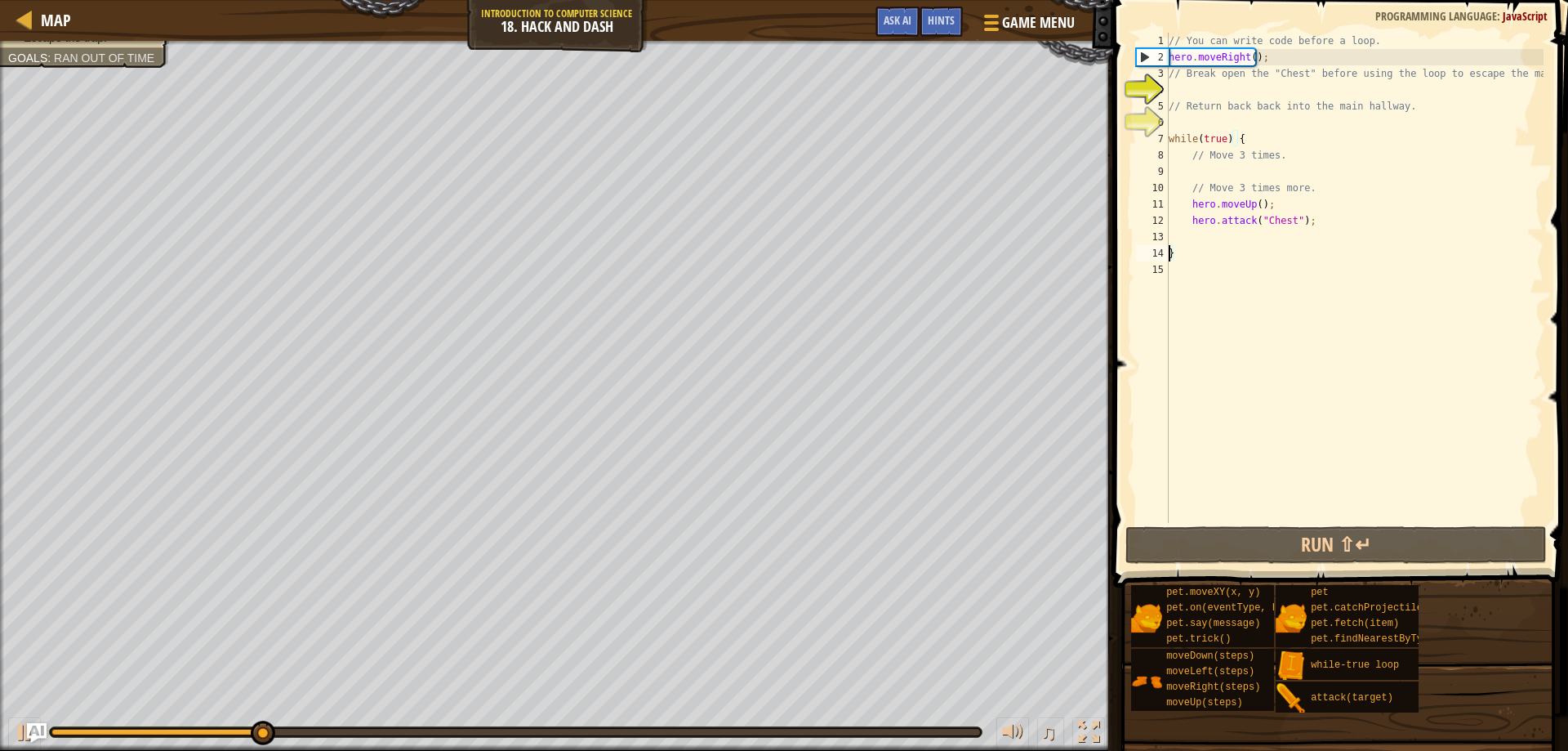
click at [1252, 238] on div "// You can write code before a loop. hero . moveRight ( ) ; // Break open the "…" at bounding box center [1354, 295] width 378 height 523
type textarea "d"
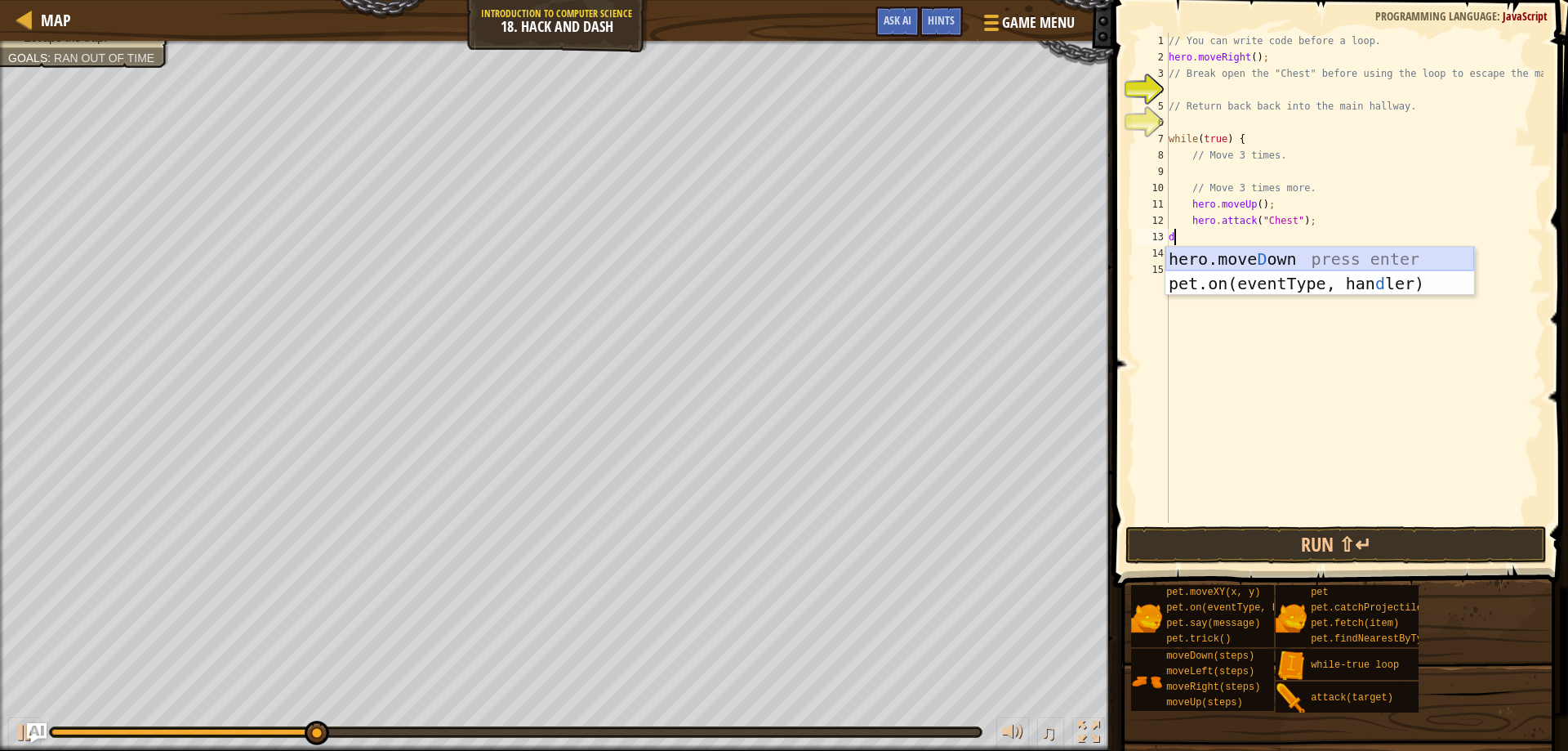
click at [1269, 253] on div "hero.move D own press enter pet.on(eventType, han d ler) press enter" at bounding box center [1320, 295] width 309 height 98
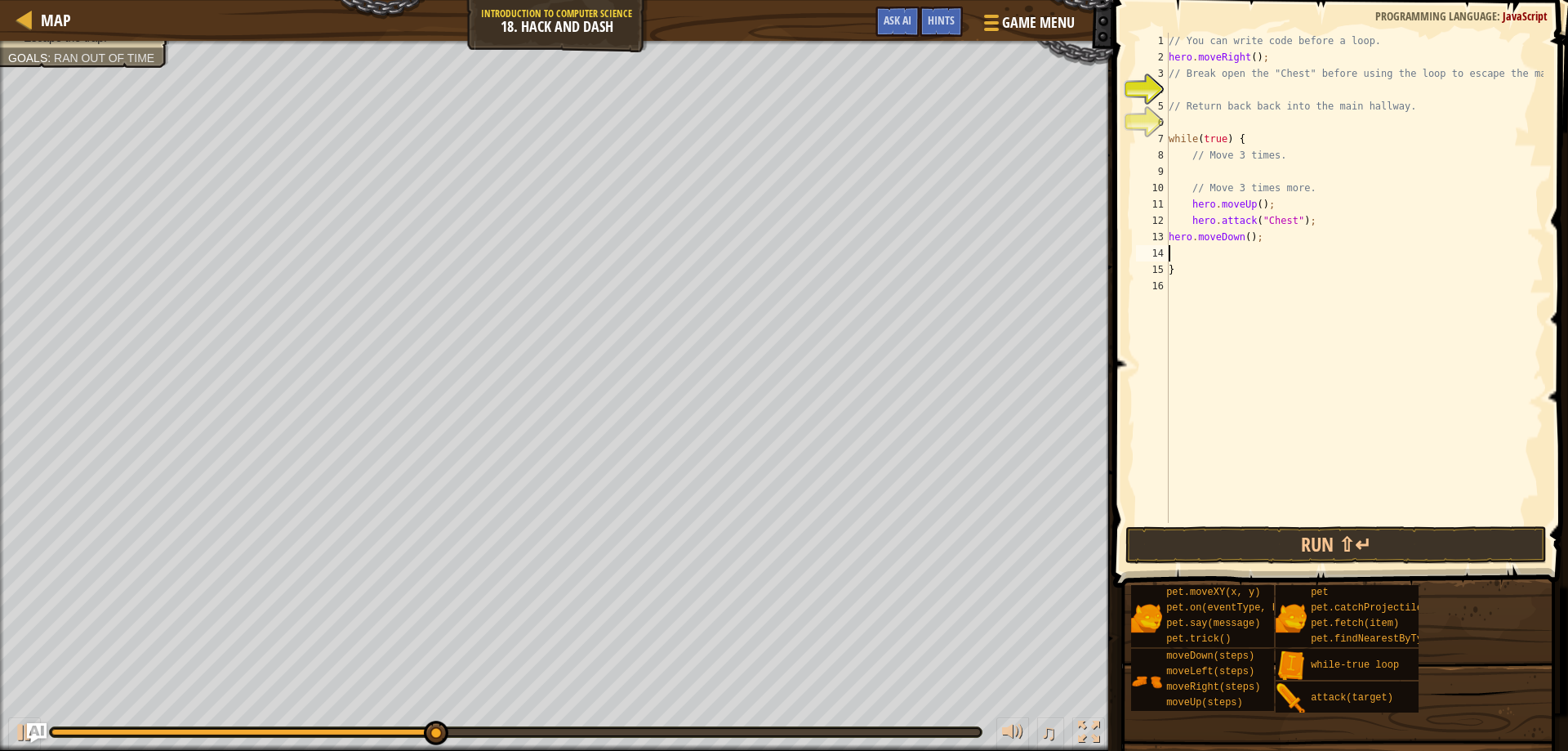
click at [1220, 259] on div "// You can write code before a loop. hero . moveRight ( ) ; // Break open the "…" at bounding box center [1354, 295] width 378 height 523
type textarea "r"
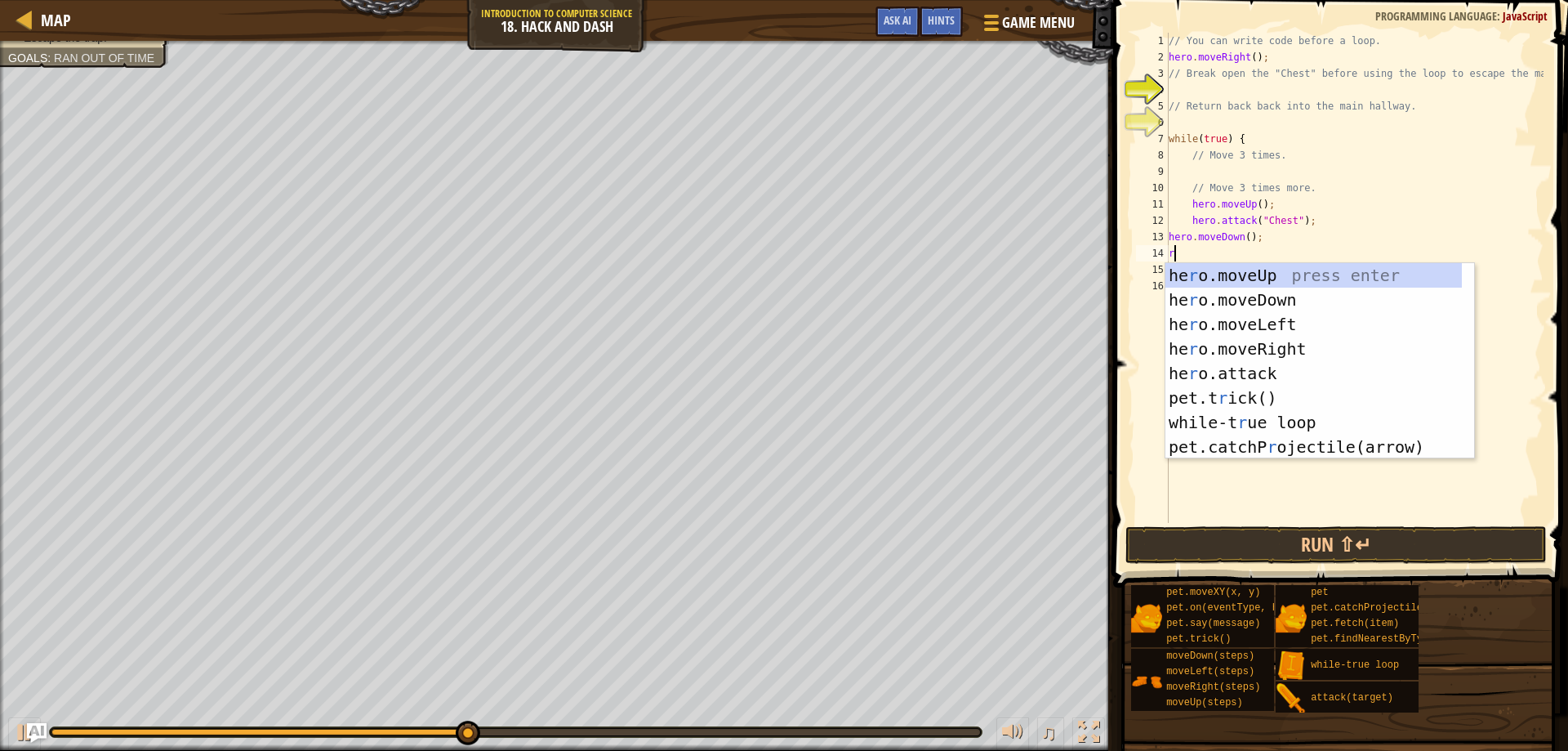
scroll to position [0, 0]
click at [1289, 346] on div "he r o.moveUp press enter he r o.moveDown press enter he r o.moveLeft press ent…" at bounding box center [1320, 385] width 309 height 245
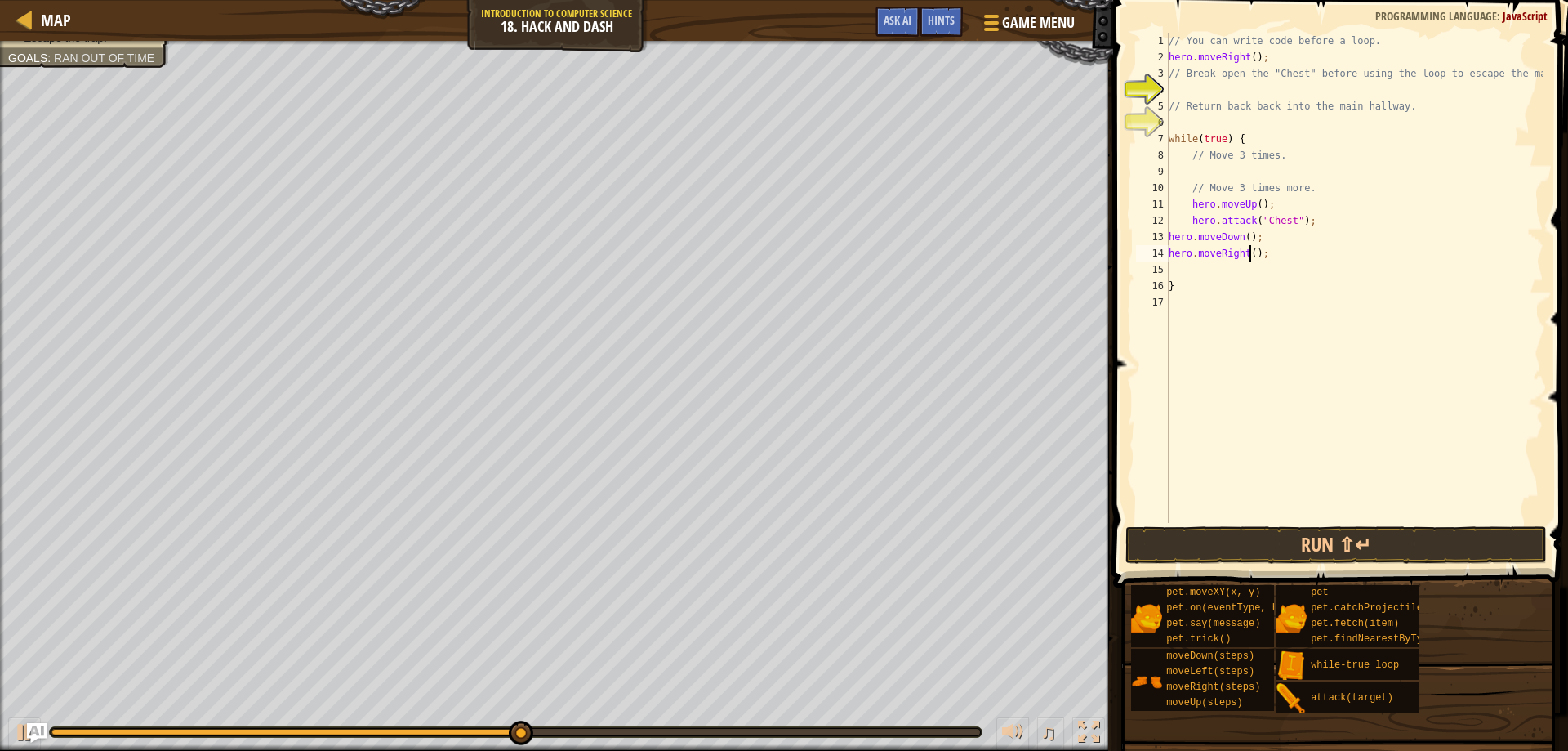
click at [1247, 259] on div "// You can write code before a loop. hero . moveRight ( ) ; // Break open the "…" at bounding box center [1354, 295] width 378 height 523
type textarea "hero.moveRight(3);"
click at [1222, 277] on div "// You can write code before a loop. hero . moveRight ( ) ; // Break open the "…" at bounding box center [1354, 295] width 378 height 523
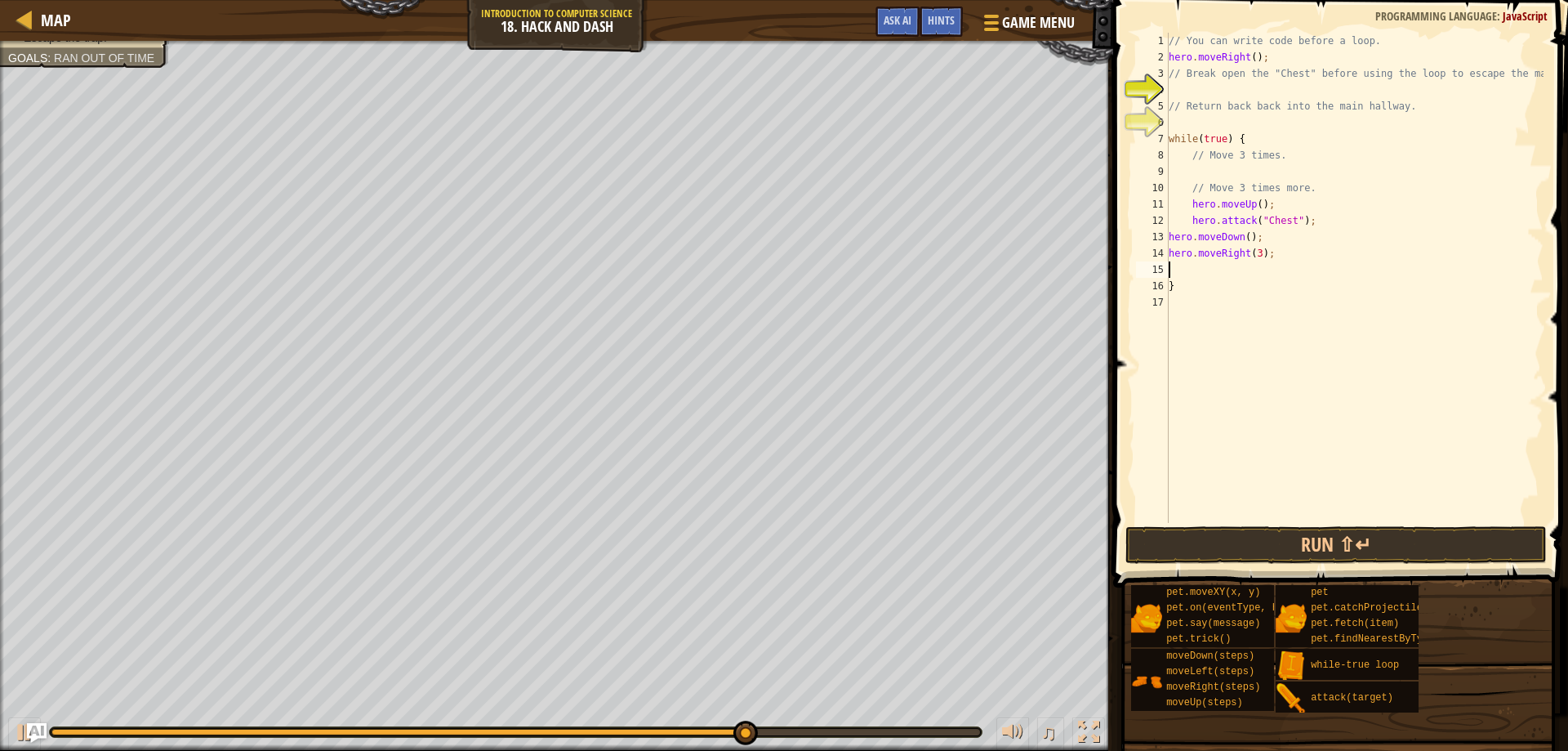
type textarea "d"
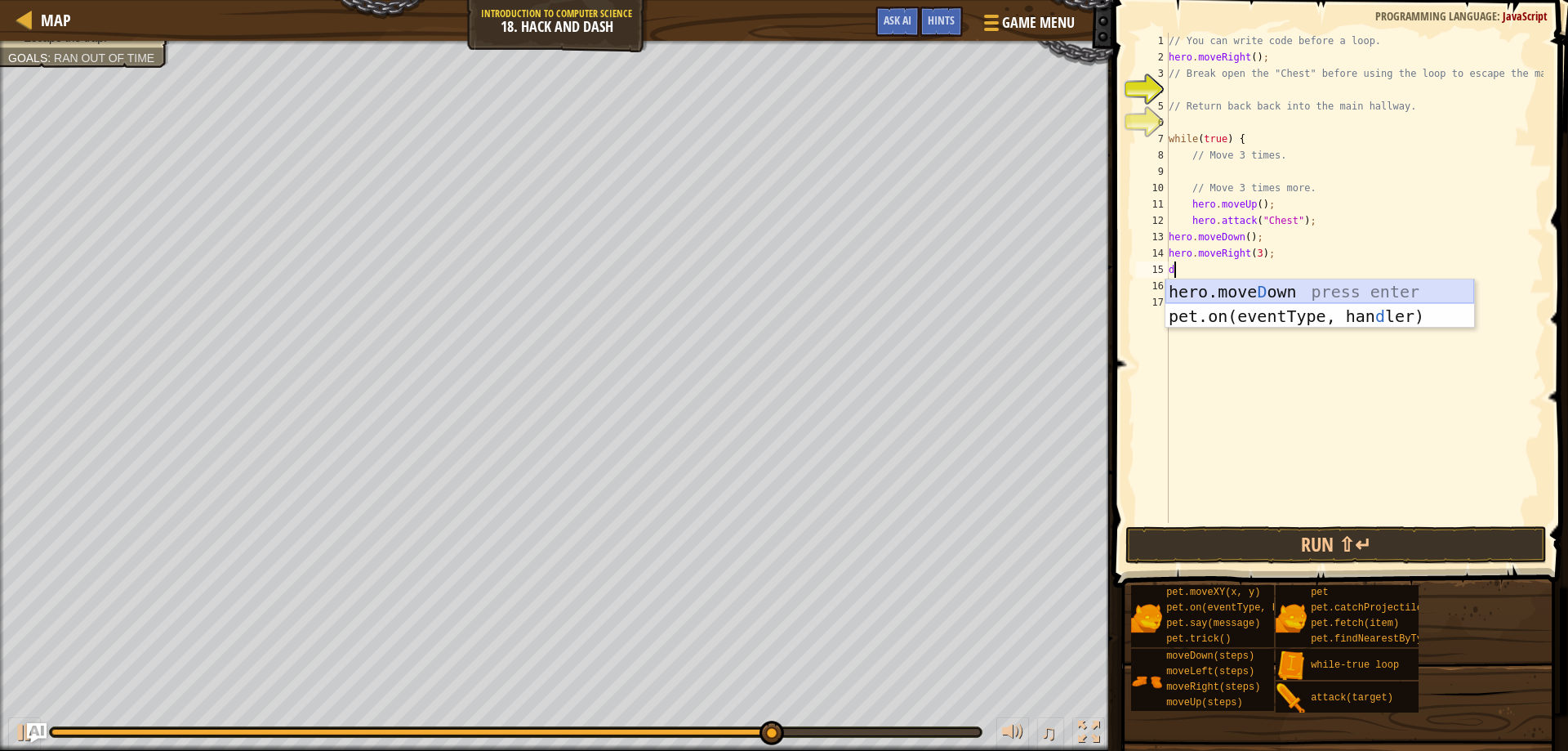
click at [1185, 286] on div "hero.move D own press enter pet.on(eventType, han d ler) press enter" at bounding box center [1320, 329] width 309 height 98
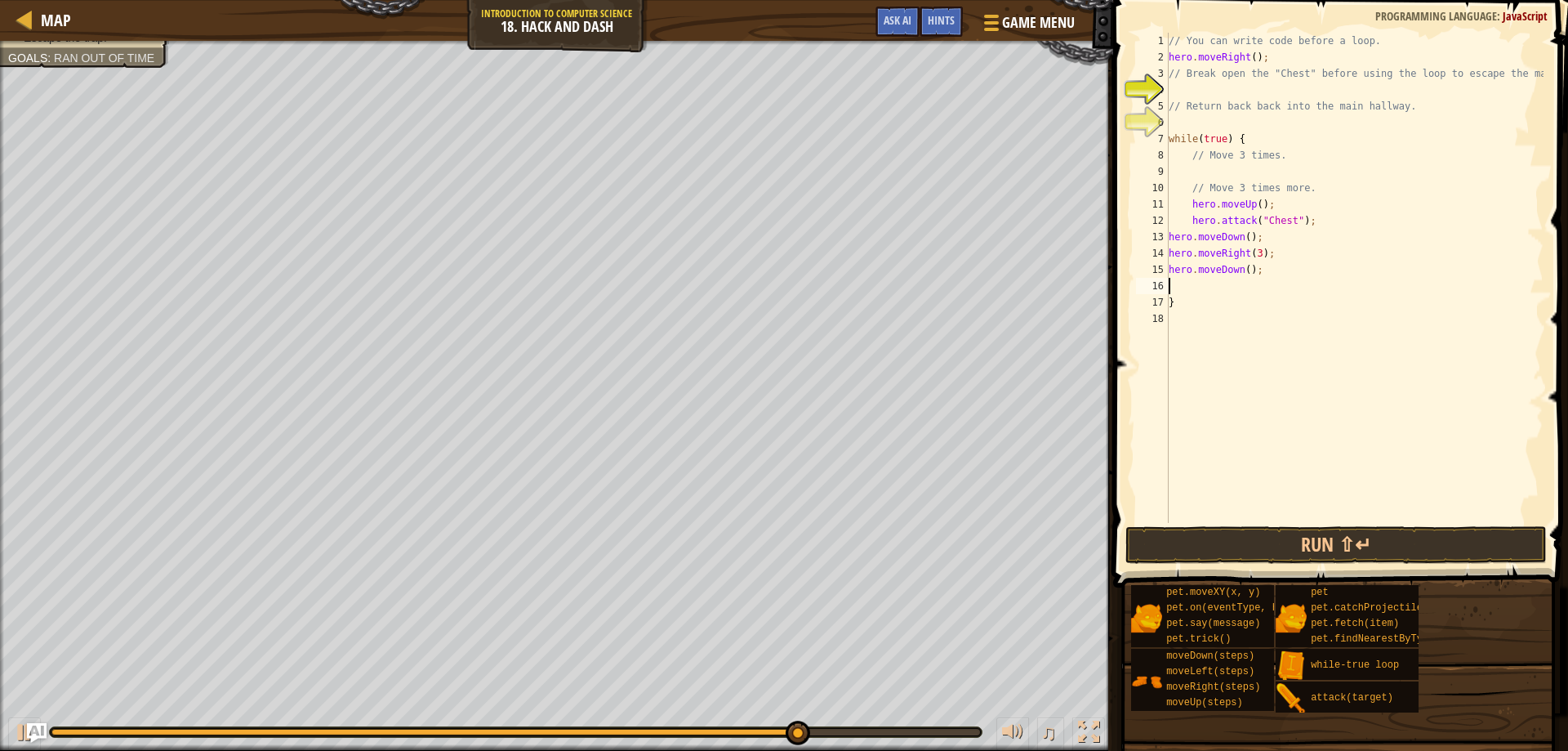
click at [1243, 268] on div "// You can write code before a loop. hero . moveRight ( ) ; // Break open the "…" at bounding box center [1354, 295] width 378 height 523
type textarea "hero.moveDown(3);"
click at [1242, 282] on div "// You can write code before a loop. hero . moveRight ( ) ; // Break open the "…" at bounding box center [1354, 295] width 378 height 523
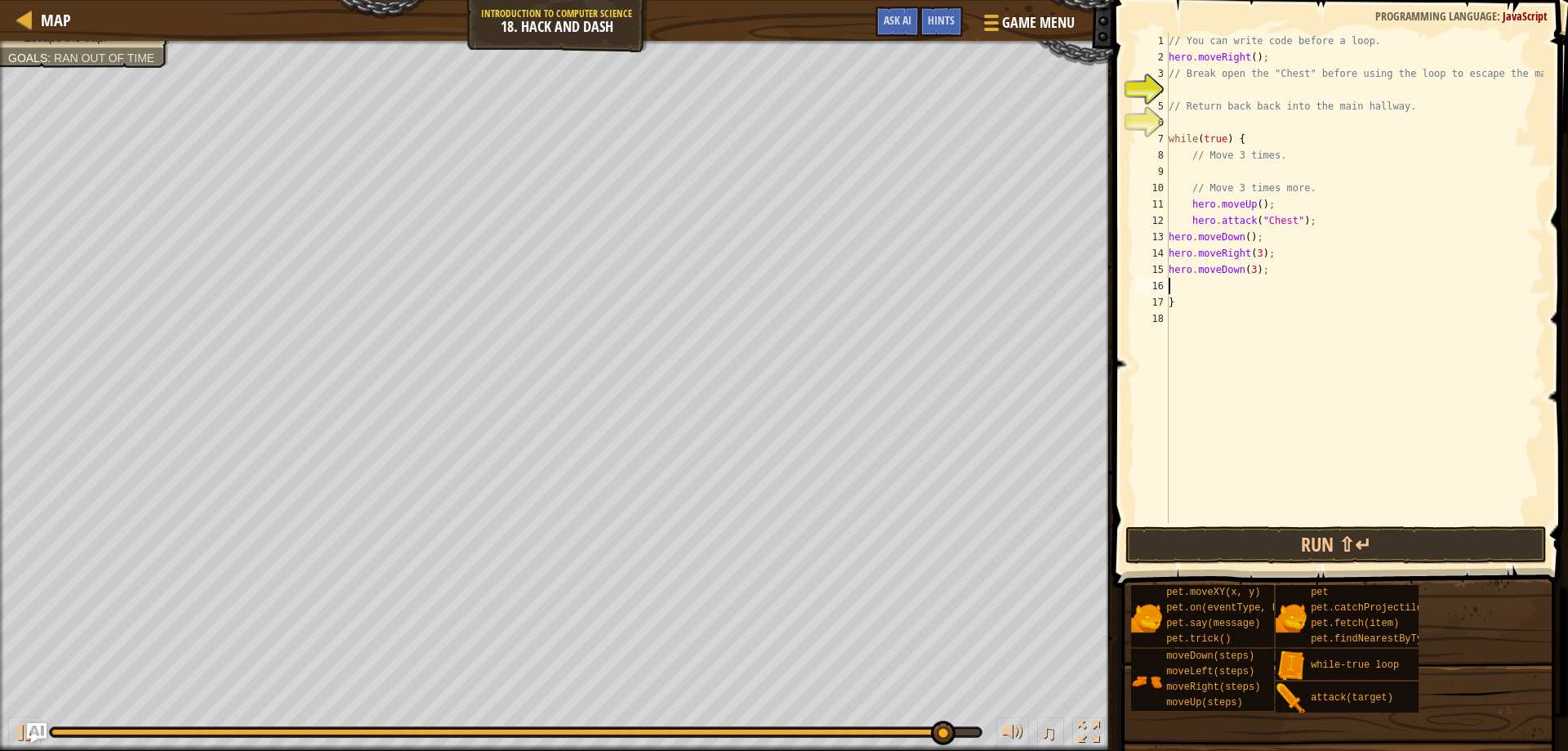
type textarea "r"
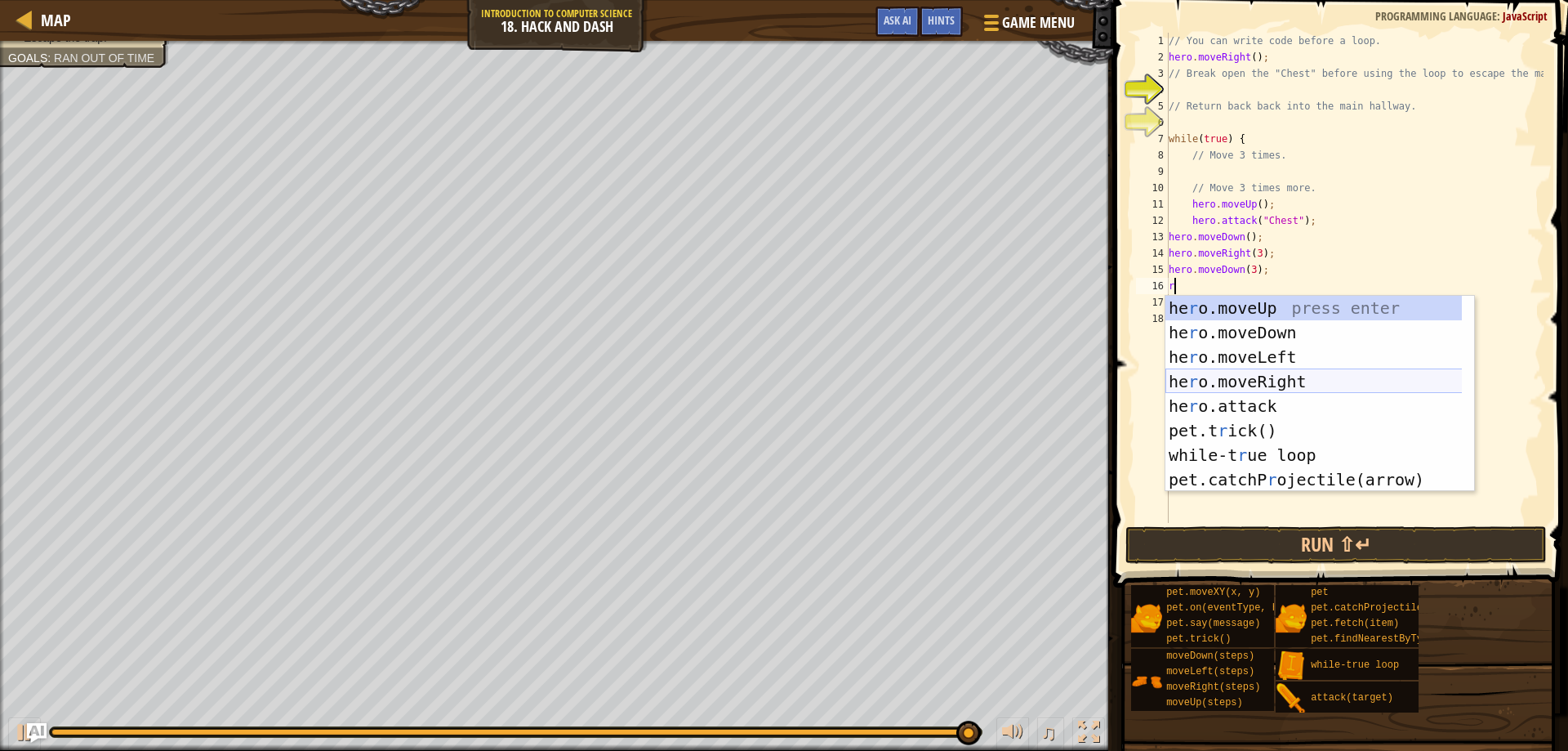
click at [1245, 376] on div "he r o.moveUp press enter he r o.moveDown press enter he r o.moveLeft press ent…" at bounding box center [1320, 418] width 309 height 245
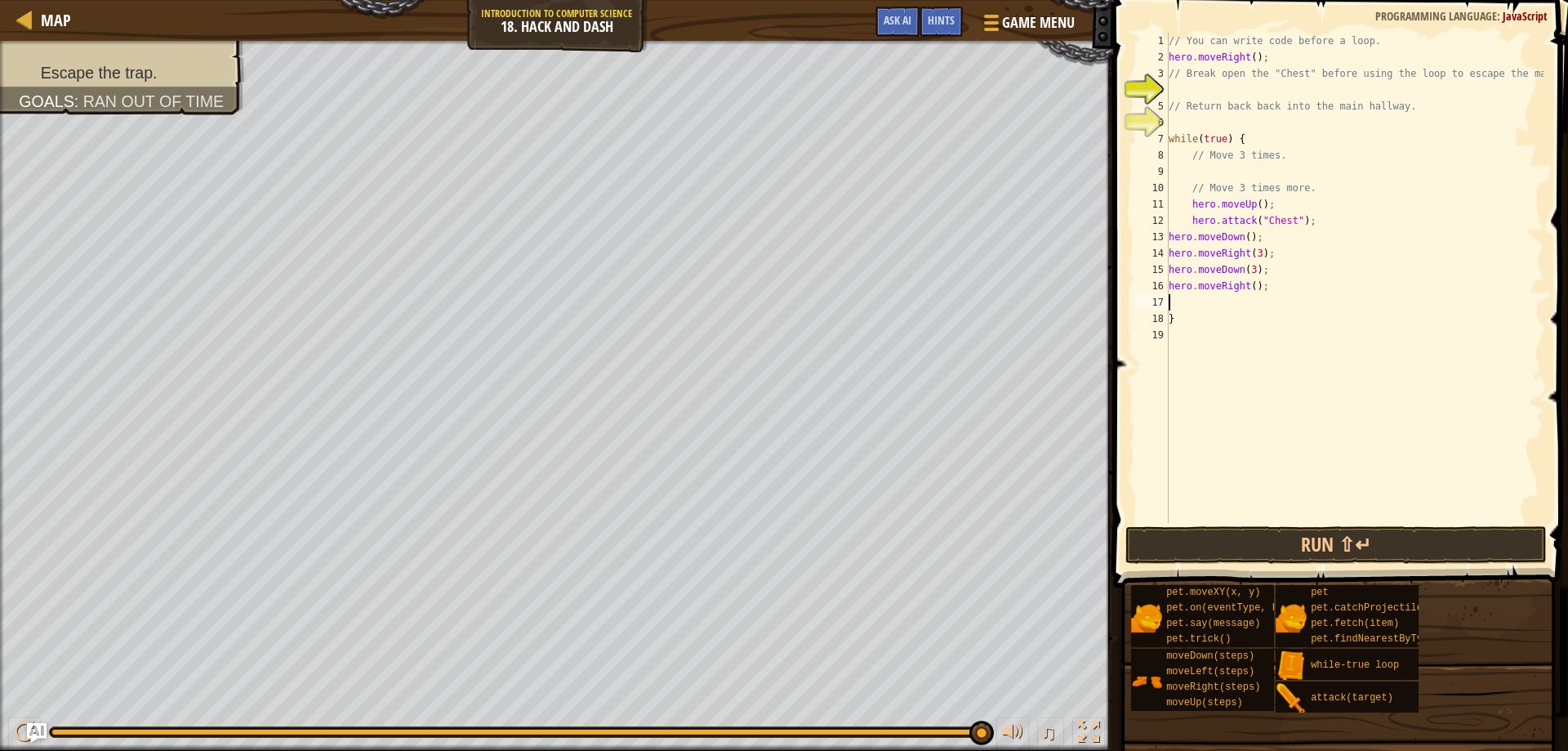
click at [1251, 290] on div "// You can write code before a loop. hero . moveRight ( ) ; // Break open the "…" at bounding box center [1354, 295] width 378 height 523
type textarea "hero.moveRight(3);"
click at [1198, 296] on div "// You can write code before a loop. hero . moveRight ( ) ; // Break open the "…" at bounding box center [1354, 295] width 378 height 523
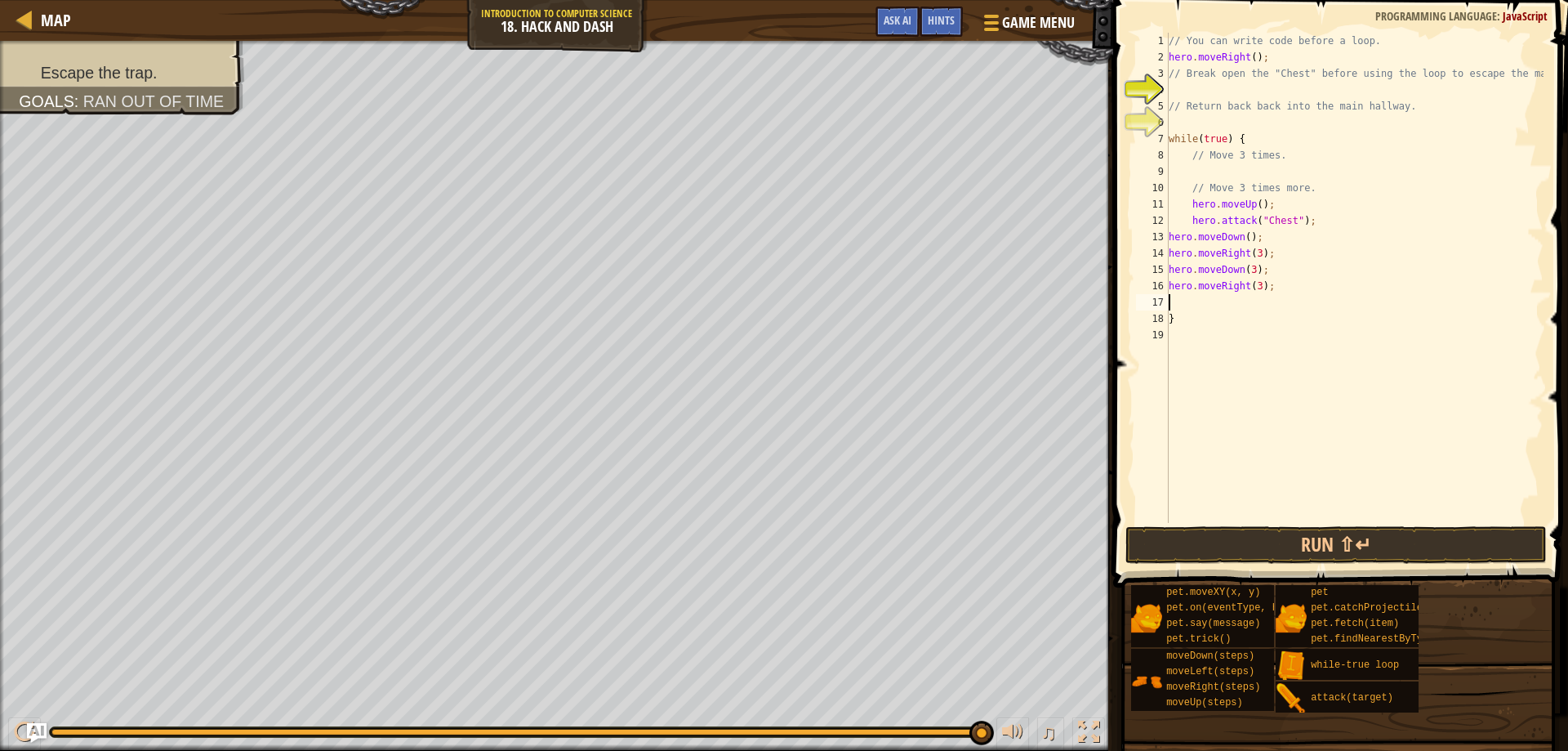
type textarea "d"
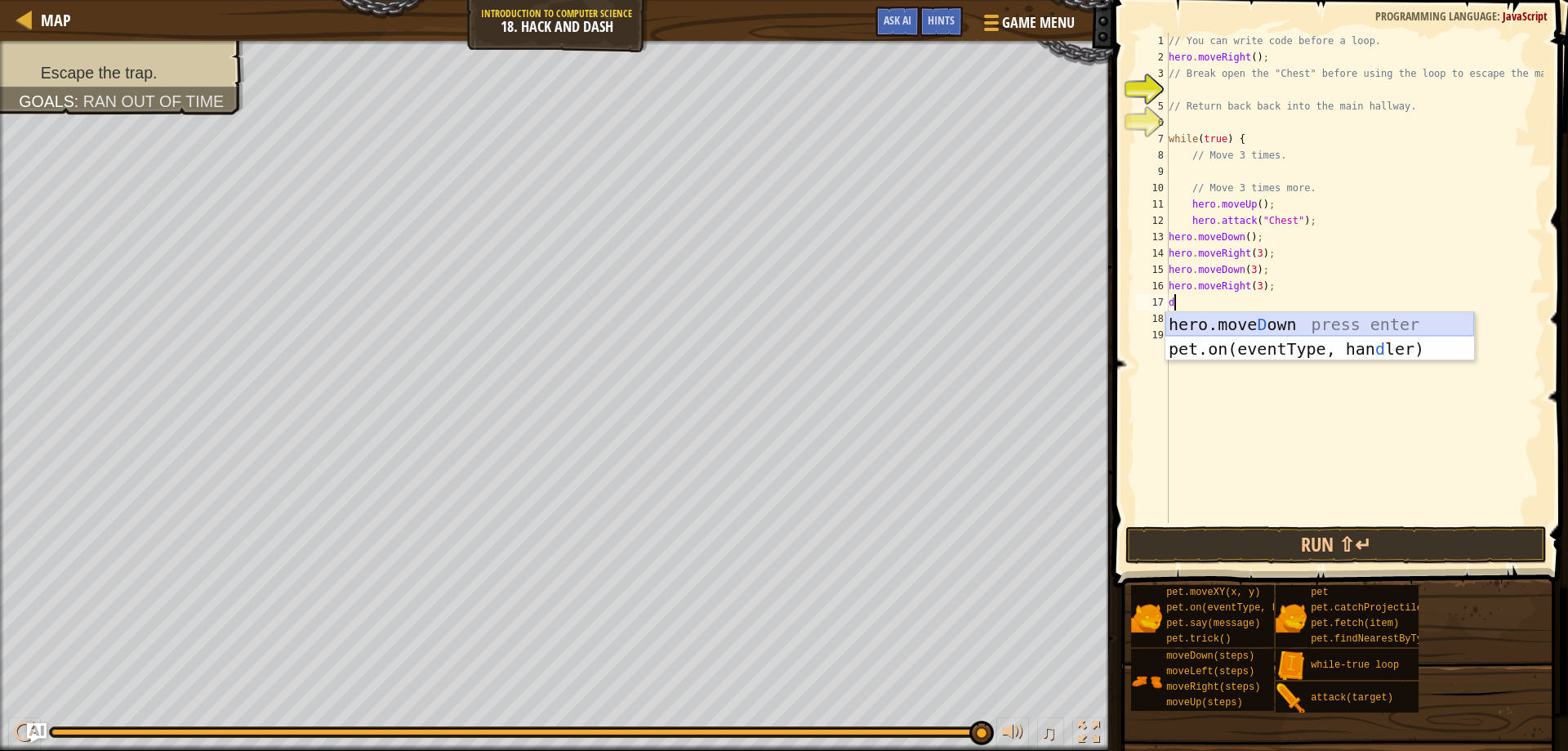
click at [1207, 321] on div "hero.move D own press enter pet.on(eventType, han d ler) press enter" at bounding box center [1320, 361] width 309 height 98
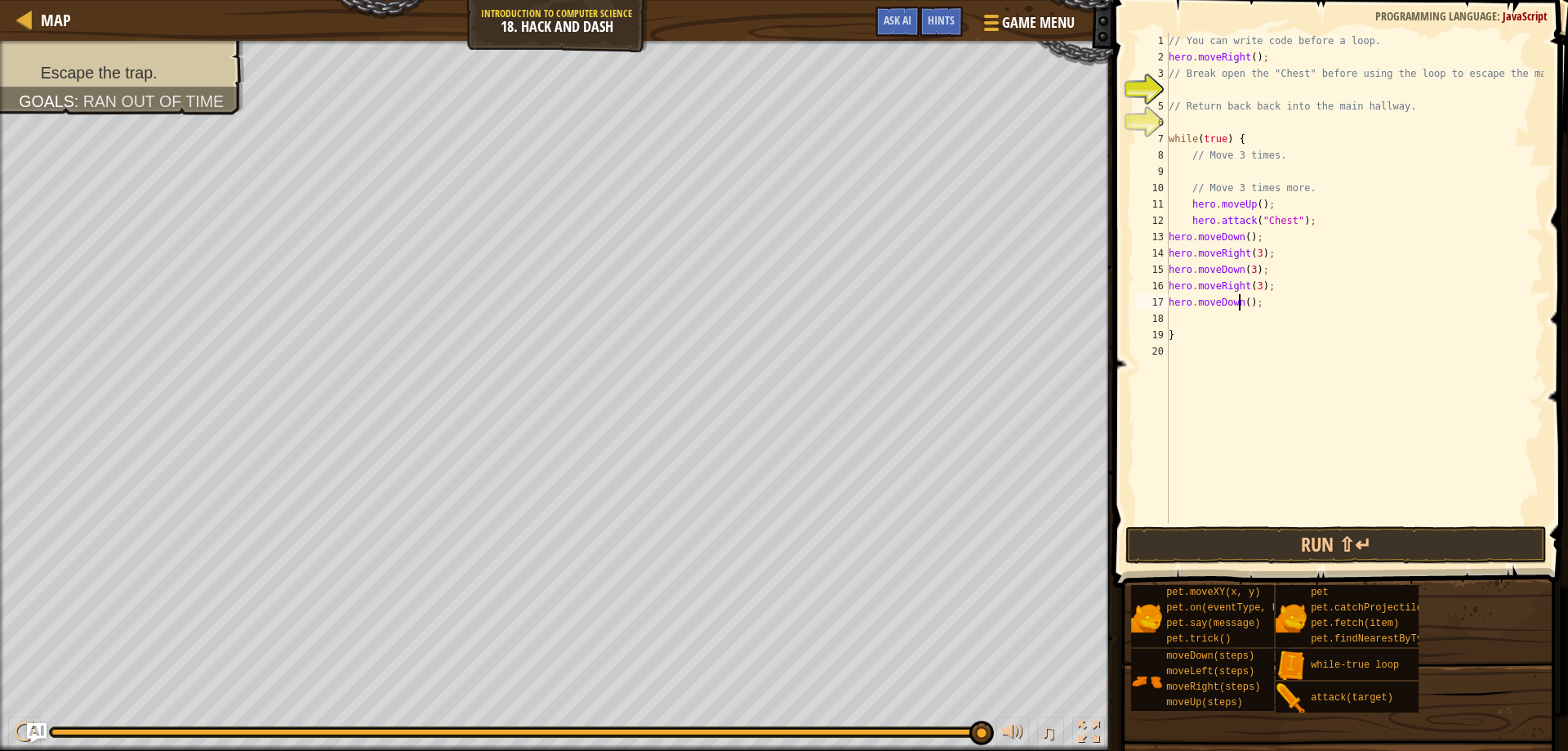
click at [1241, 302] on div "// You can write code before a loop. hero . moveRight ( ) ; // Break open the "…" at bounding box center [1354, 295] width 378 height 523
click at [1245, 305] on div "// You can write code before a loop. hero . moveRight ( ) ; // Break open the "…" at bounding box center [1354, 295] width 378 height 523
type textarea "hero.moveDown(3);"
click at [1237, 320] on div "// You can write code before a loop. hero . moveRight ( ) ; // Break open the "…" at bounding box center [1354, 295] width 378 height 523
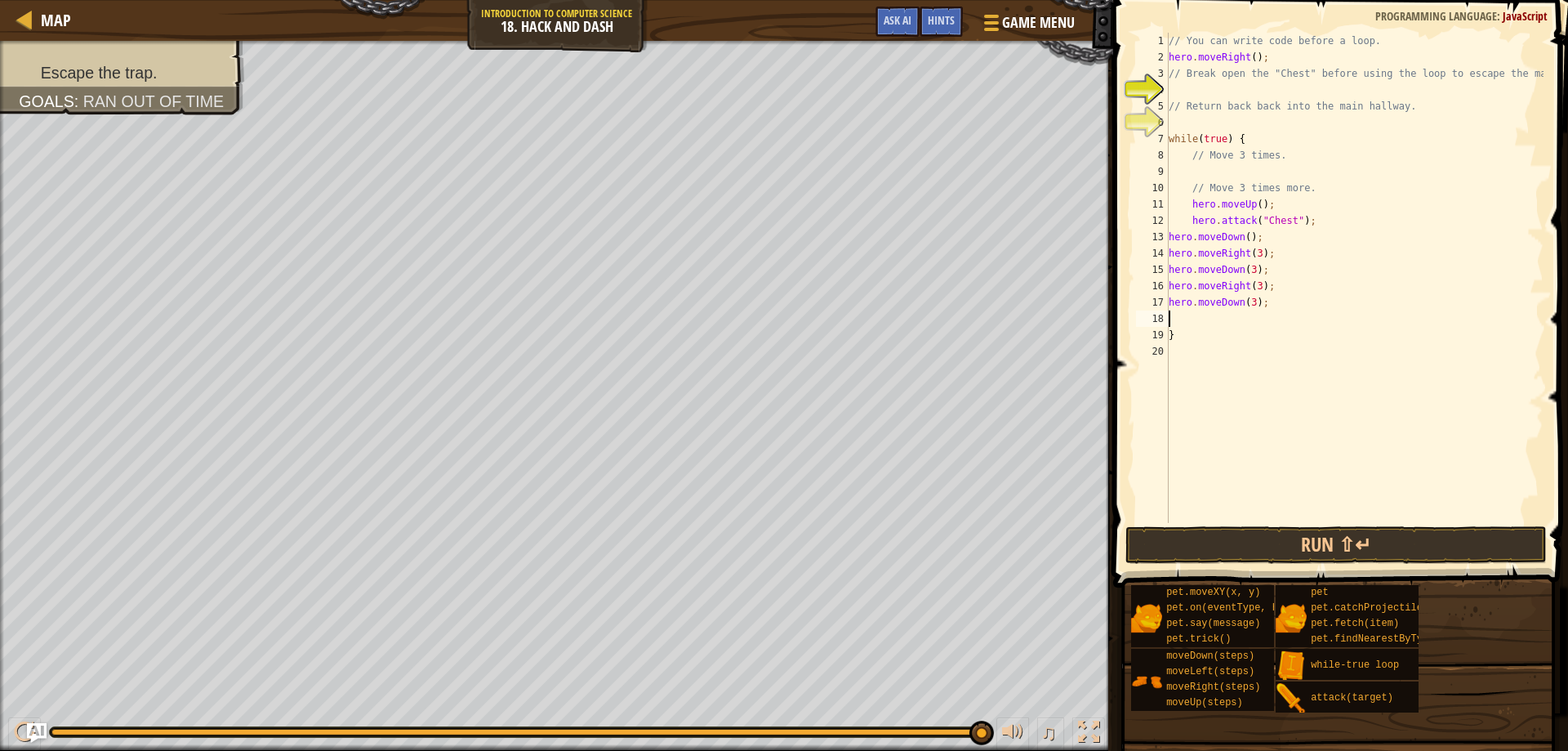
scroll to position [8, 0]
type textarea "r"
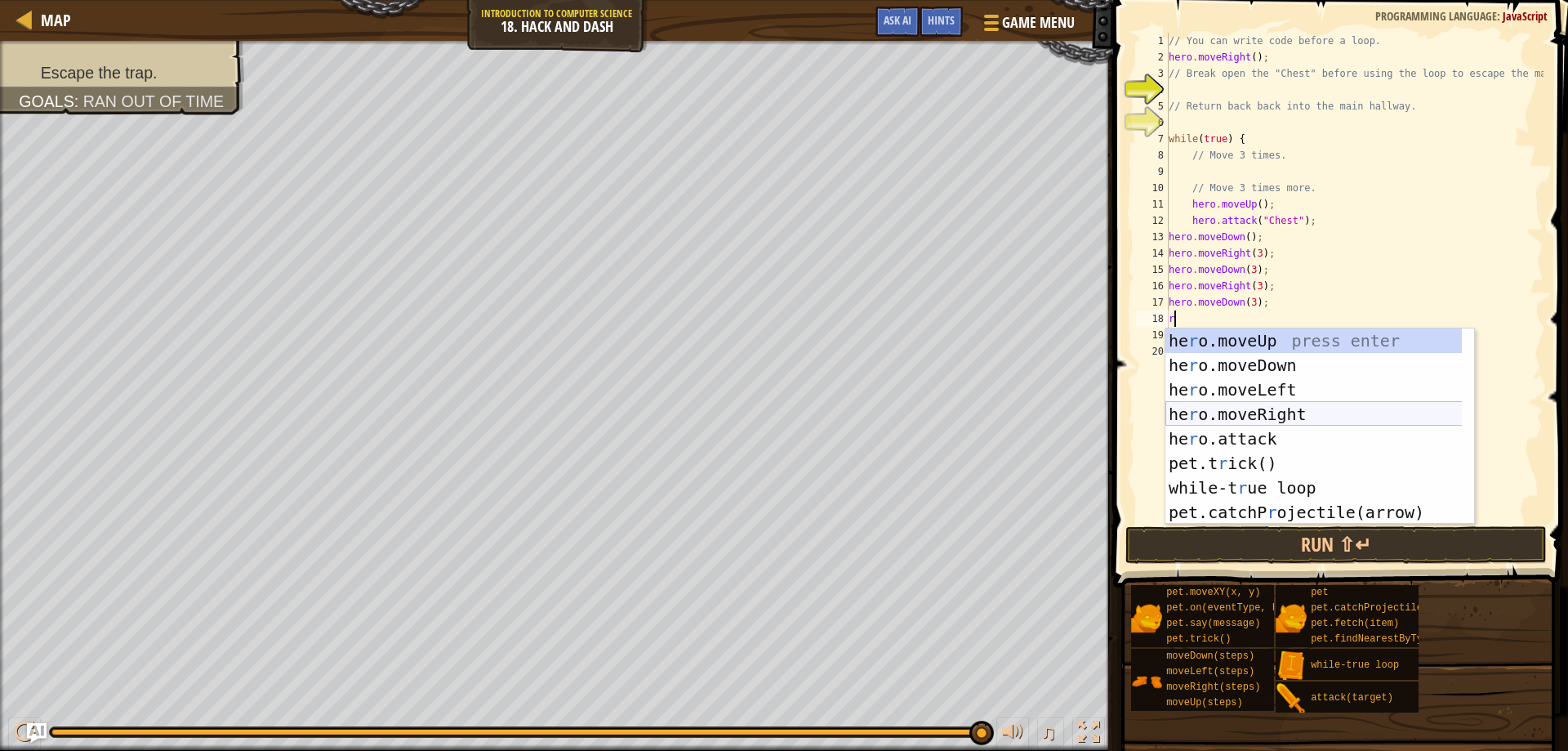
click at [1252, 408] on div "he r o.moveUp press enter he r o.moveDown press enter he r o.moveLeft press ent…" at bounding box center [1320, 451] width 309 height 245
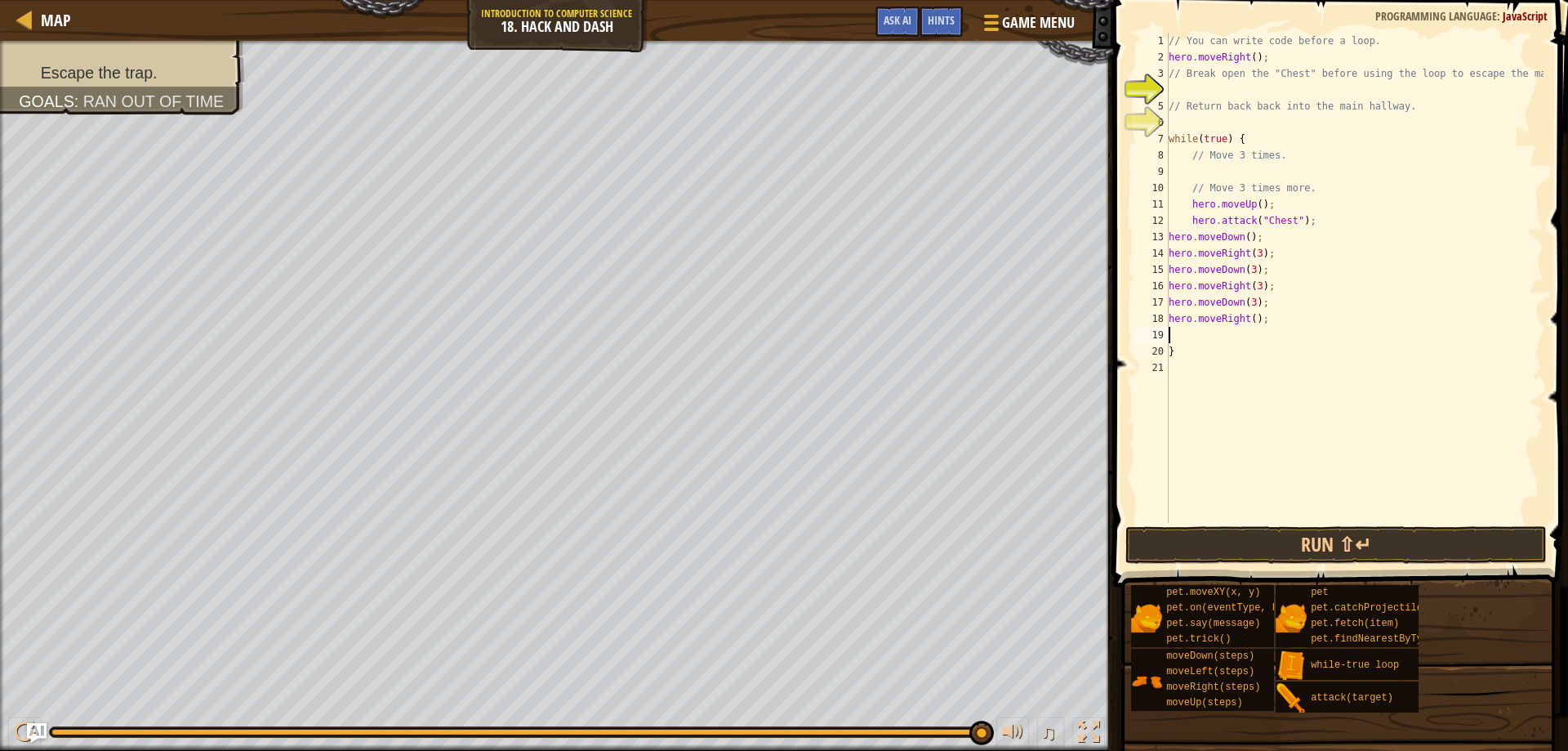
click at [1251, 318] on div "// You can write code before a loop. hero . moveRight ( ) ; // Break open the "…" at bounding box center [1354, 295] width 378 height 523
type textarea "hero.moveRight(3);"
click at [1219, 332] on div "// You can write code before a loop. hero . moveRight ( ) ; // Break open the "…" at bounding box center [1354, 295] width 378 height 523
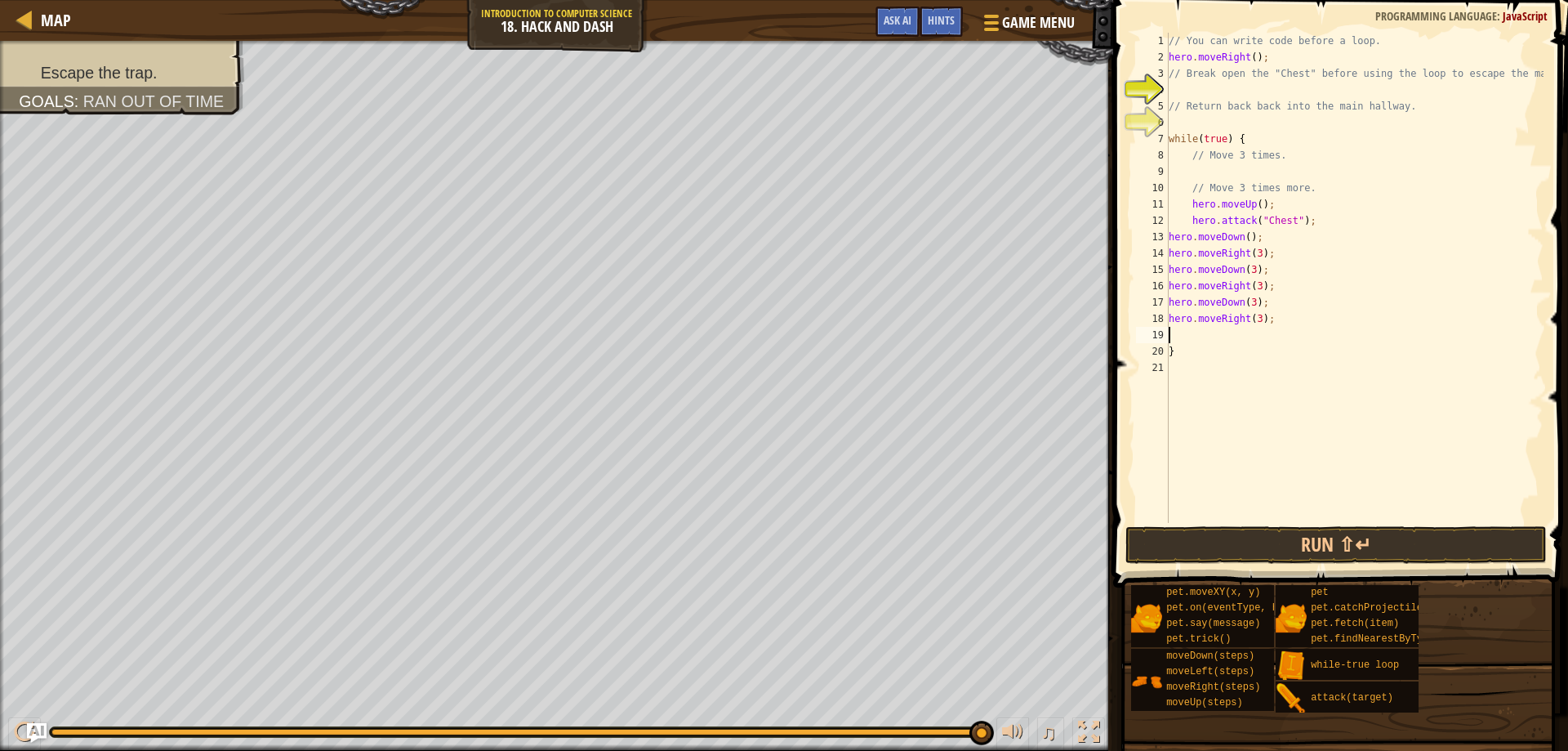
type textarea "d"
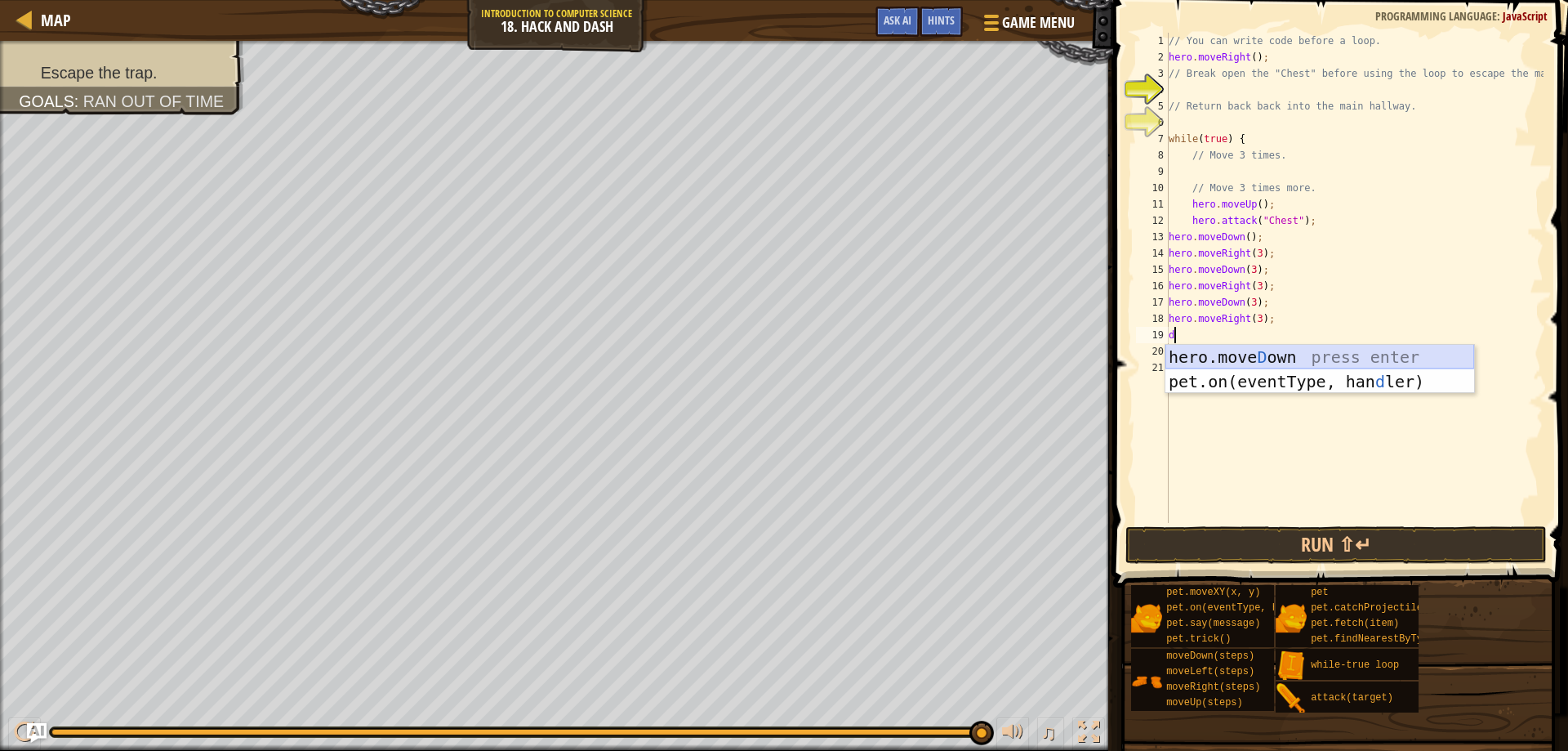
click at [1241, 355] on div "hero.move D own press enter pet.on(eventType, han d ler) press enter" at bounding box center [1320, 394] width 309 height 98
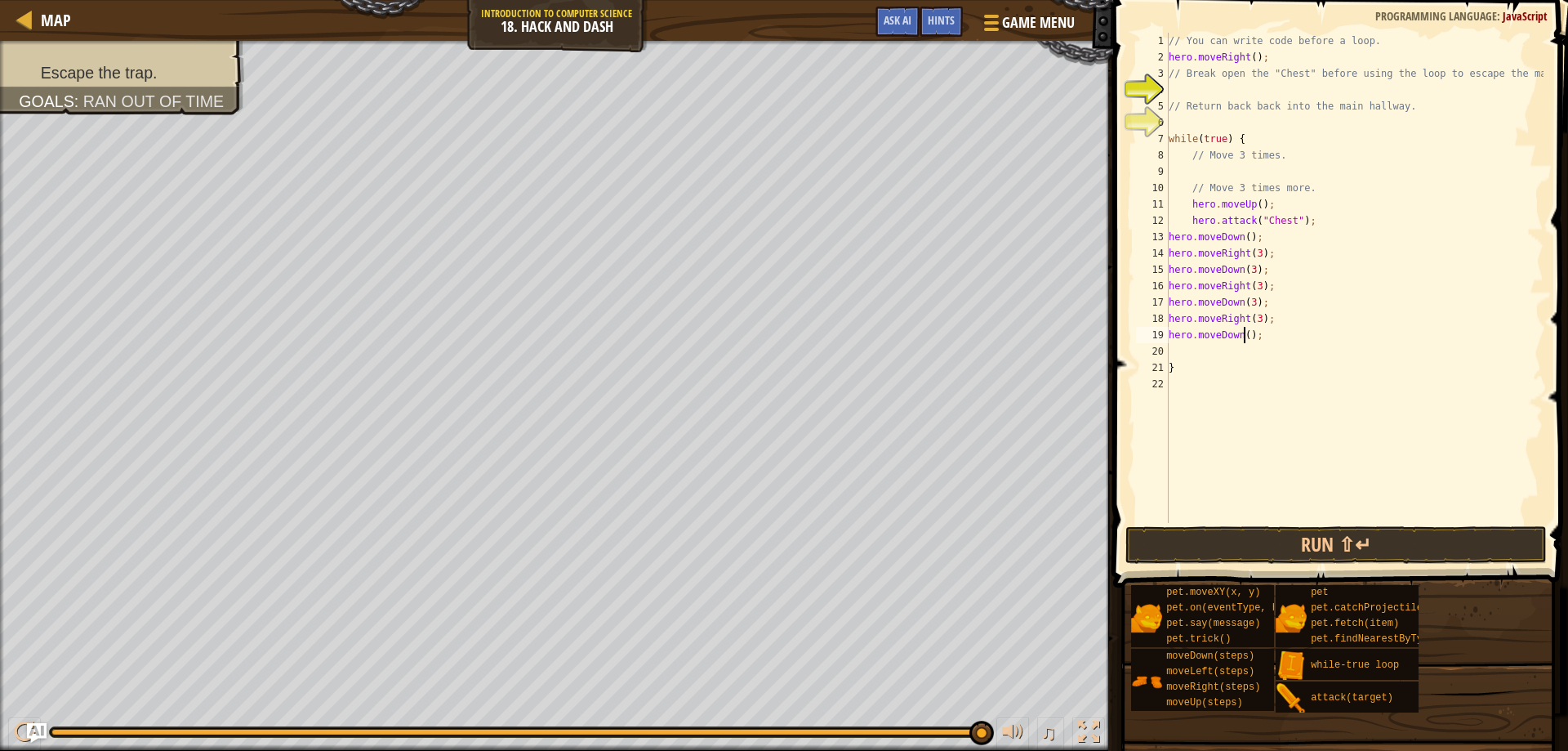
click at [1245, 338] on div "// You can write code before a loop. hero . moveRight ( ) ; // Break open the "…" at bounding box center [1354, 295] width 378 height 523
type textarea "hero.moveDown(3);"
click at [1219, 353] on div "// You can write code before a loop. hero . moveRight ( ) ; // Break open the "…" at bounding box center [1354, 295] width 378 height 523
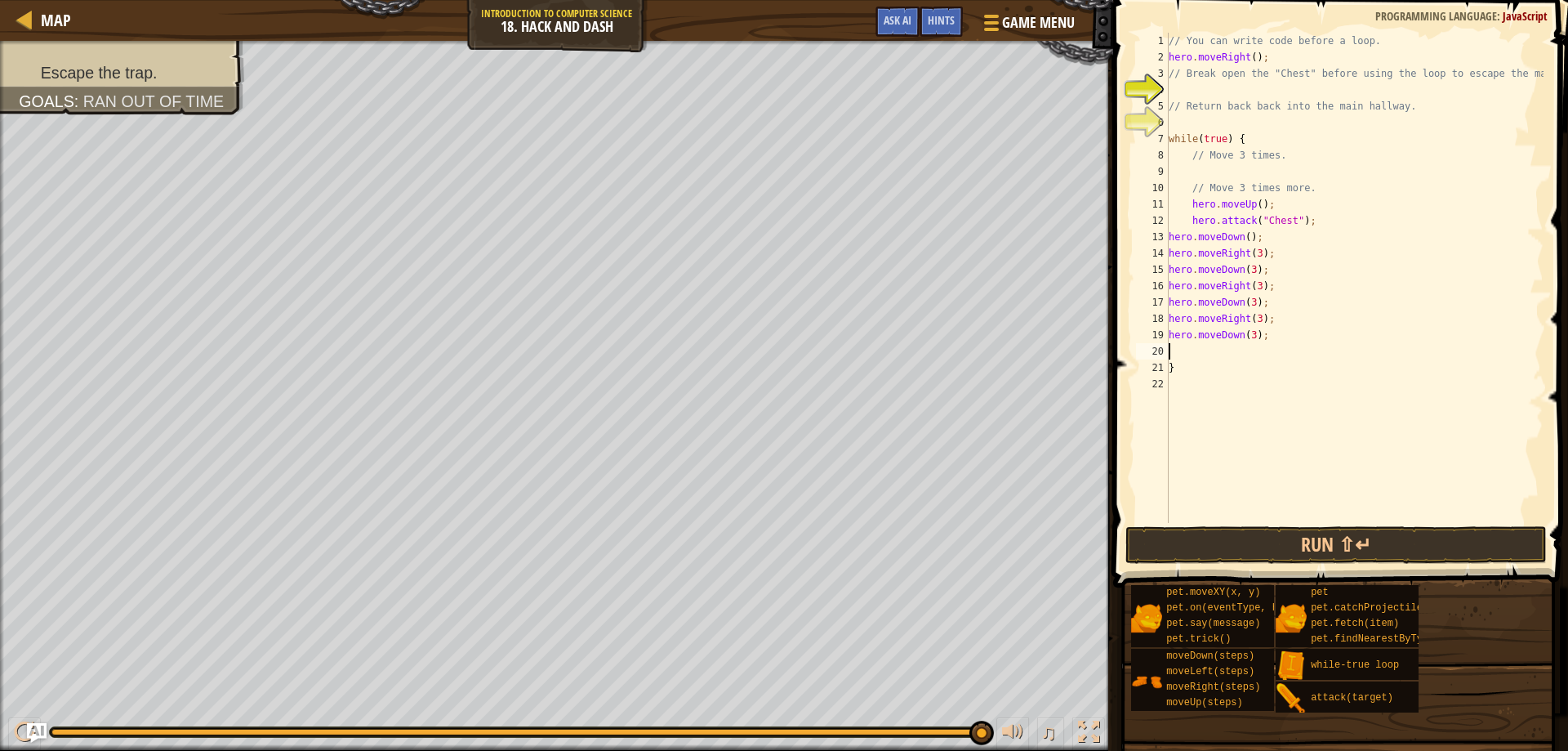
type textarea "r"
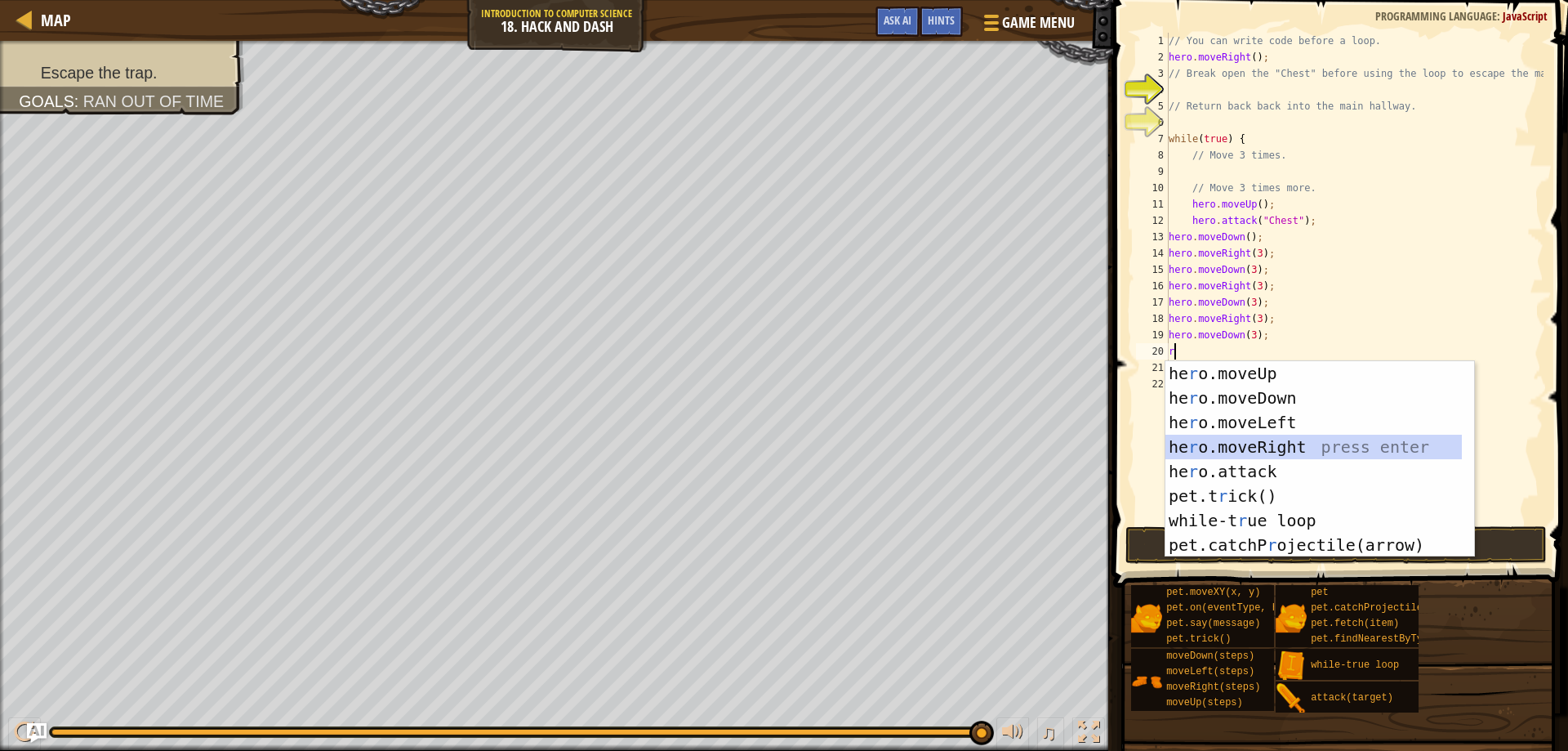
click at [1275, 440] on div "he r o.moveUp press enter he r o.moveDown press enter he r o.moveLeft press ent…" at bounding box center [1320, 483] width 309 height 245
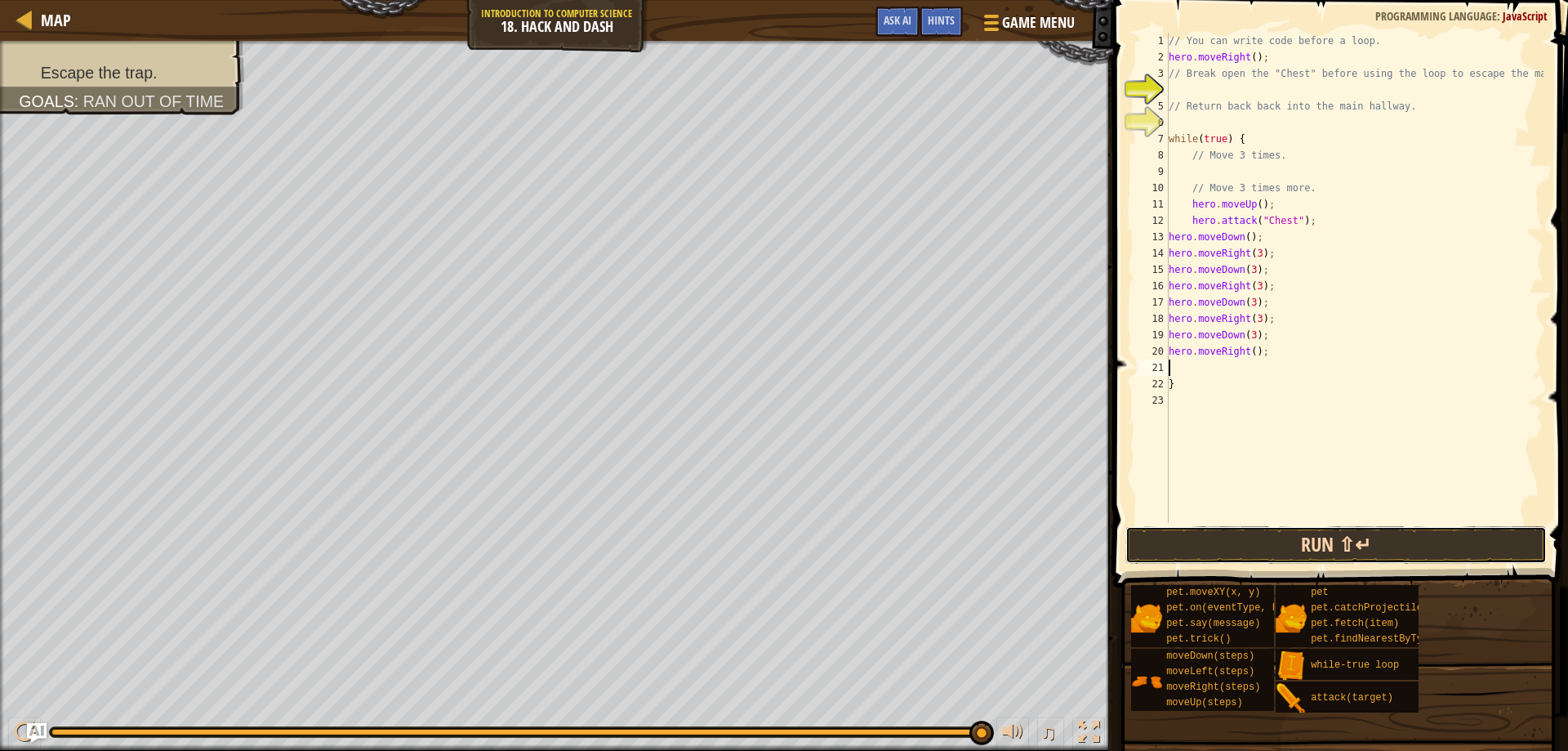
click at [1407, 545] on button "Run ⇧↵" at bounding box center [1337, 545] width 422 height 38
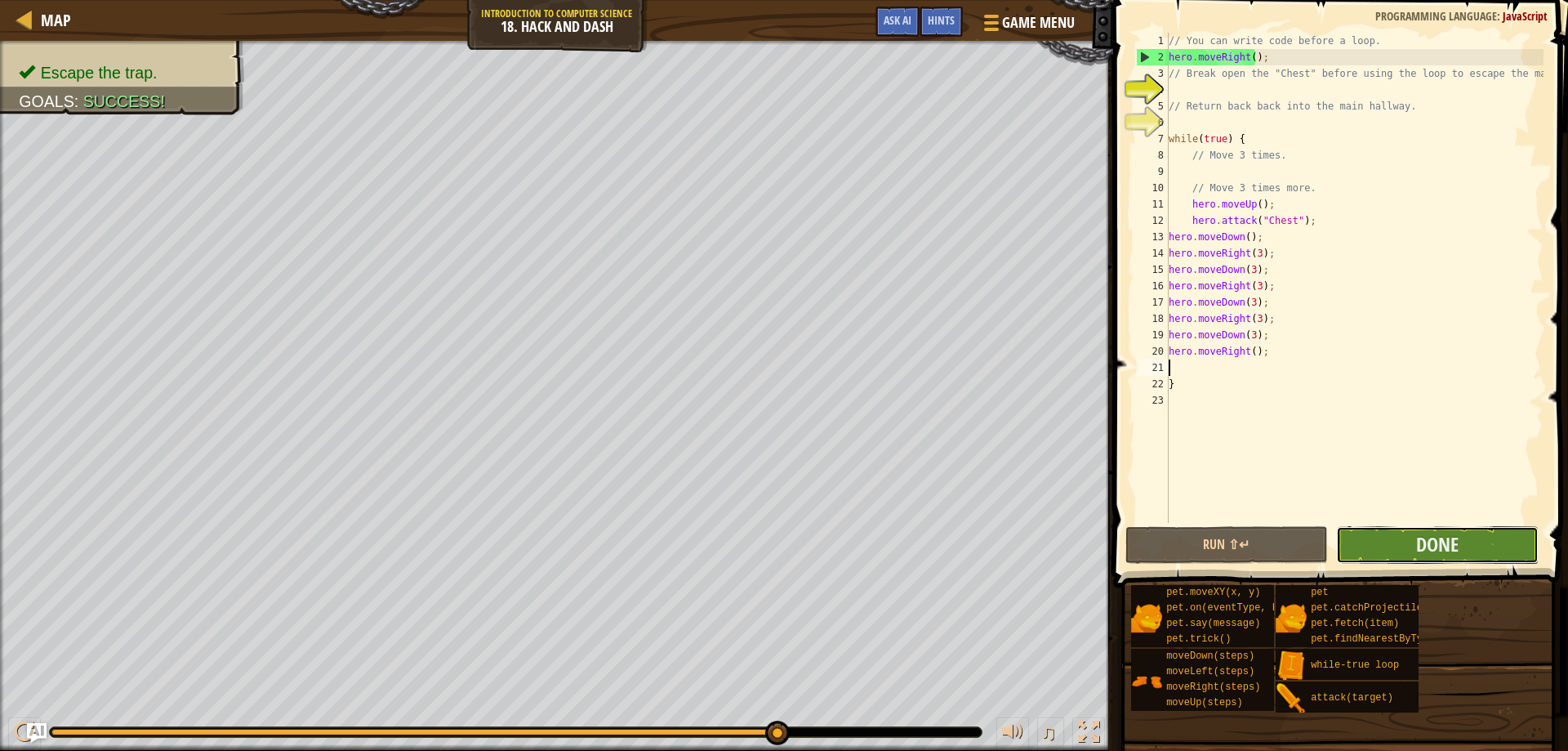
click at [1394, 544] on button "Done" at bounding box center [1437, 545] width 203 height 38
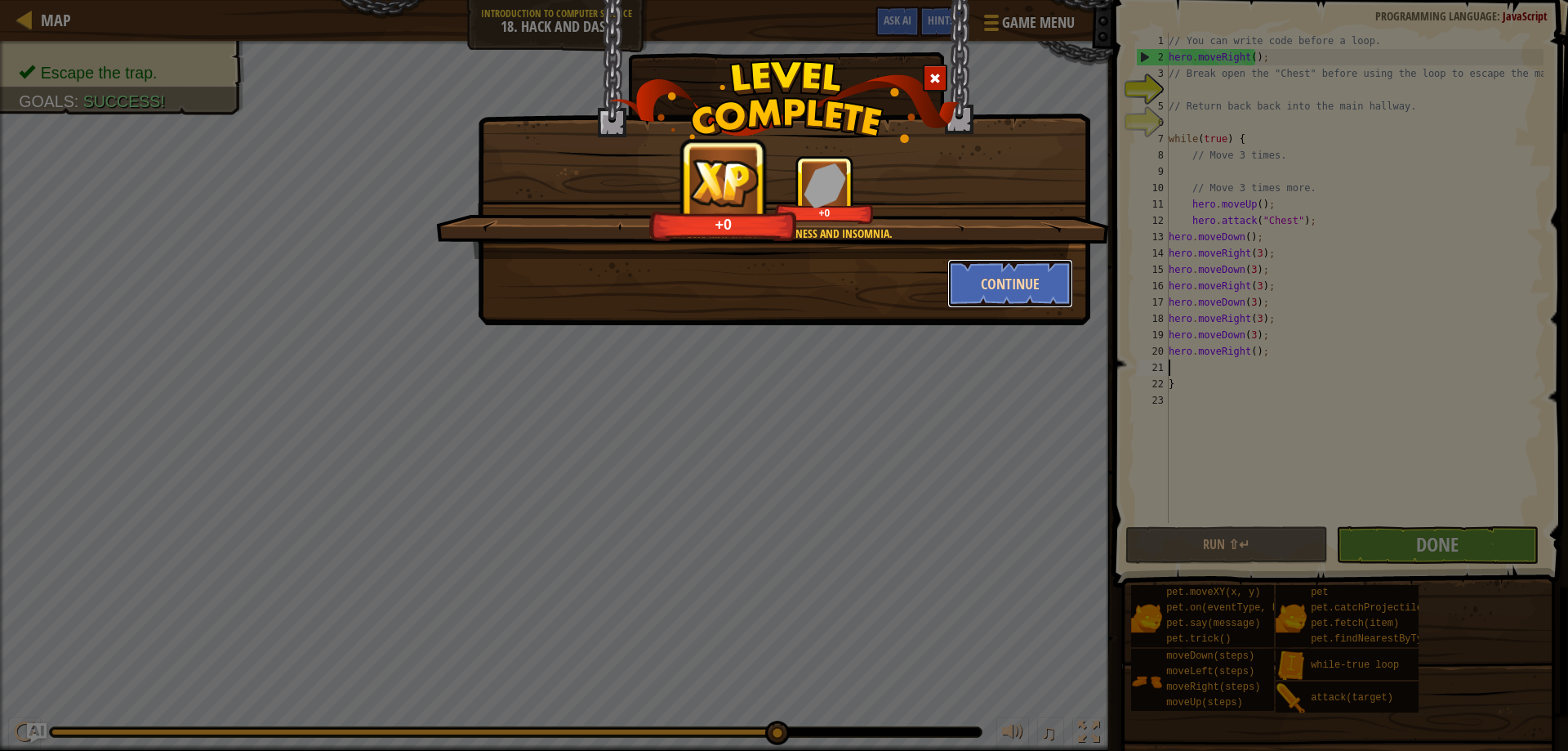
click at [999, 287] on button "Continue" at bounding box center [1011, 283] width 127 height 49
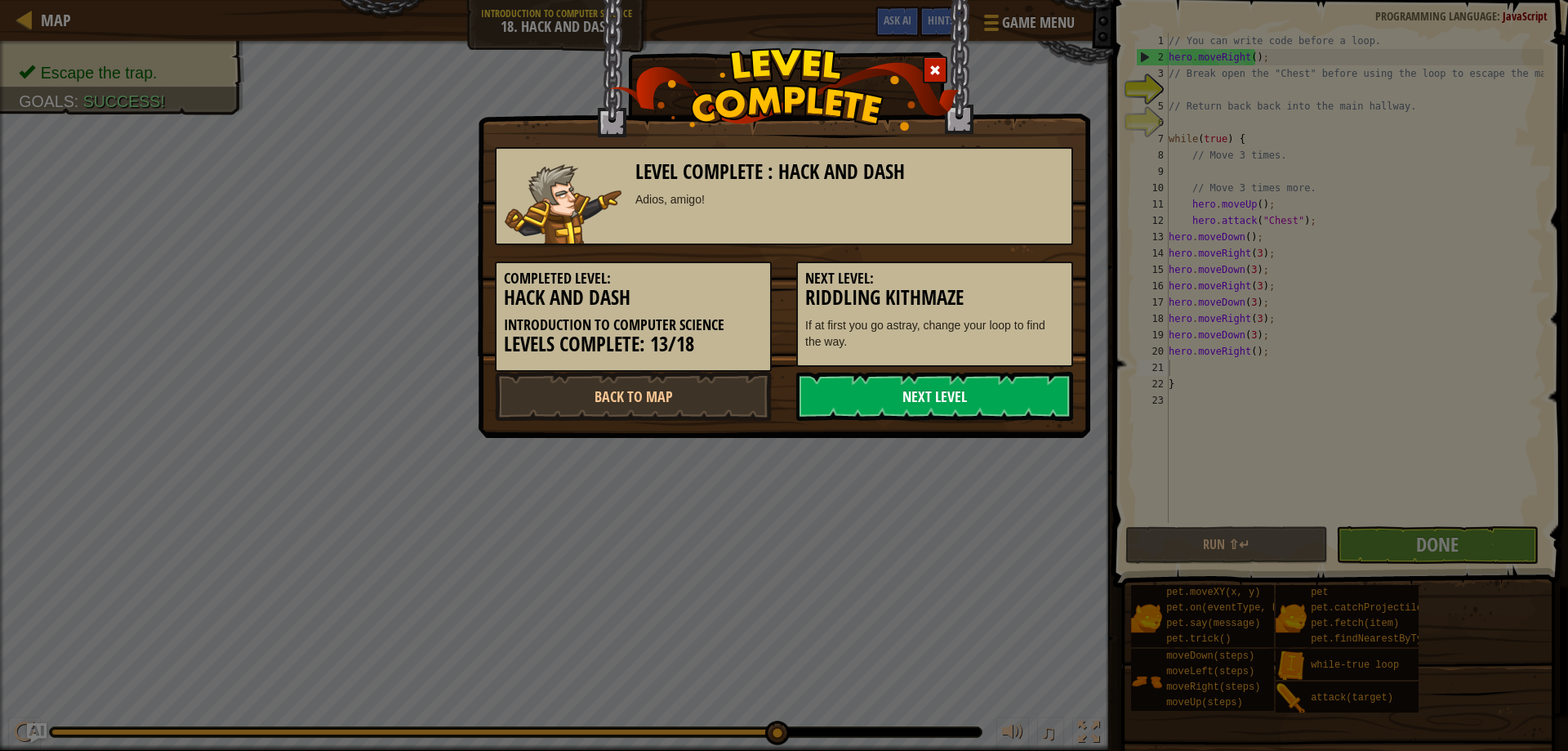
click at [929, 388] on link "Next Level" at bounding box center [935, 396] width 276 height 49
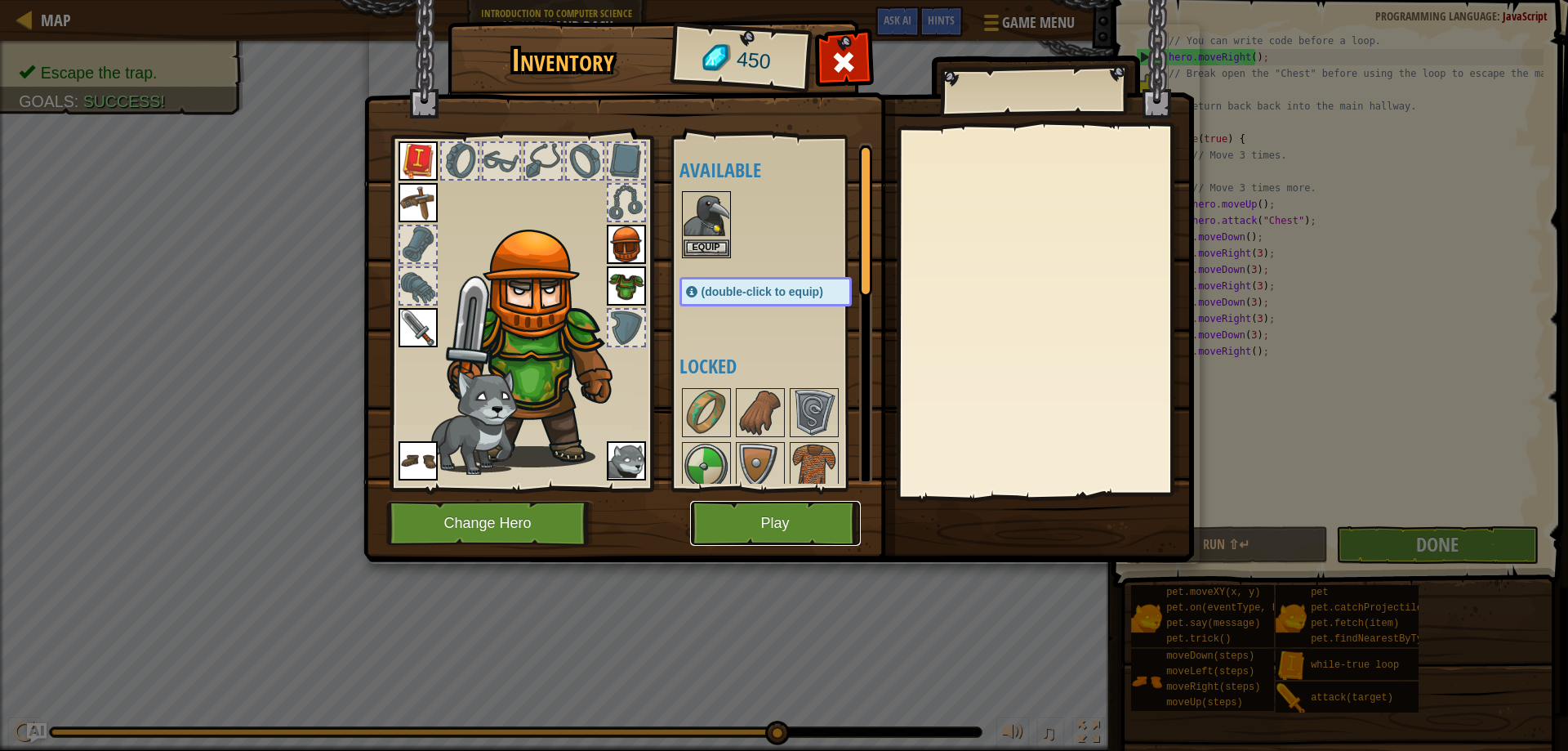
click at [787, 510] on button "Play" at bounding box center [775, 523] width 170 height 45
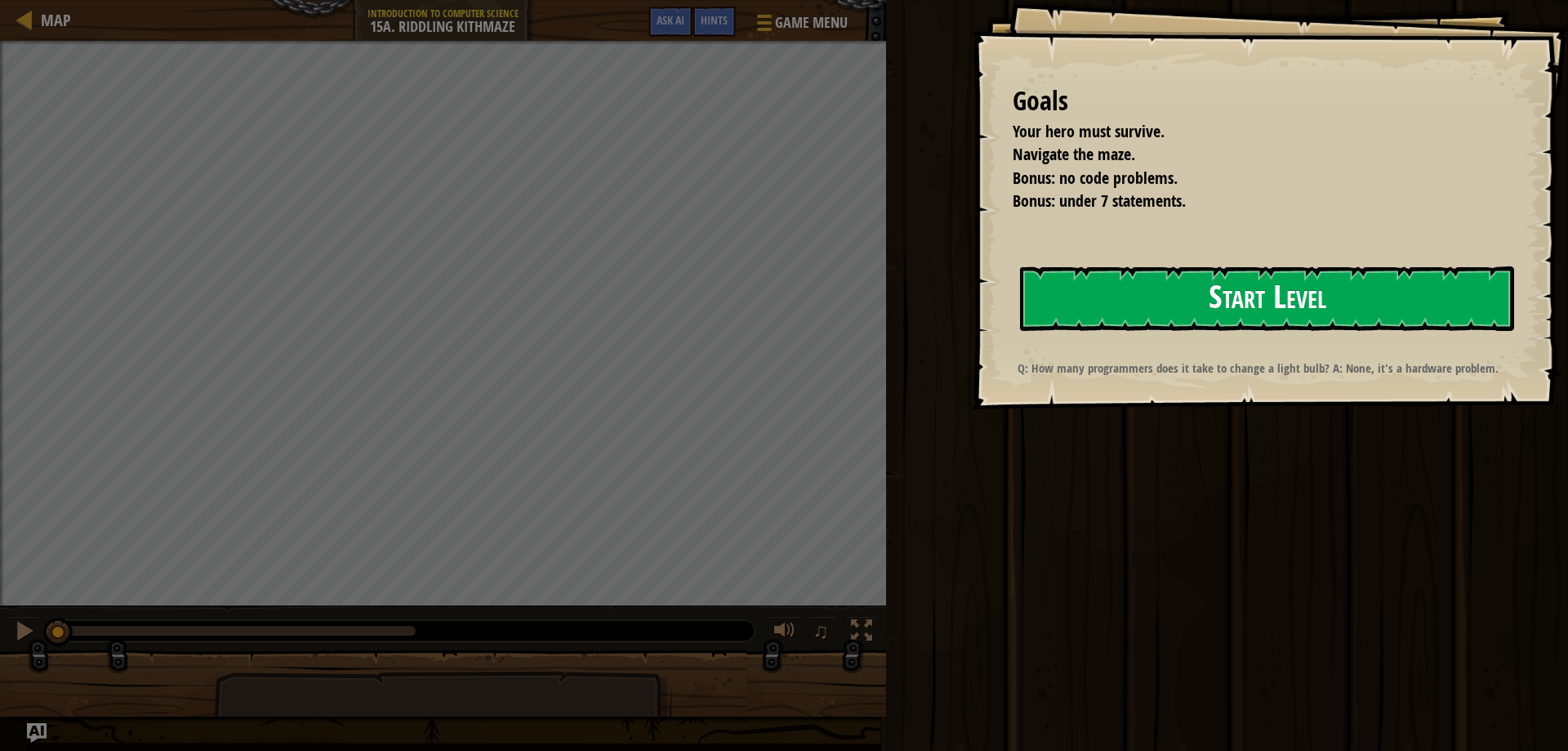
click at [1168, 288] on button "Start Level" at bounding box center [1267, 298] width 494 height 64
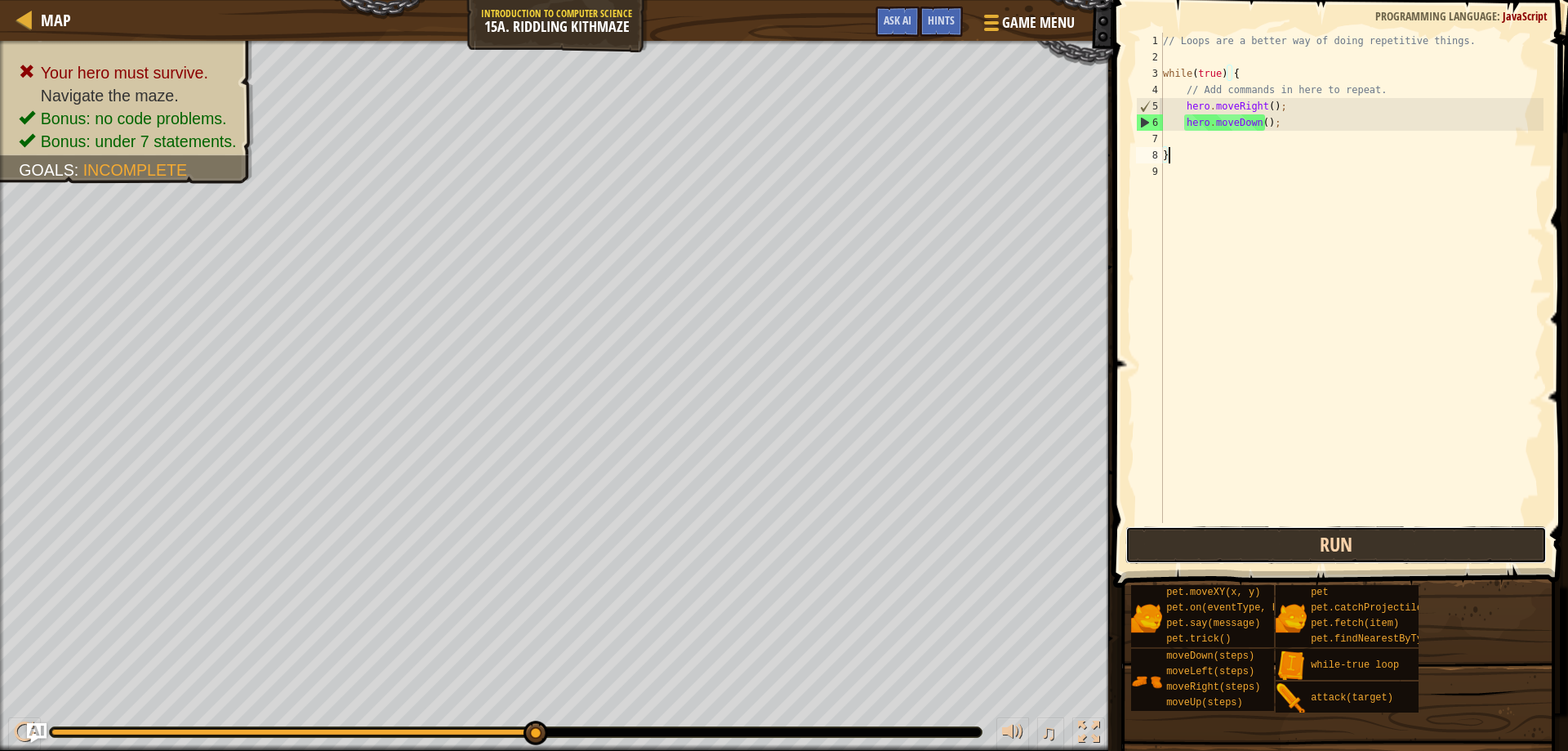
click at [1206, 556] on button "Run" at bounding box center [1337, 545] width 422 height 38
click at [1469, 539] on button "Run" at bounding box center [1337, 545] width 422 height 38
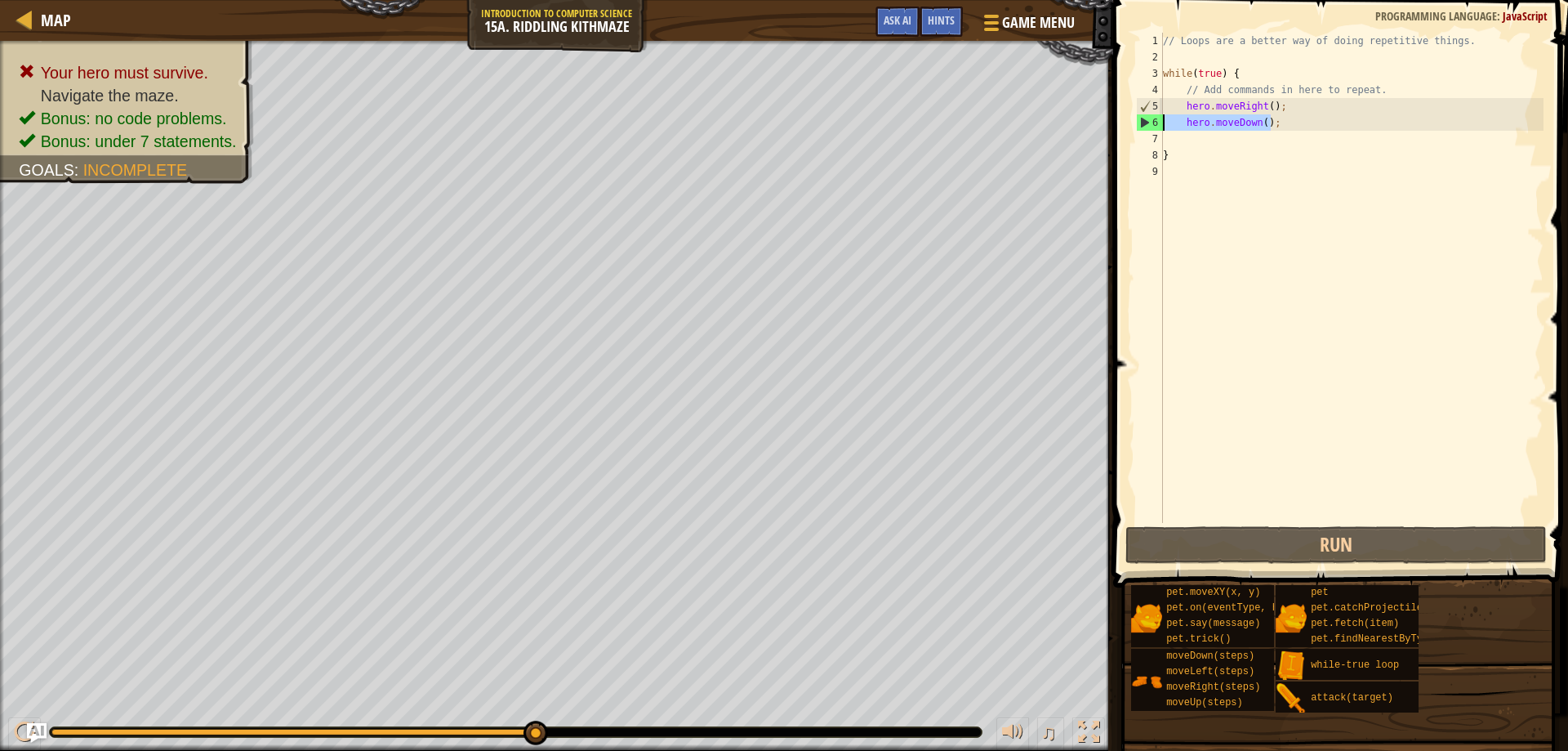
drag, startPoint x: 1283, startPoint y: 127, endPoint x: 1136, endPoint y: 129, distance: 147.0
click at [1136, 129] on div "} 1 2 3 4 5 6 7 8 9 // Loops are a better way of doing repetitive things. while…" at bounding box center [1338, 278] width 411 height 491
type textarea "hero.moveDown();"
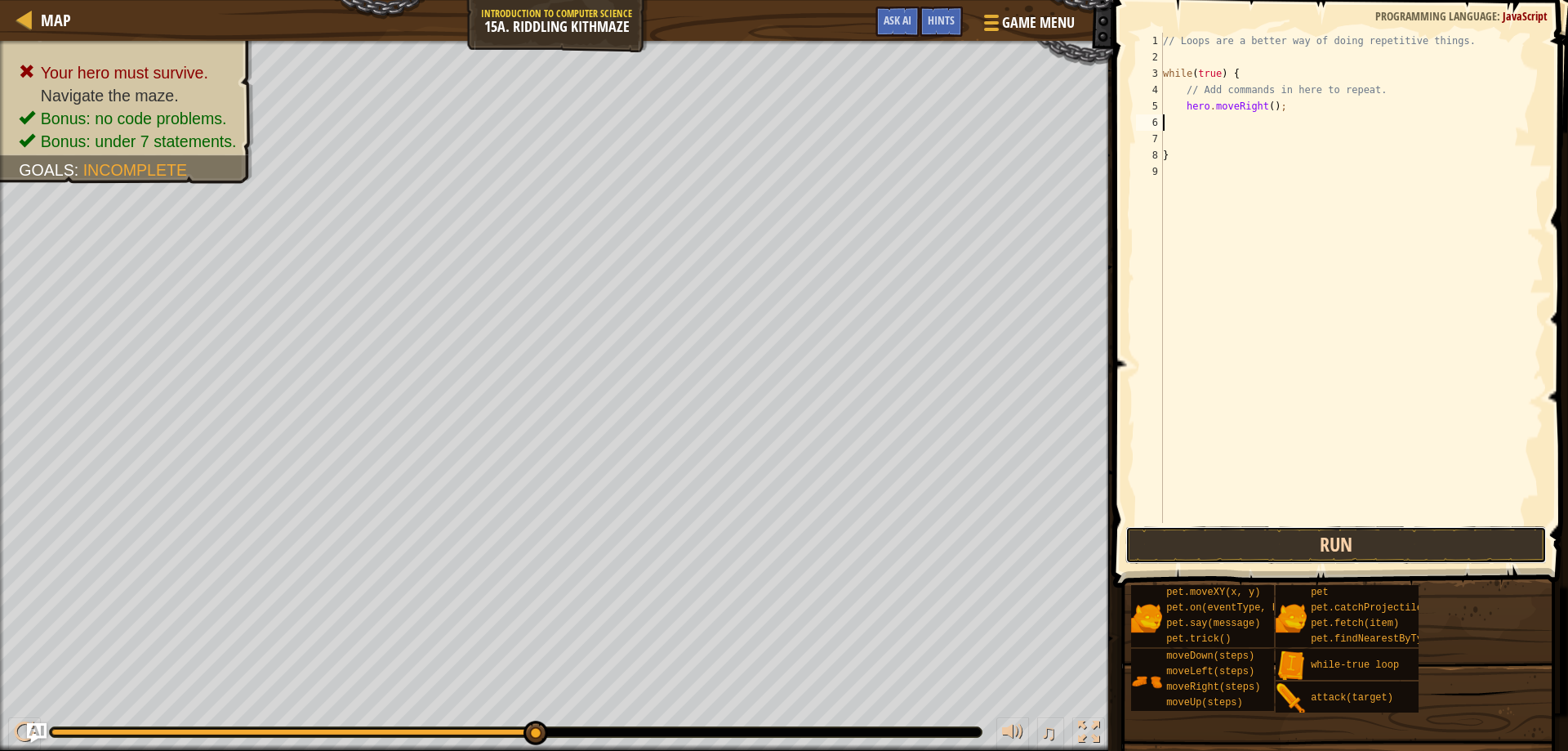
click at [1434, 544] on button "Run" at bounding box center [1337, 545] width 422 height 38
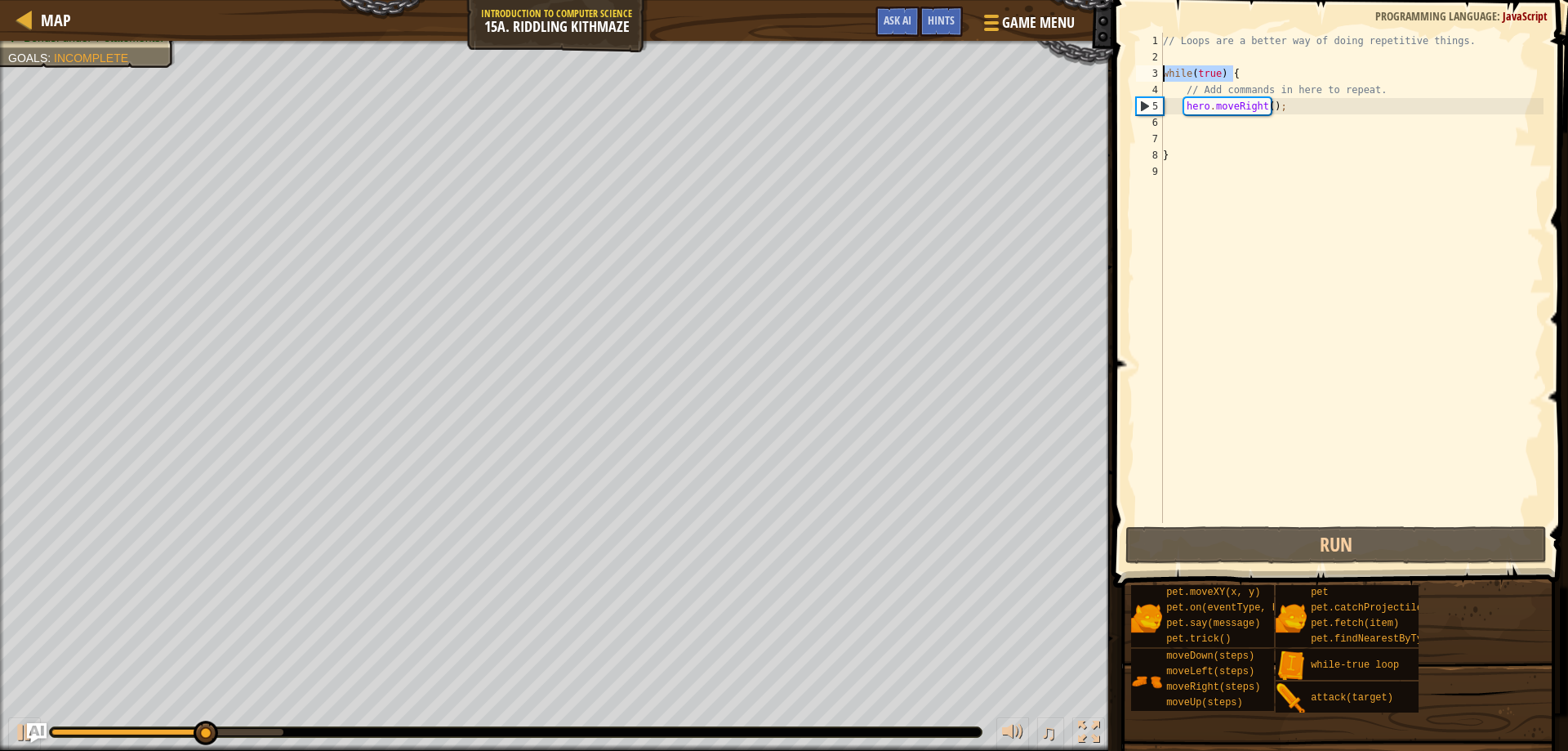
drag, startPoint x: 1238, startPoint y: 74, endPoint x: 1114, endPoint y: 67, distance: 124.2
click at [1114, 67] on div "1 2 3 4 5 6 7 8 9 // Loops are a better way of doing repetitive things. while (…" at bounding box center [1338, 326] width 460 height 635
type textarea "while(true) {"
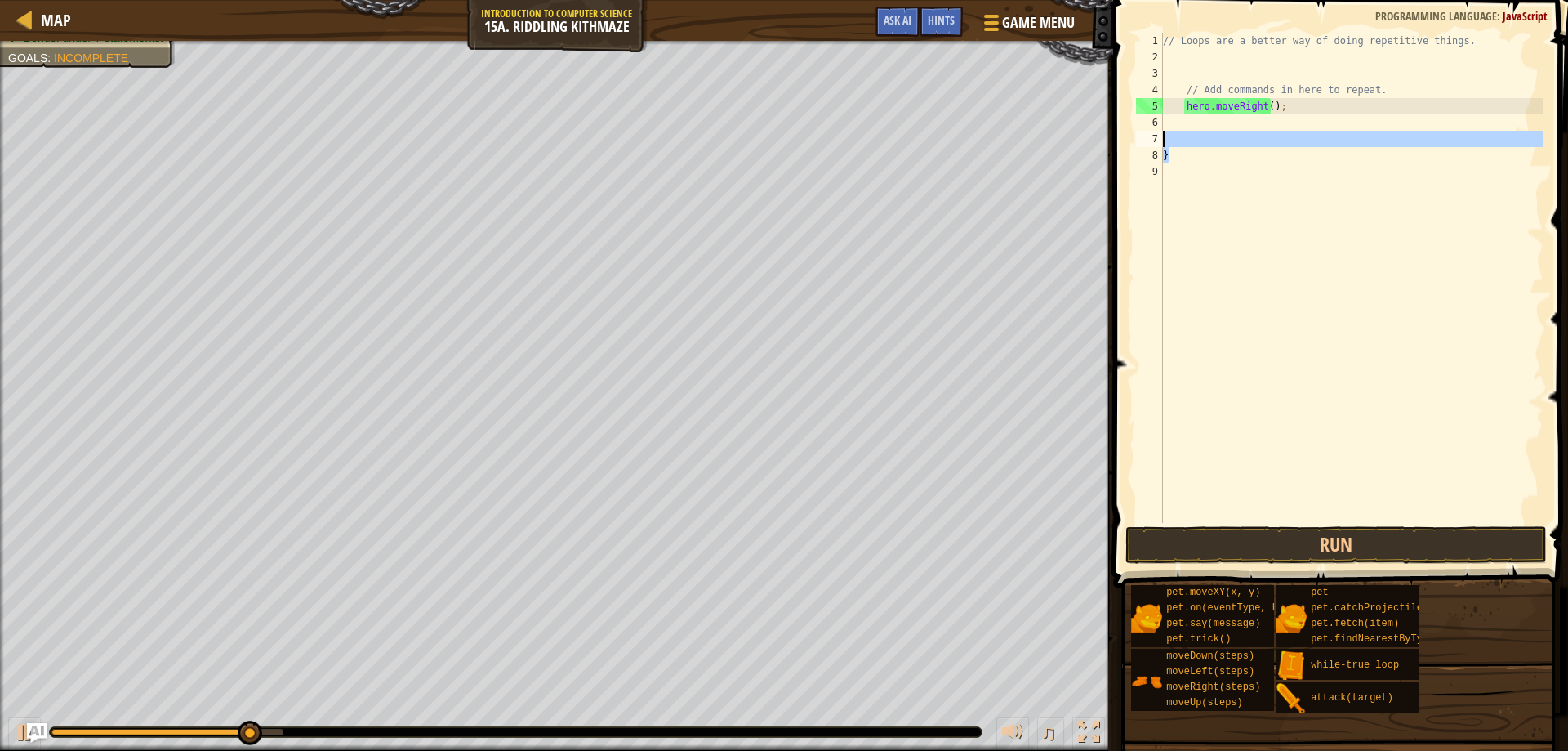
drag, startPoint x: 1180, startPoint y: 149, endPoint x: 1131, endPoint y: 144, distance: 49.3
click at [1132, 143] on div "1 2 3 4 5 6 7 8 9 // Loops are a better way of doing repetitive things. // Add …" at bounding box center [1338, 278] width 411 height 491
type textarea "}"
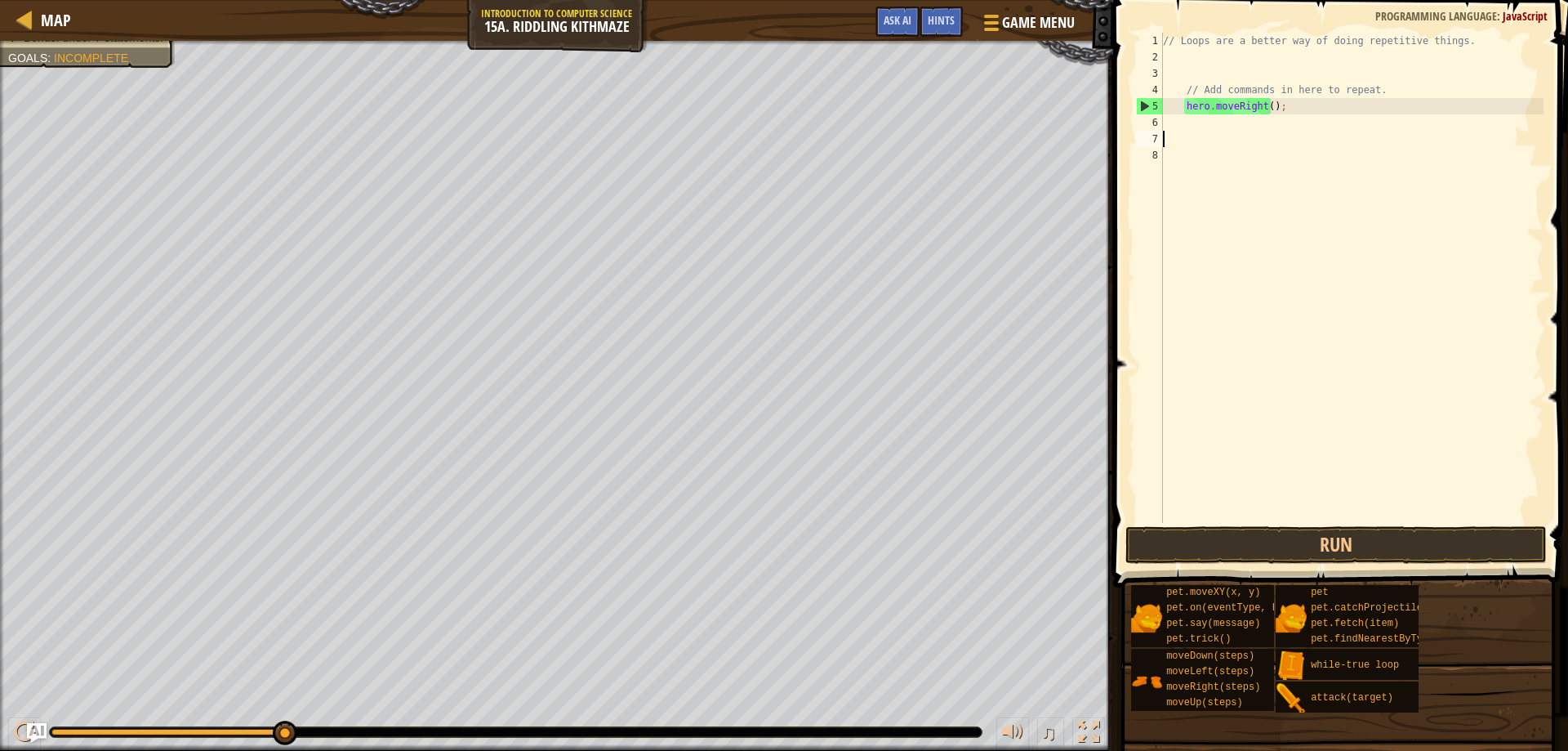
click at [1238, 72] on div "// Loops are a better way of doing repetitive things. // Add commands in here t…" at bounding box center [1351, 295] width 383 height 523
type textarea "t"
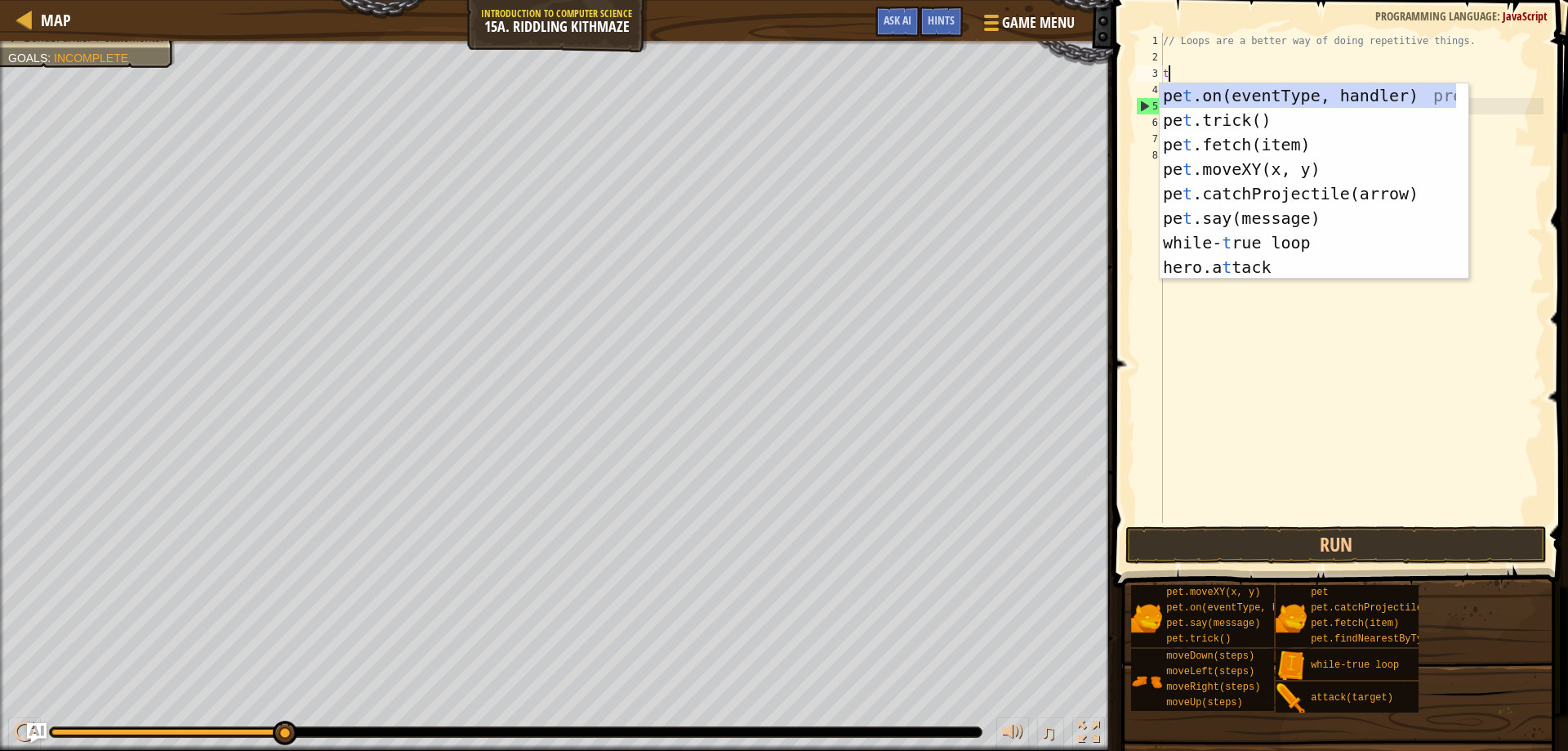
scroll to position [8, 0]
click at [1293, 238] on div "pe t .on(eventType, handler) press enter pe t .trick() press enter pe t .fetch(…" at bounding box center [1308, 206] width 296 height 245
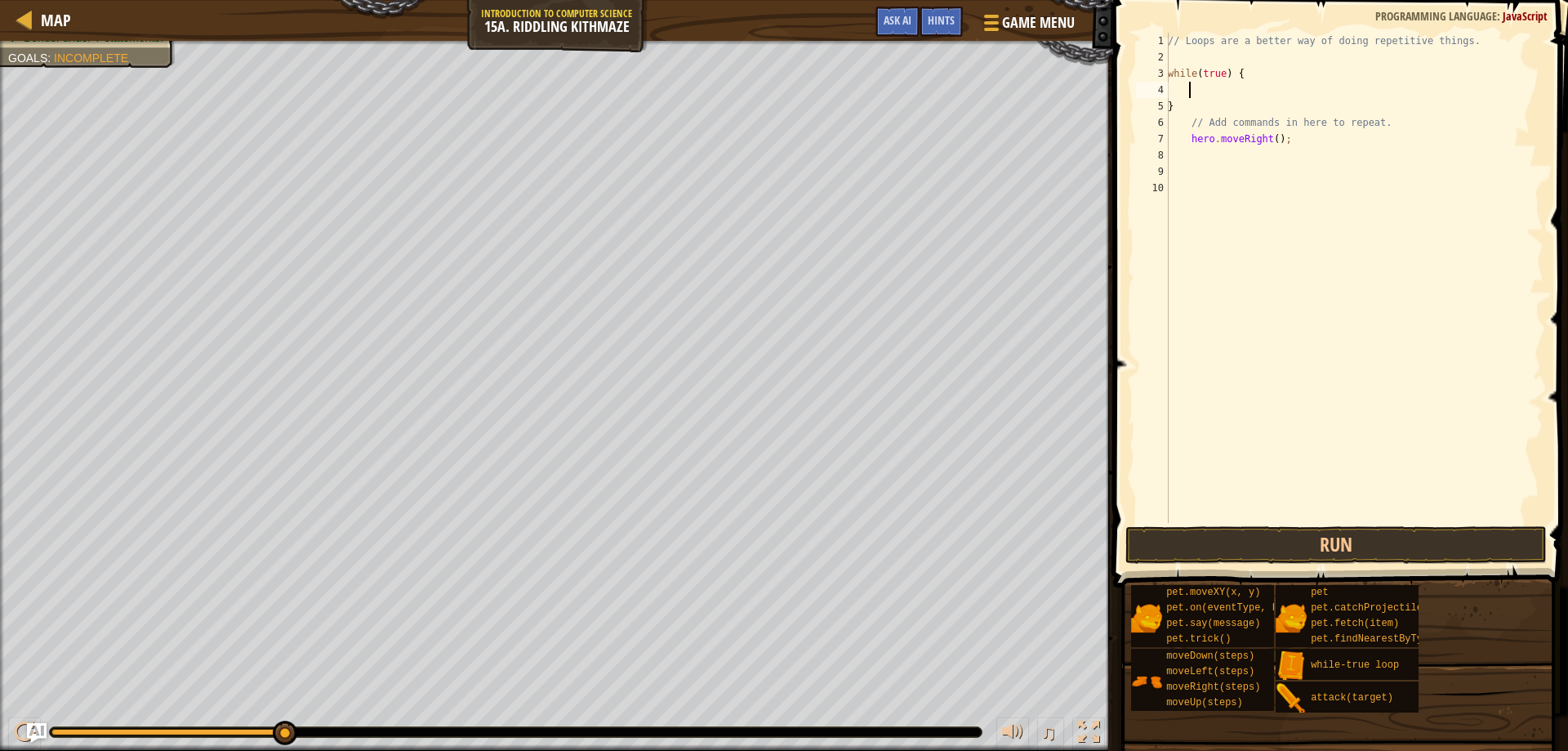
click at [1194, 165] on div "// Loops are a better way of doing repetitive things. while ( true ) { } // Add…" at bounding box center [1354, 295] width 379 height 523
click at [1304, 139] on div "// Loops are a better way of doing repetitive things. while ( true ) { } // Add…" at bounding box center [1354, 295] width 379 height 523
click at [1269, 141] on div "// Loops are a better way of doing repetitive things. while ( true ) { } // Add…" at bounding box center [1354, 295] width 379 height 523
type textarea "hero.moveRight(1);"
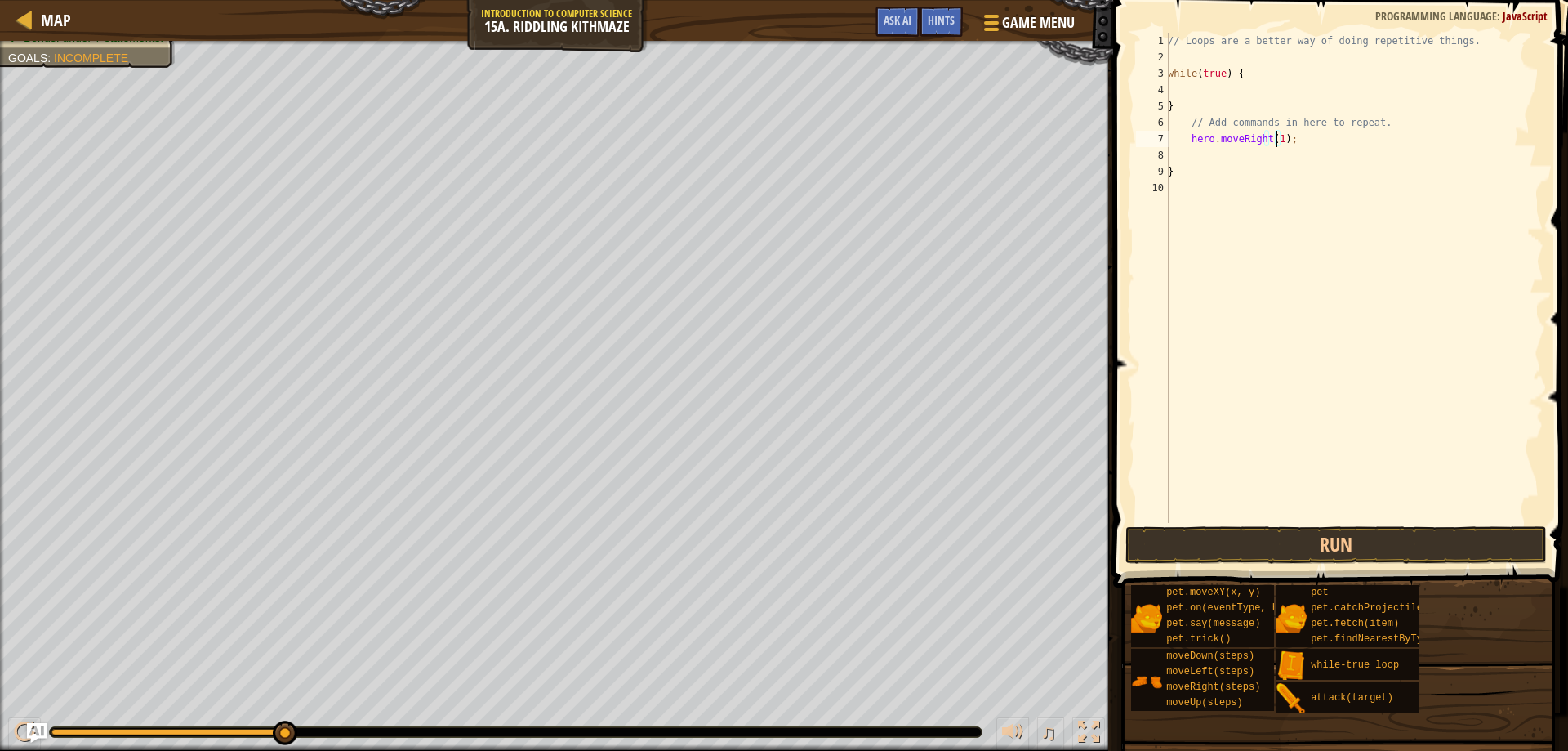
click at [1256, 161] on div "// Loops are a better way of doing repetitive things. while ( true ) { } // Add…" at bounding box center [1354, 295] width 379 height 523
type textarea "d"
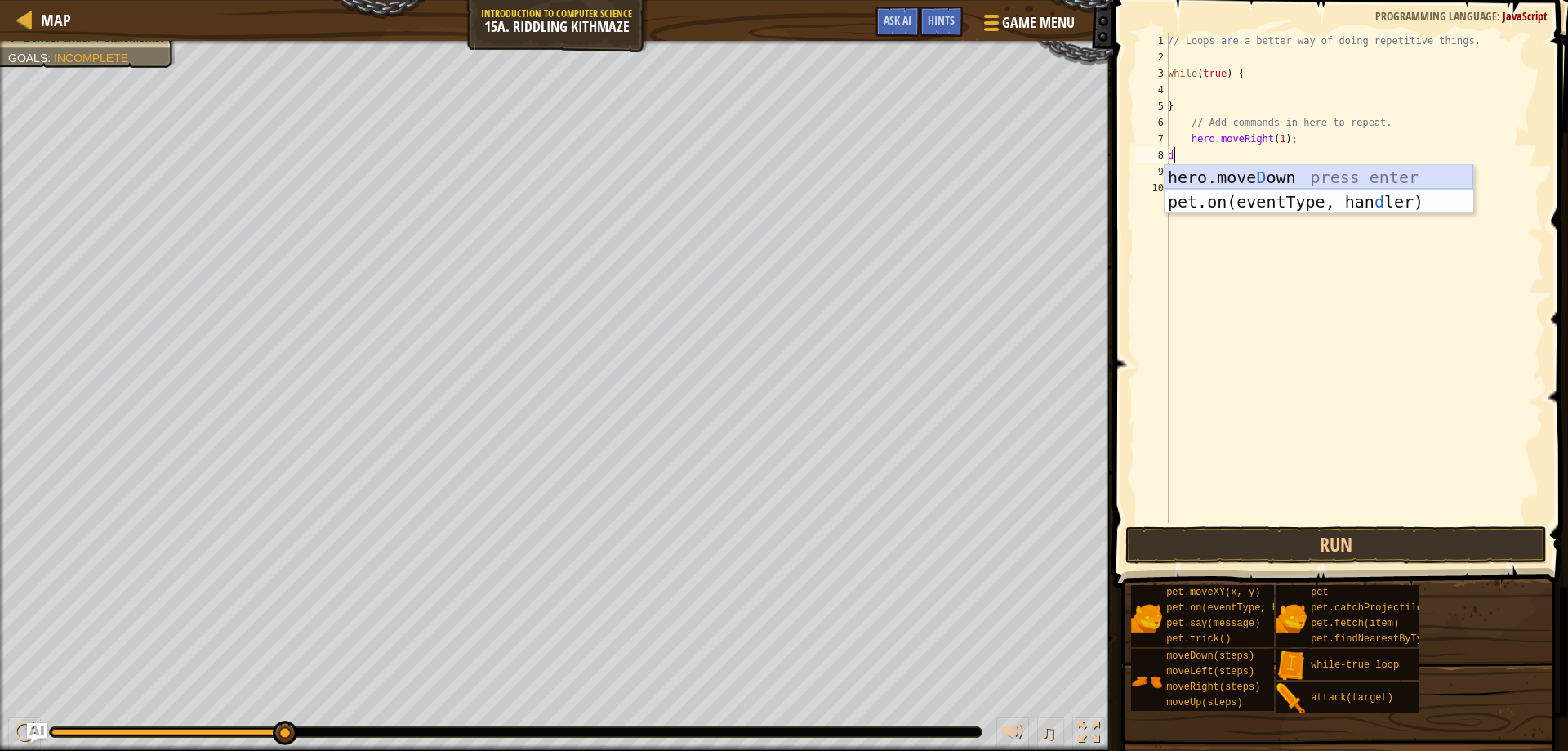
click at [1301, 175] on div "hero.move D own press enter pet.on(eventType, han d ler) press enter" at bounding box center [1319, 214] width 309 height 98
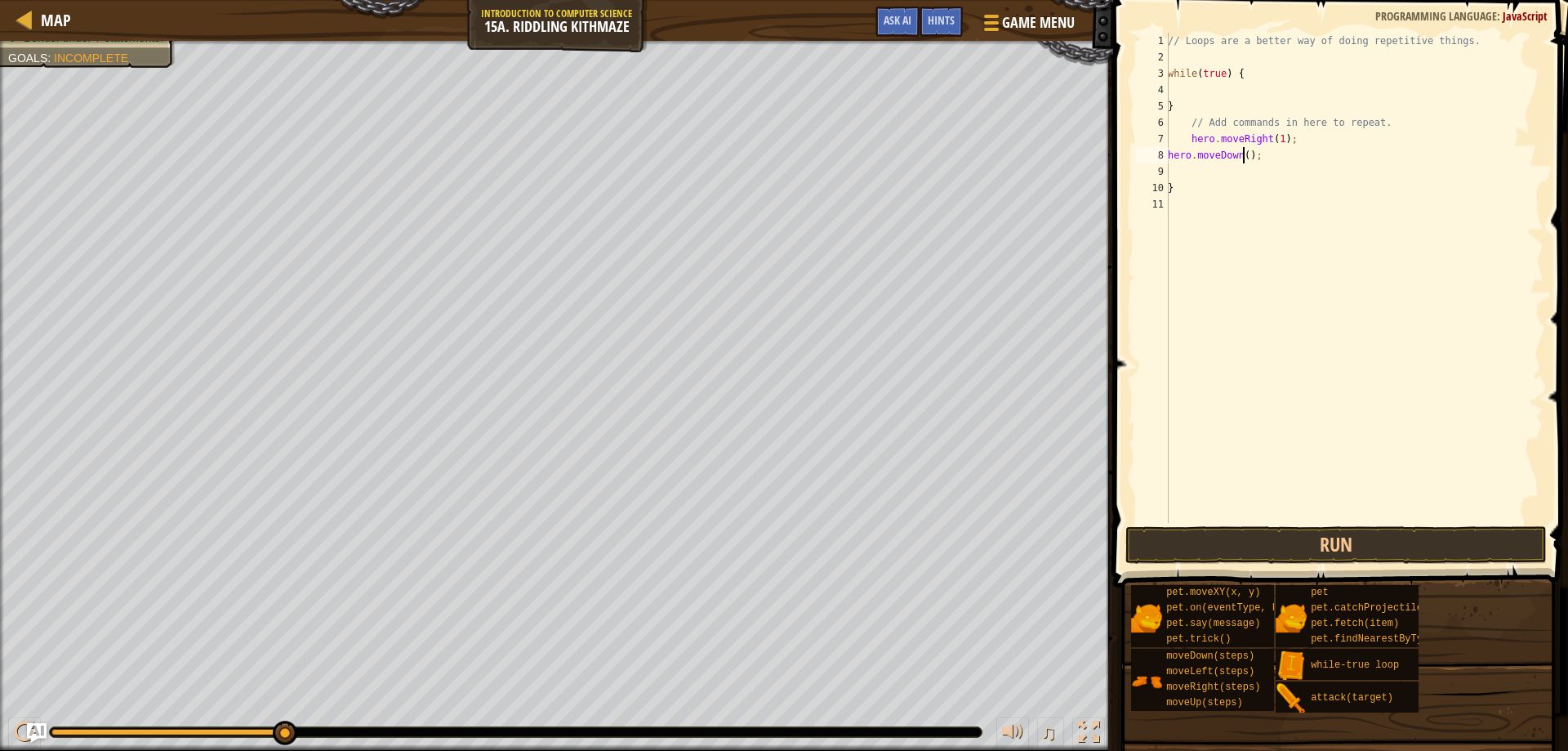
click at [1242, 160] on div "// Loops are a better way of doing repetitive things. while ( true ) { } // Add…" at bounding box center [1354, 295] width 379 height 523
type textarea "hero.moveDown(1);"
click at [1203, 169] on div "// Loops are a better way of doing repetitive things. while ( true ) { } // Add…" at bounding box center [1354, 295] width 379 height 523
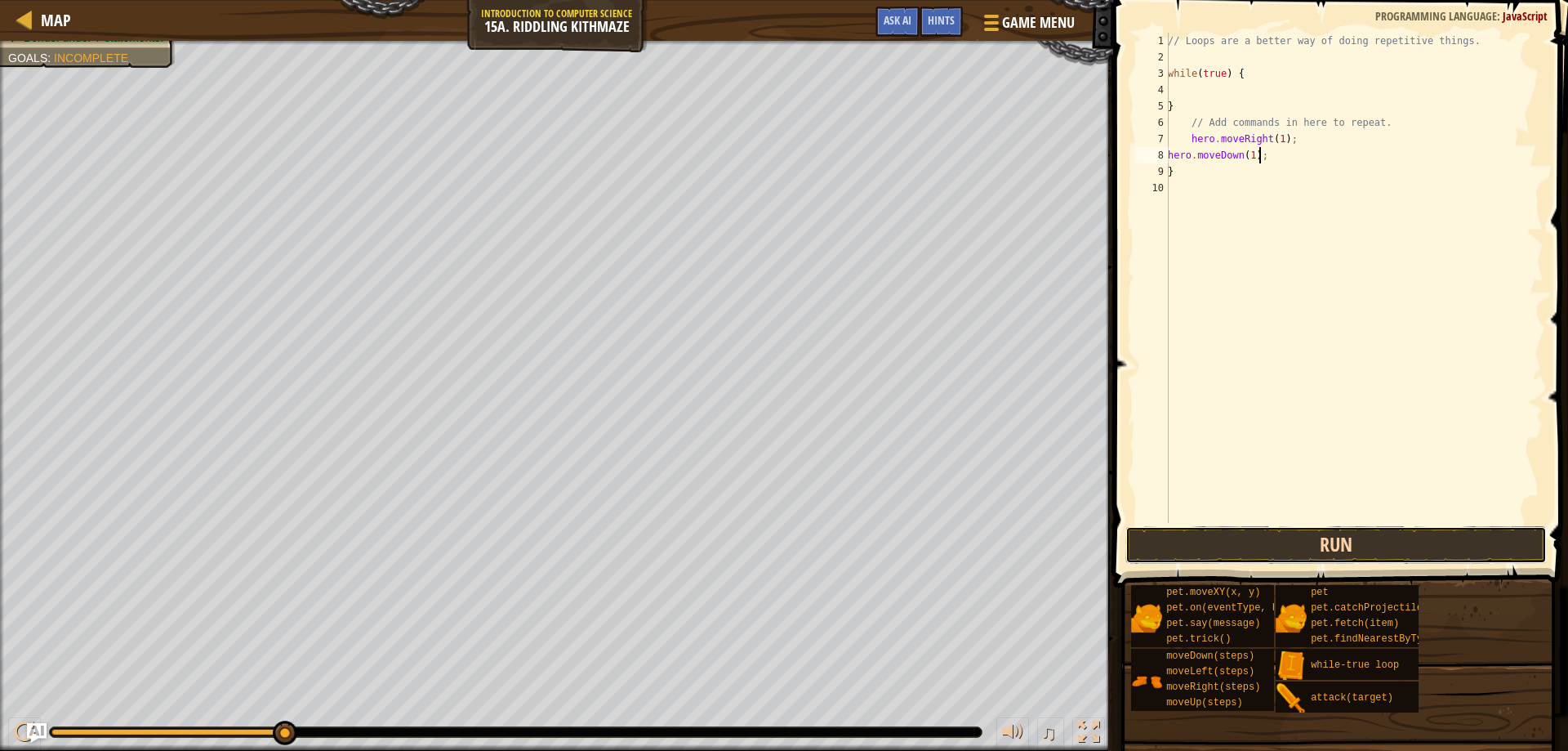
click at [1345, 532] on button "Run" at bounding box center [1337, 545] width 422 height 38
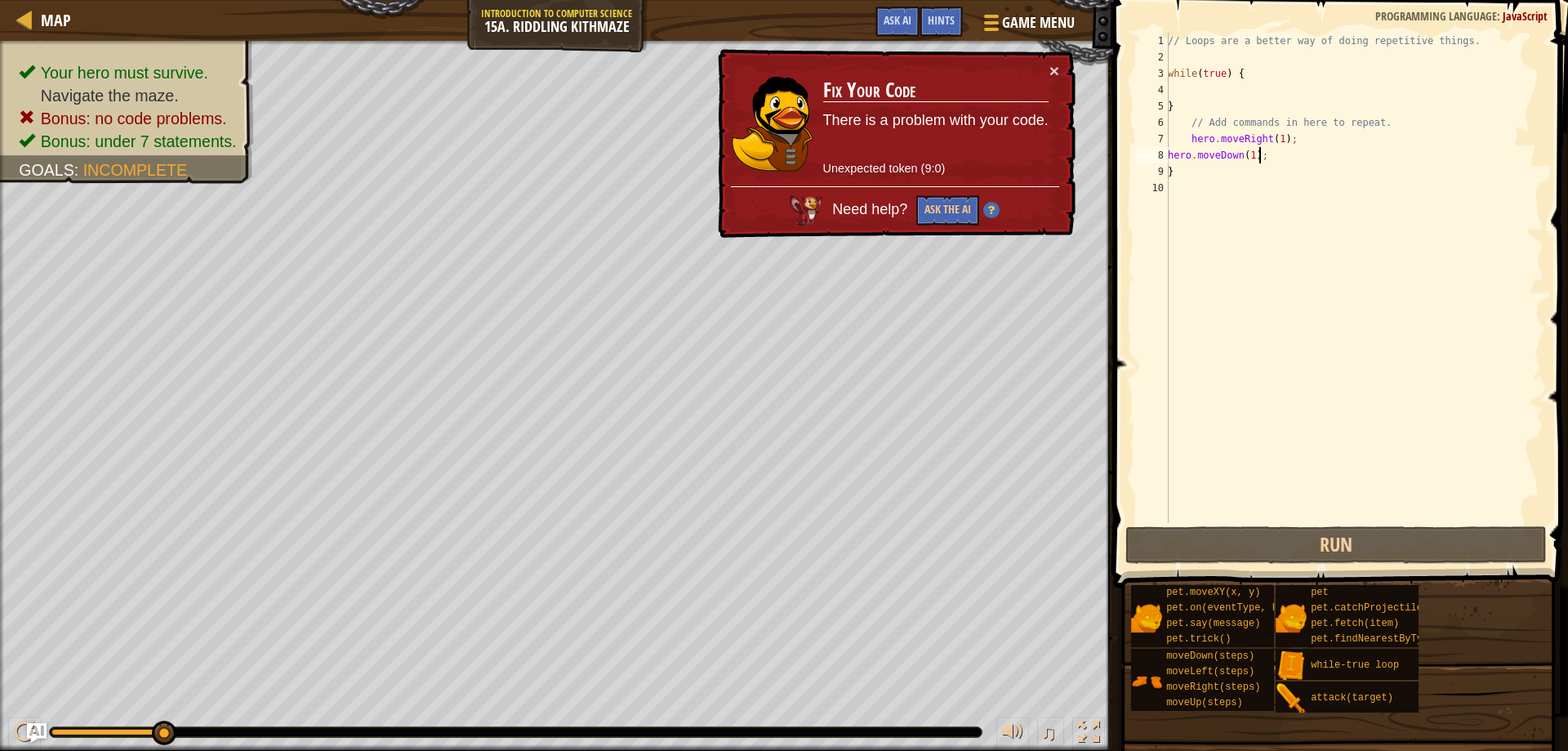
click at [1421, 125] on div "// Loops are a better way of doing repetitive things. while ( true ) { } // Add…" at bounding box center [1354, 295] width 379 height 523
drag, startPoint x: 1241, startPoint y: 76, endPoint x: 1138, endPoint y: 68, distance: 103.3
click at [1138, 68] on div "// Add commands in here to repeat. 1 2 3 4 5 6 7 8 9 10 // Loops are a better w…" at bounding box center [1338, 278] width 411 height 491
type textarea "while(true) {"
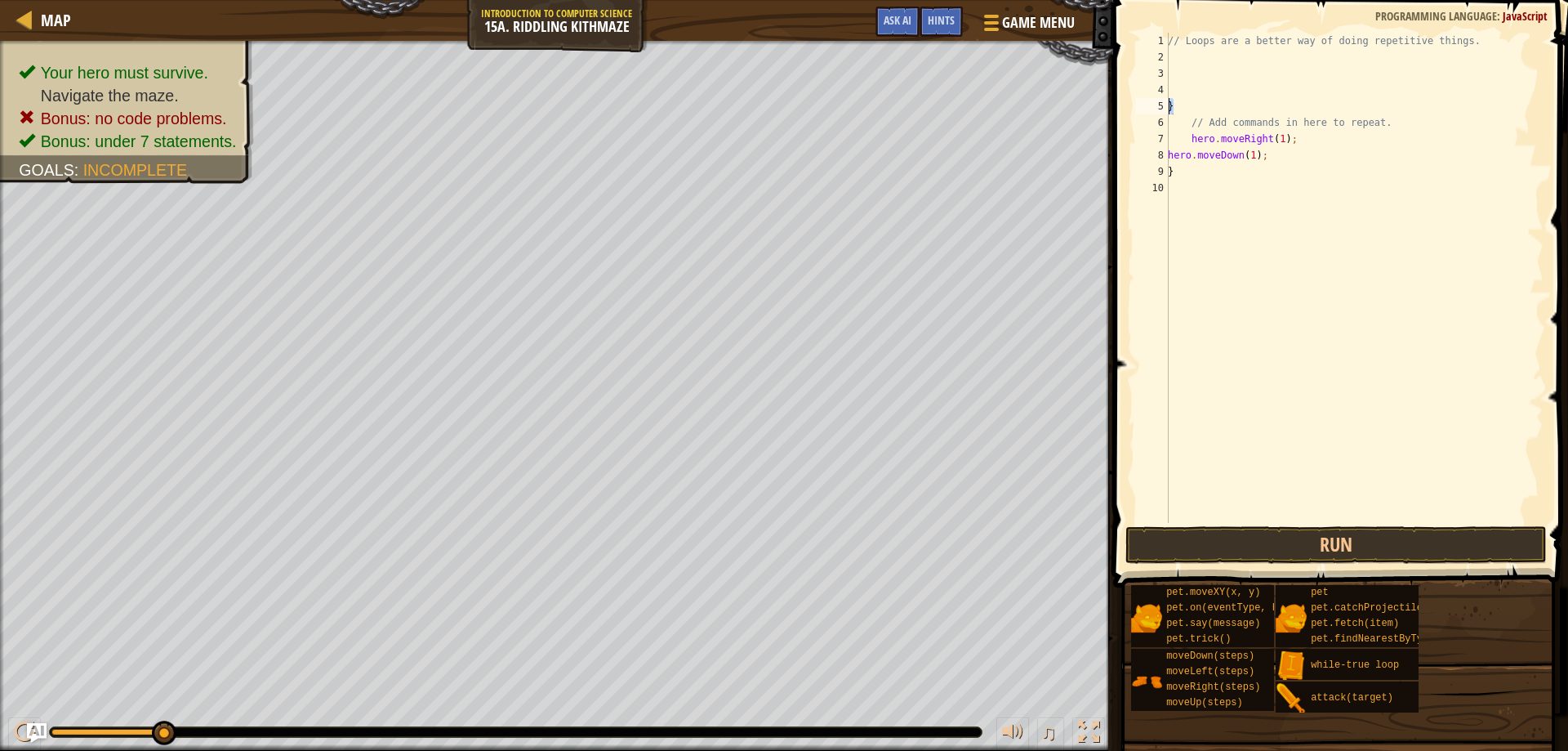
drag, startPoint x: 1183, startPoint y: 109, endPoint x: 1145, endPoint y: 110, distance: 38.0
click at [1148, 110] on div "1 2 3 4 5 6 7 8 9 10 // Loops are a better way of doing repetitive things. } //…" at bounding box center [1338, 278] width 411 height 491
type textarea "}"
click at [1406, 122] on div "// Loops are a better way of doing repetitive things. // Add commands in here t…" at bounding box center [1354, 295] width 379 height 523
type textarea "// Add commands in here to repeat.a"
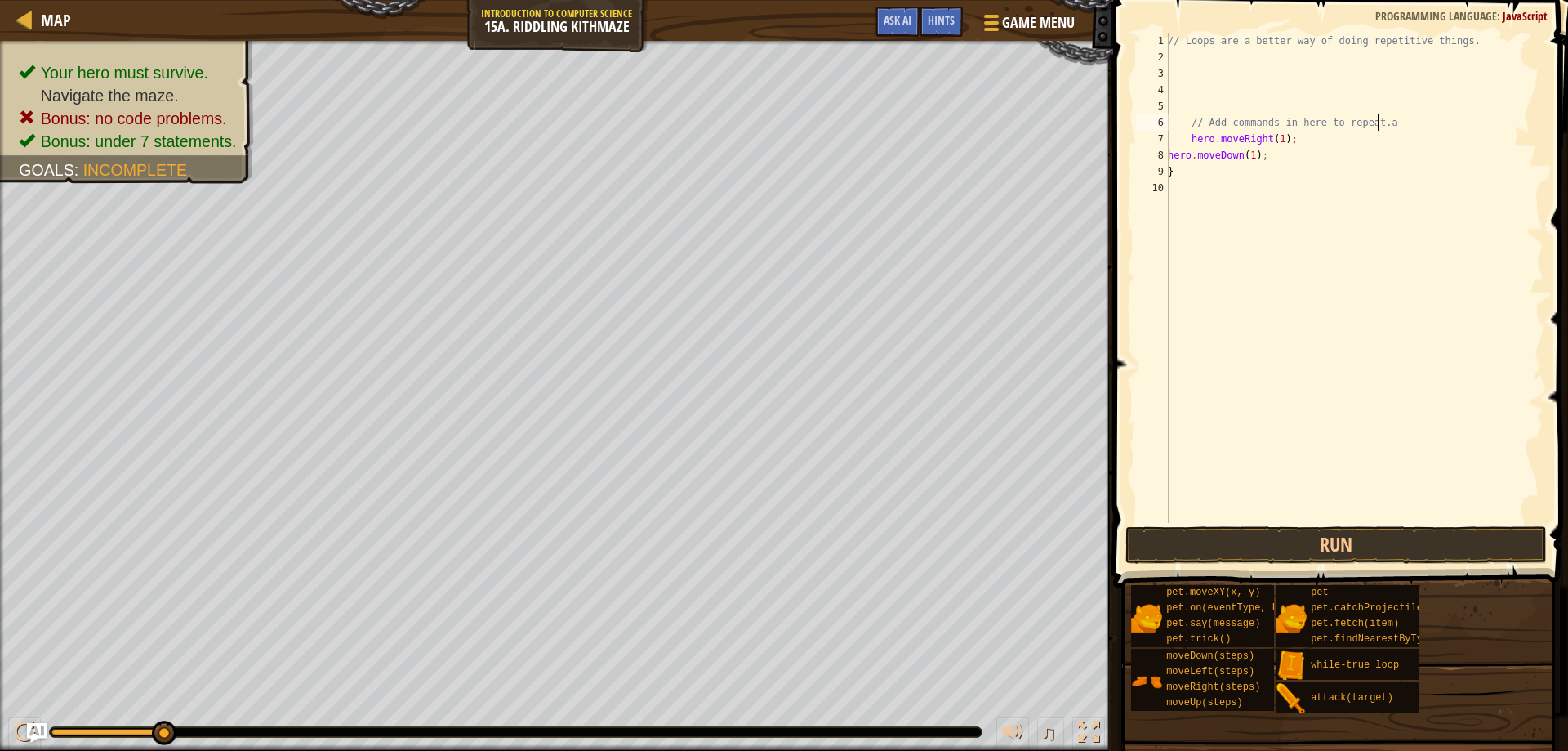
scroll to position [8, 16]
drag, startPoint x: 1389, startPoint y: 119, endPoint x: 1167, endPoint y: 119, distance: 222.0
click at [1163, 128] on div "// Add commands in here to repeat.a 1 2 3 4 5 6 7 8 9 10 // Loops are a better …" at bounding box center [1338, 278] width 411 height 491
click at [1203, 121] on div "// Loops are a better way of doing repetitive things. hero . moveRight ( 1 ) ; …" at bounding box center [1354, 295] width 379 height 523
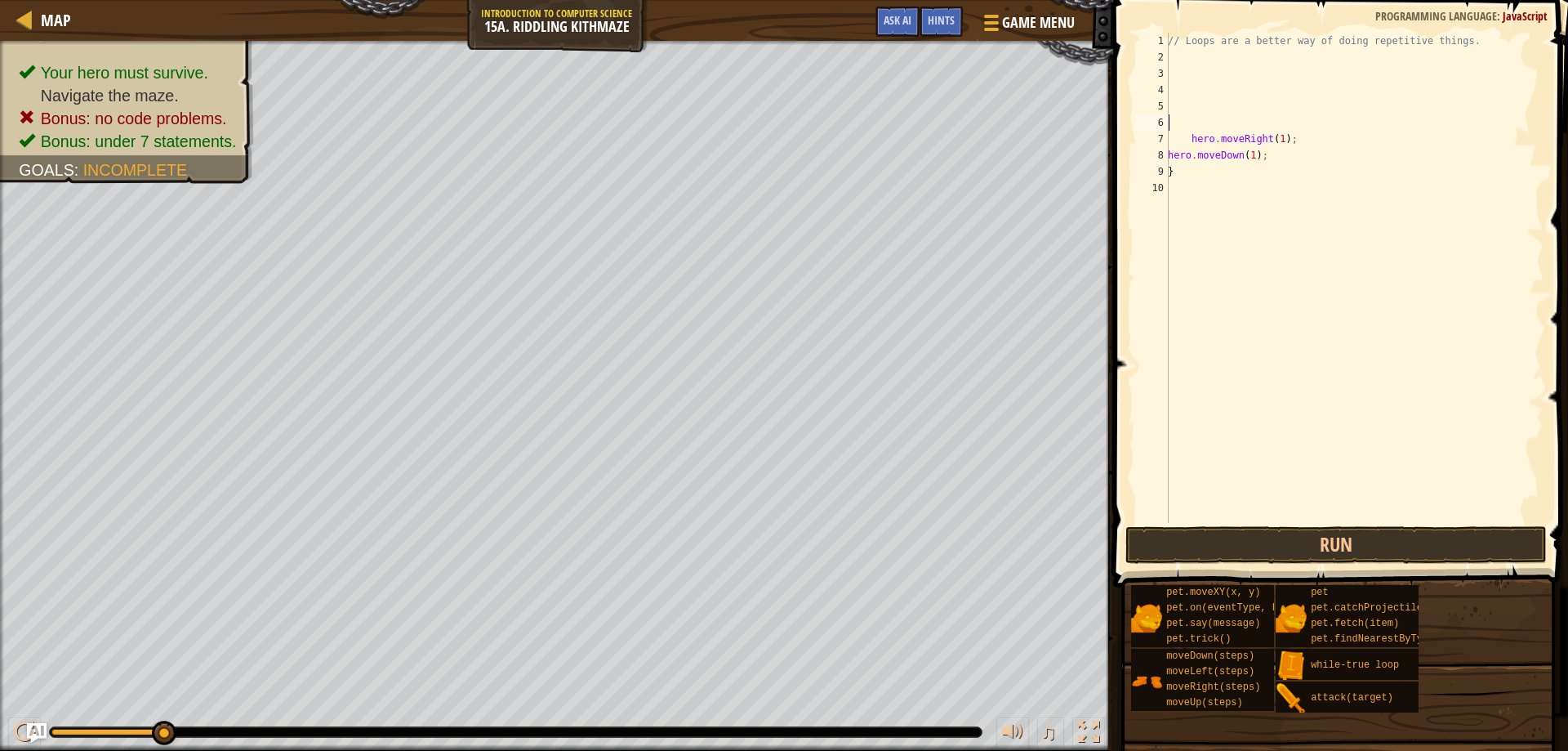
type textarea "t"
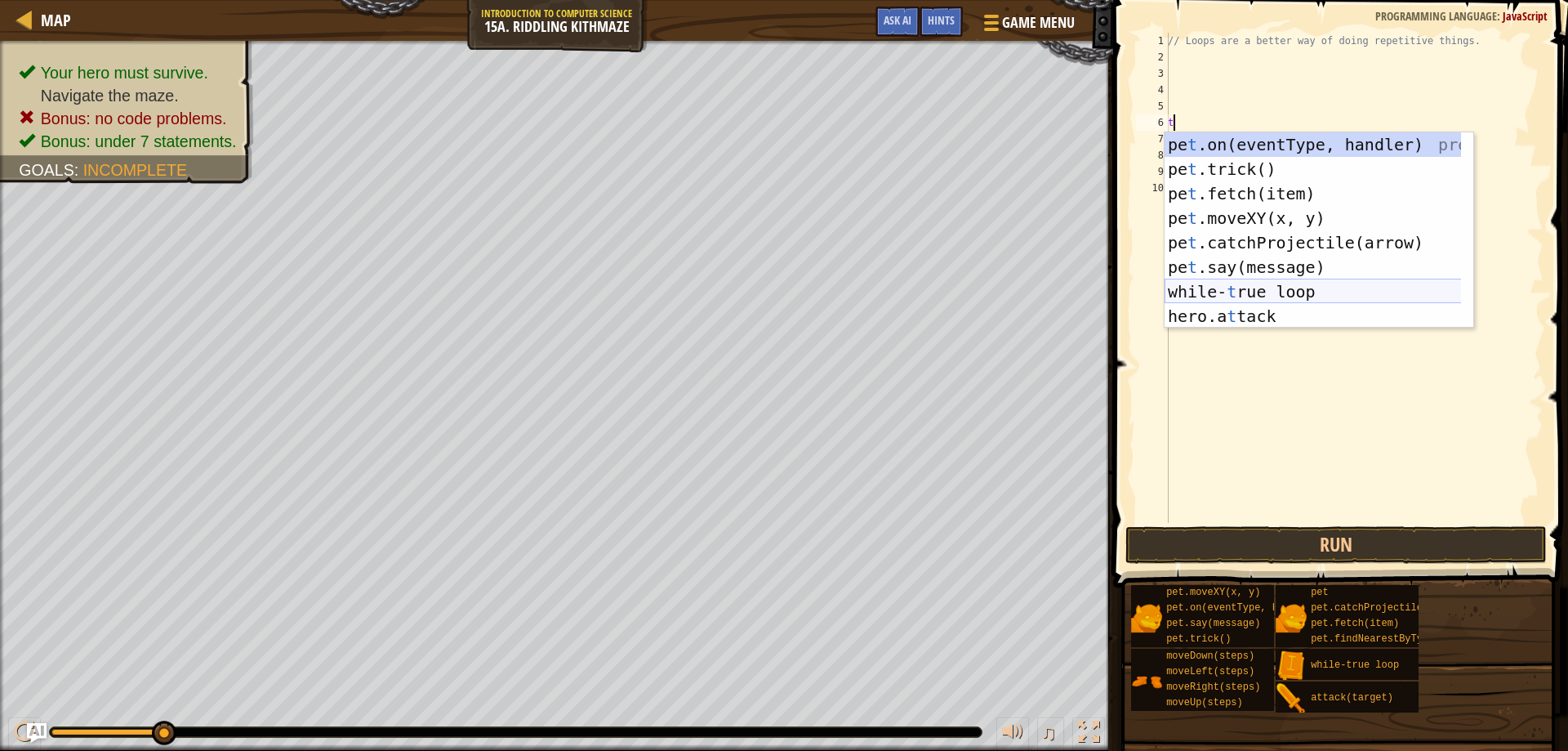
click at [1269, 285] on div "pe t .on(eventType, handler) press enter pe t .trick() press enter pe t .fetch(…" at bounding box center [1319, 255] width 309 height 245
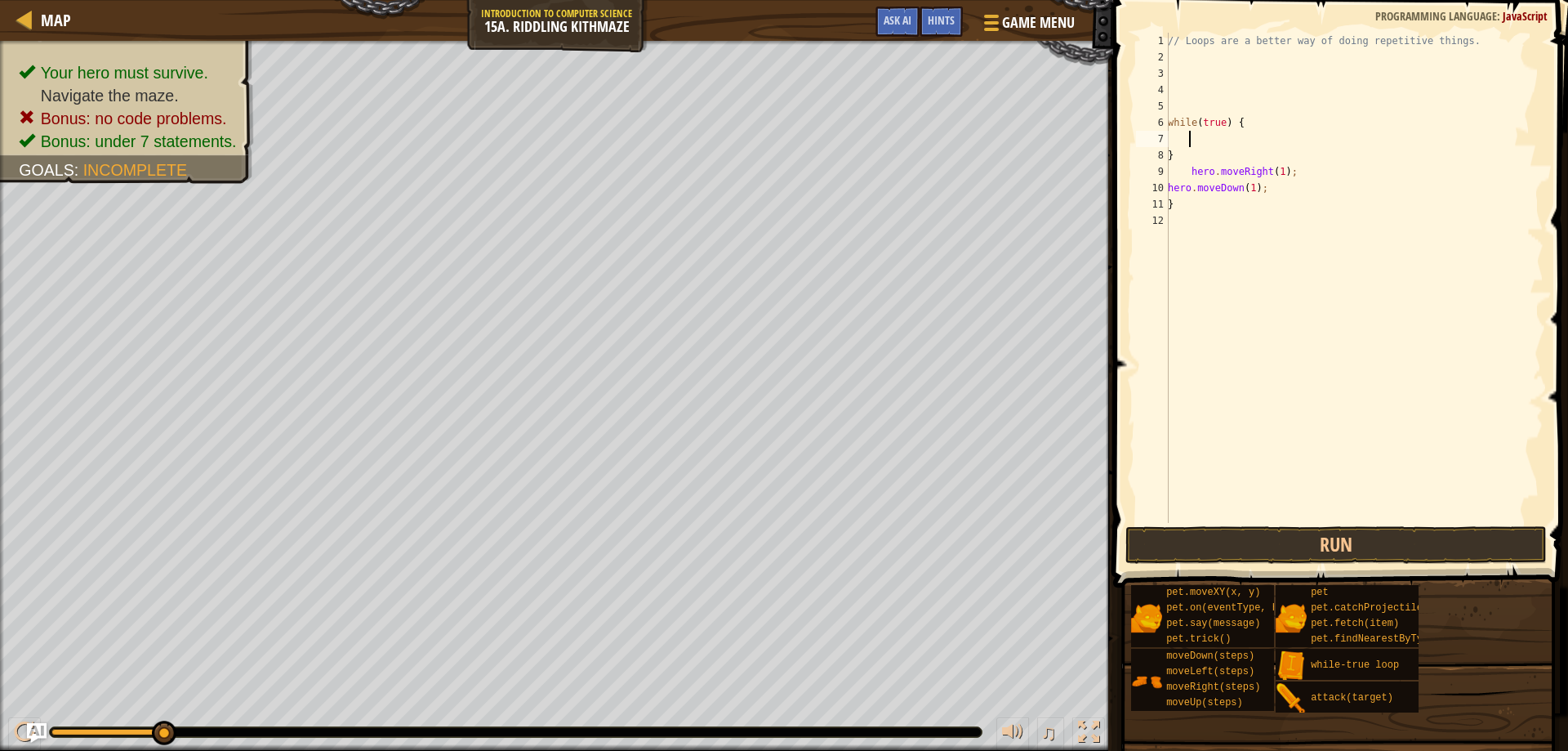
click at [1179, 135] on div "// Loops are a better way of doing repetitive things. while ( true ) { } hero .…" at bounding box center [1354, 295] width 379 height 523
click at [1176, 144] on div "// Loops are a better way of doing repetitive things. while ( true ) { } hero .…" at bounding box center [1354, 295] width 379 height 523
type textarea "}"
click at [1307, 542] on button "Run" at bounding box center [1337, 545] width 422 height 38
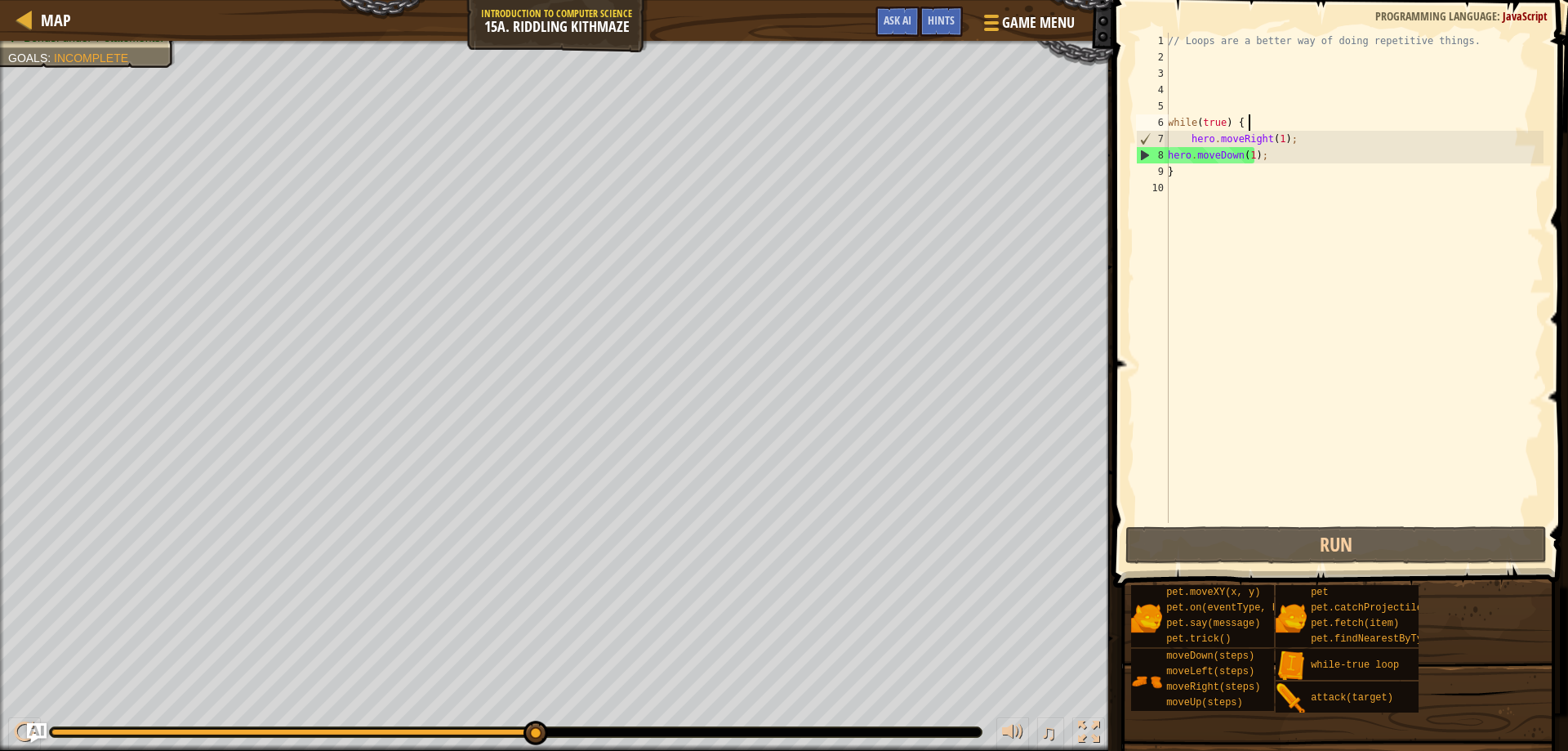
click at [1274, 144] on div "// Loops are a better way of doing repetitive things. while ( true ) { hero . m…" at bounding box center [1354, 295] width 379 height 523
type textarea "hero.moveRight(1);"
